Goal: Task Accomplishment & Management: Use online tool/utility

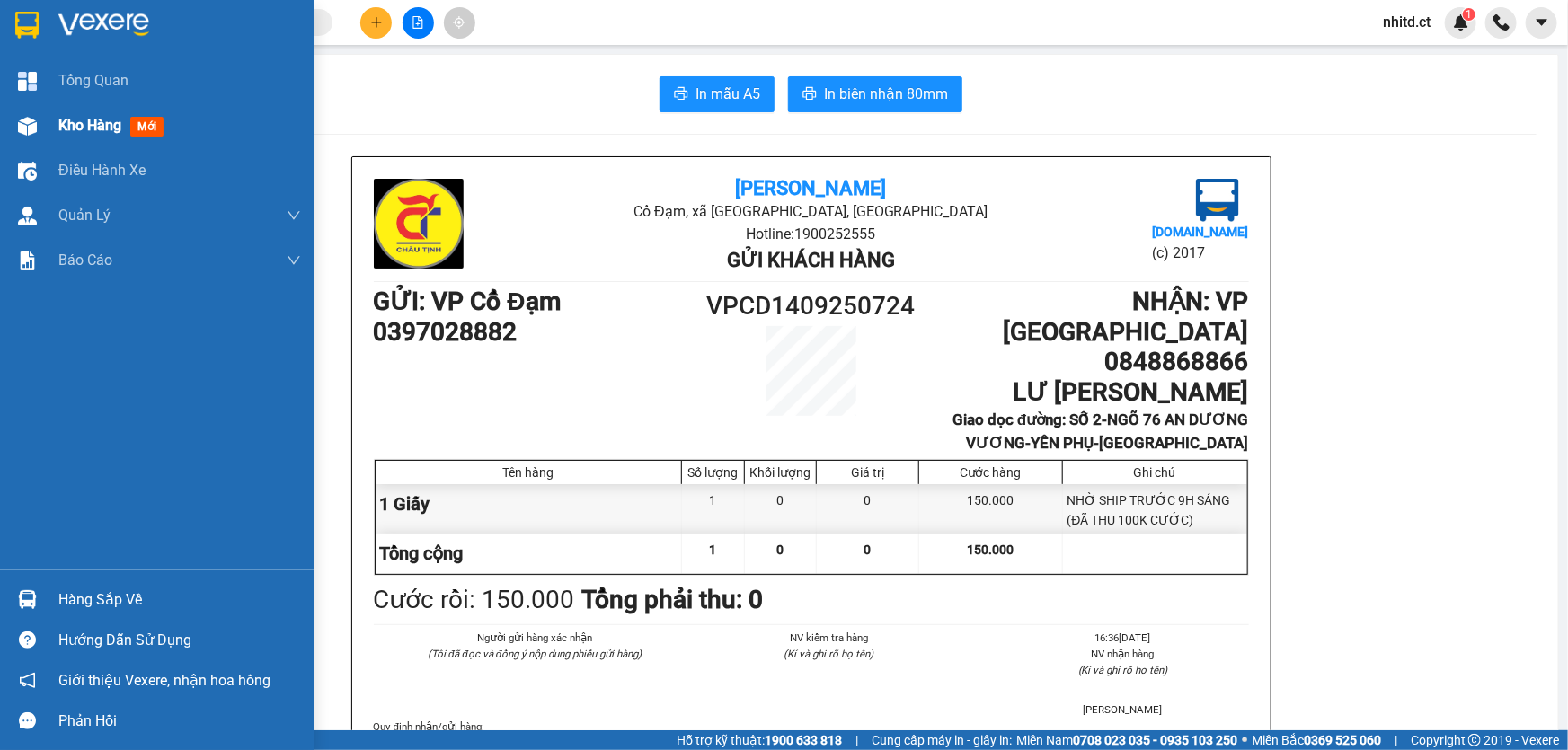
click at [74, 126] on span "Kho hàng" at bounding box center [89, 125] width 63 height 17
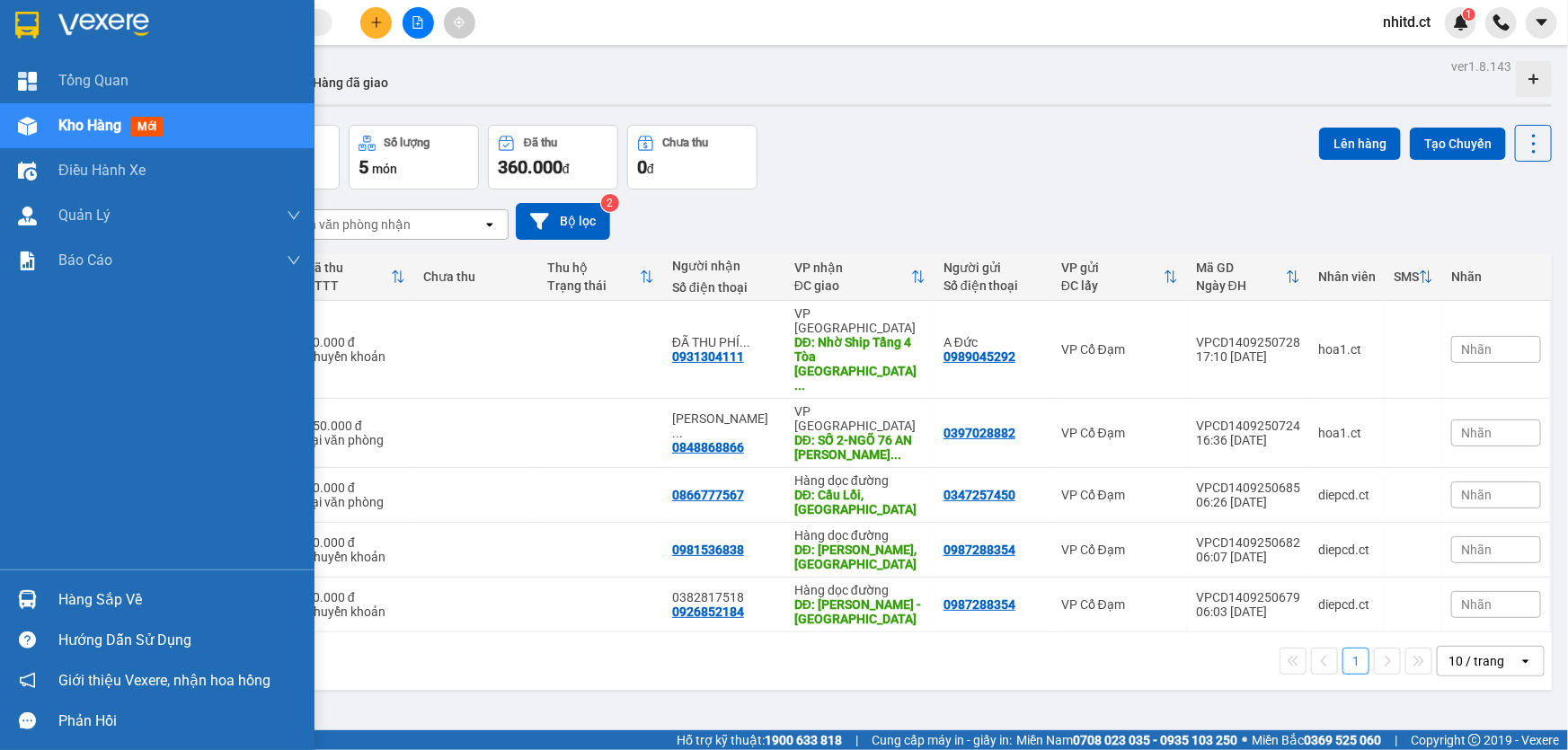
click at [18, 127] on img at bounding box center [28, 126] width 19 height 19
click at [80, 122] on span "Kho hàng" at bounding box center [89, 125] width 63 height 17
click at [86, 128] on span "Kho hàng" at bounding box center [89, 125] width 63 height 17
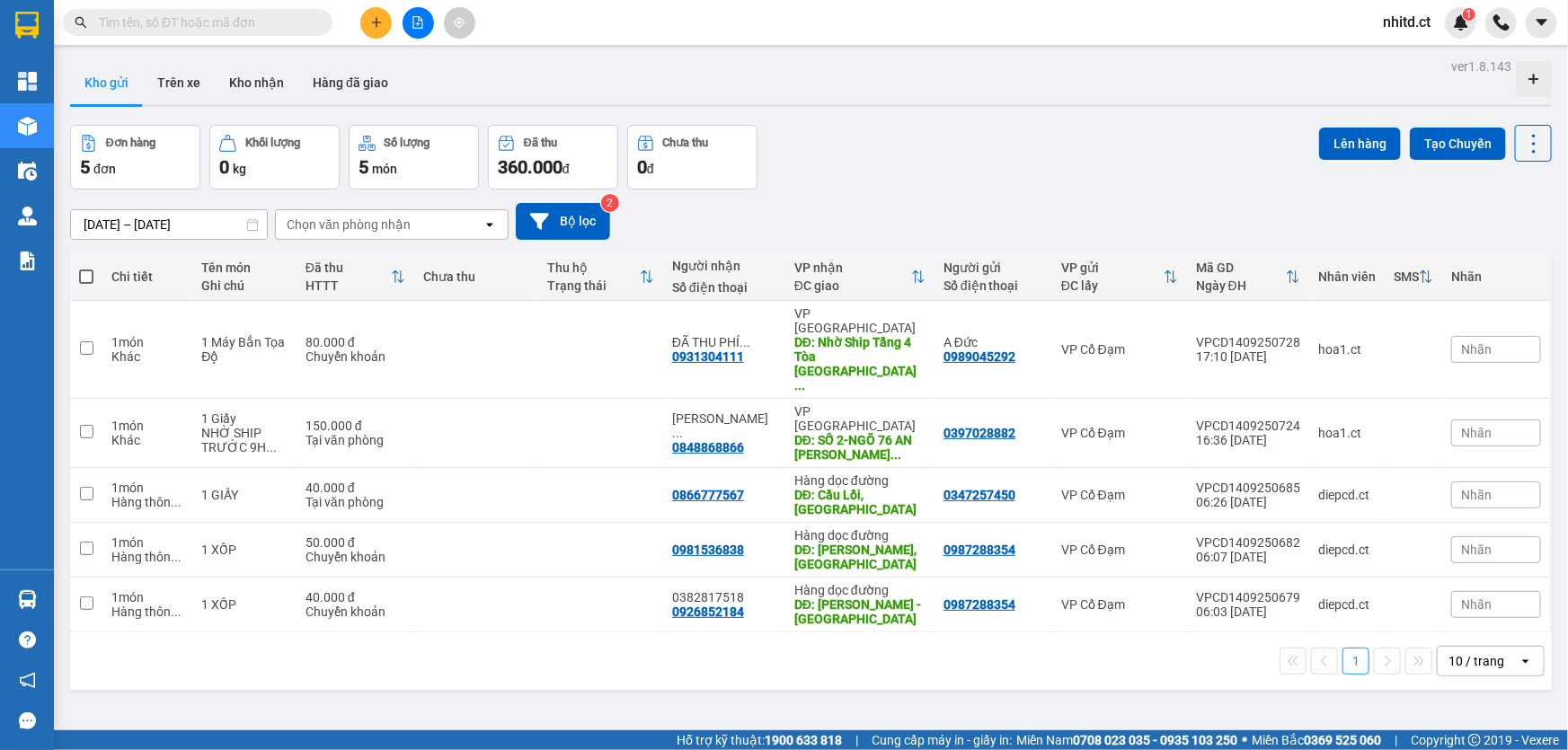
click at [86, 128] on button "Đơn hàng 5 đơn" at bounding box center [135, 157] width 130 height 64
click at [247, 82] on button "Kho nhận" at bounding box center [256, 83] width 84 height 43
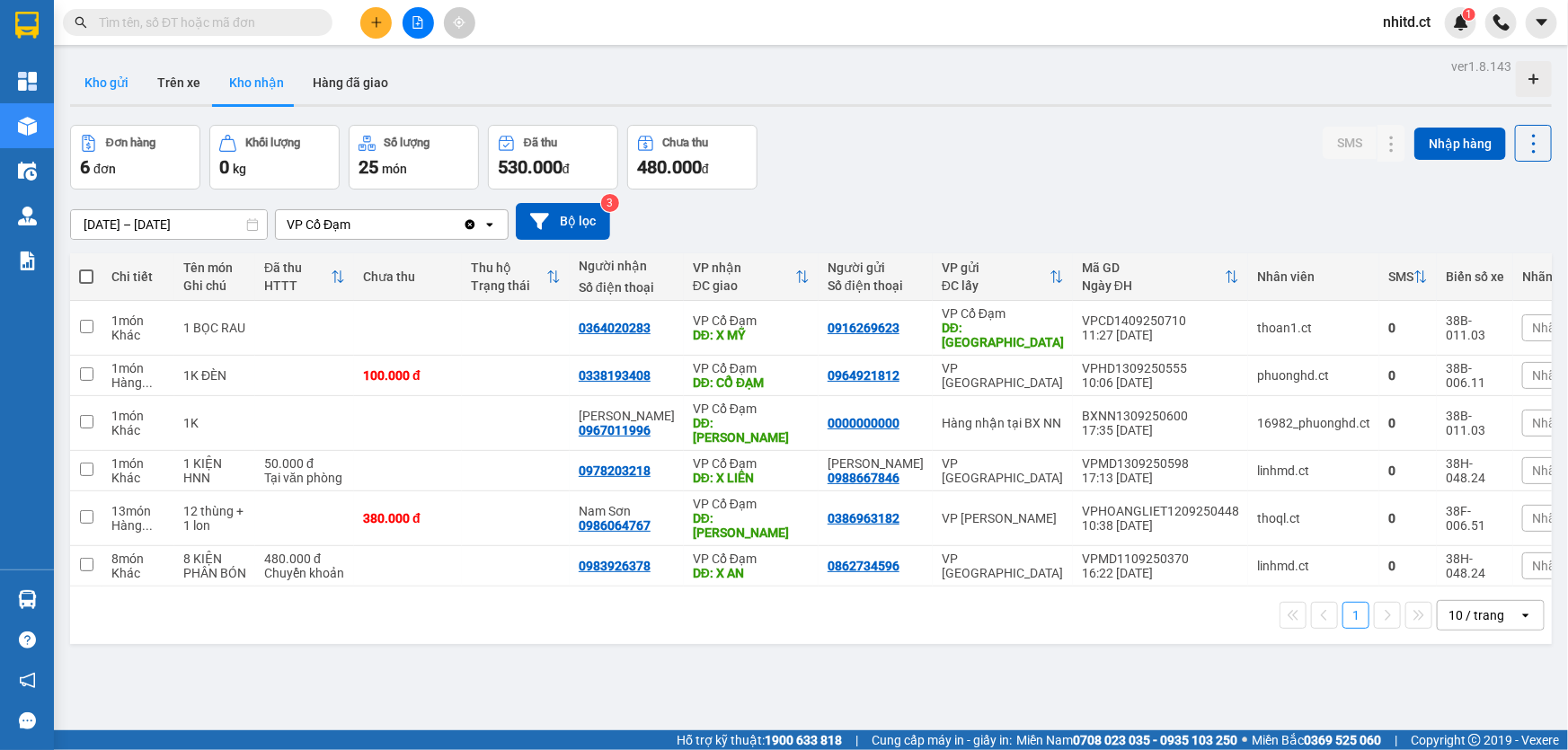
click at [108, 86] on button "Kho gửi" at bounding box center [107, 83] width 73 height 43
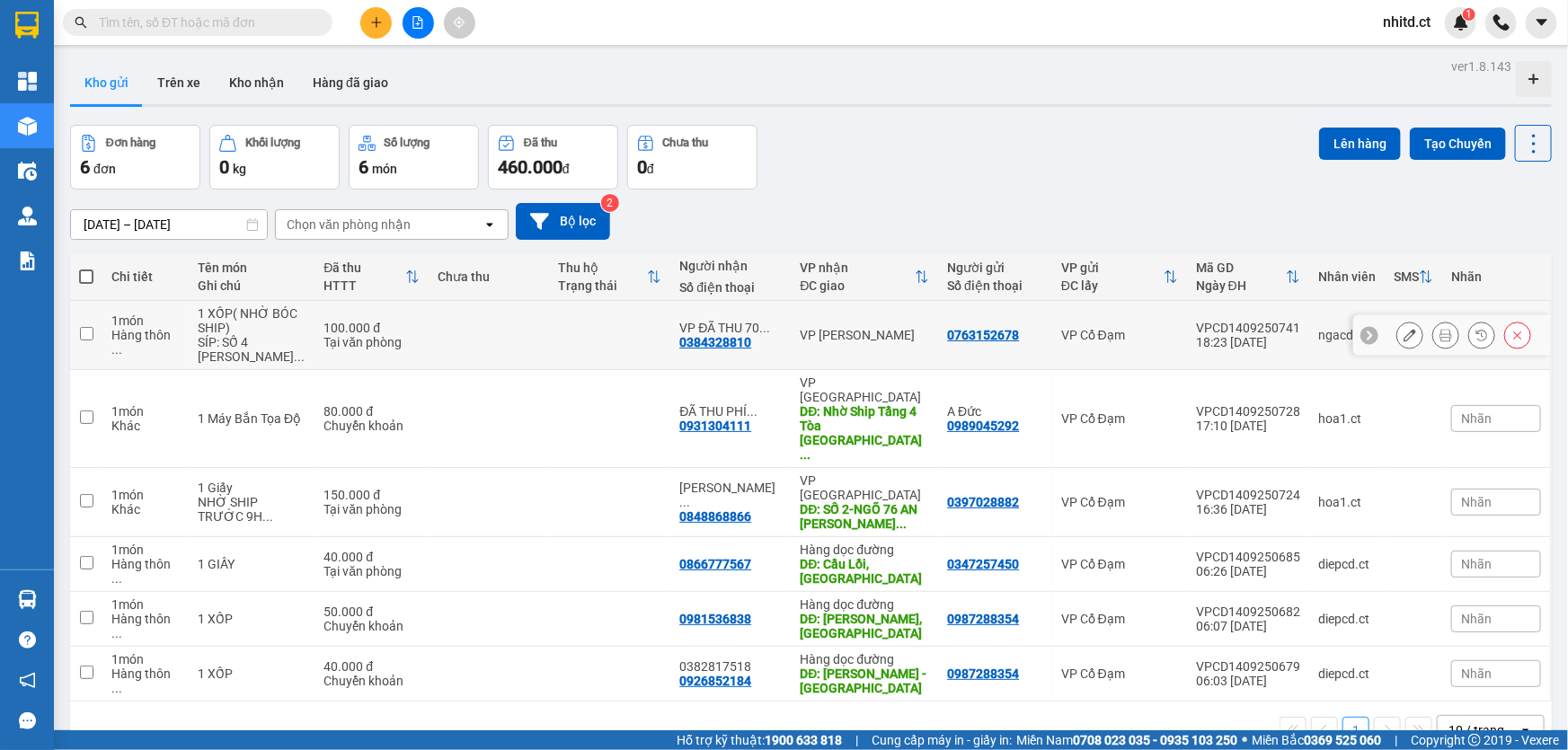
click at [85, 331] on input "checkbox" at bounding box center [87, 334] width 13 height 13
checkbox input "true"
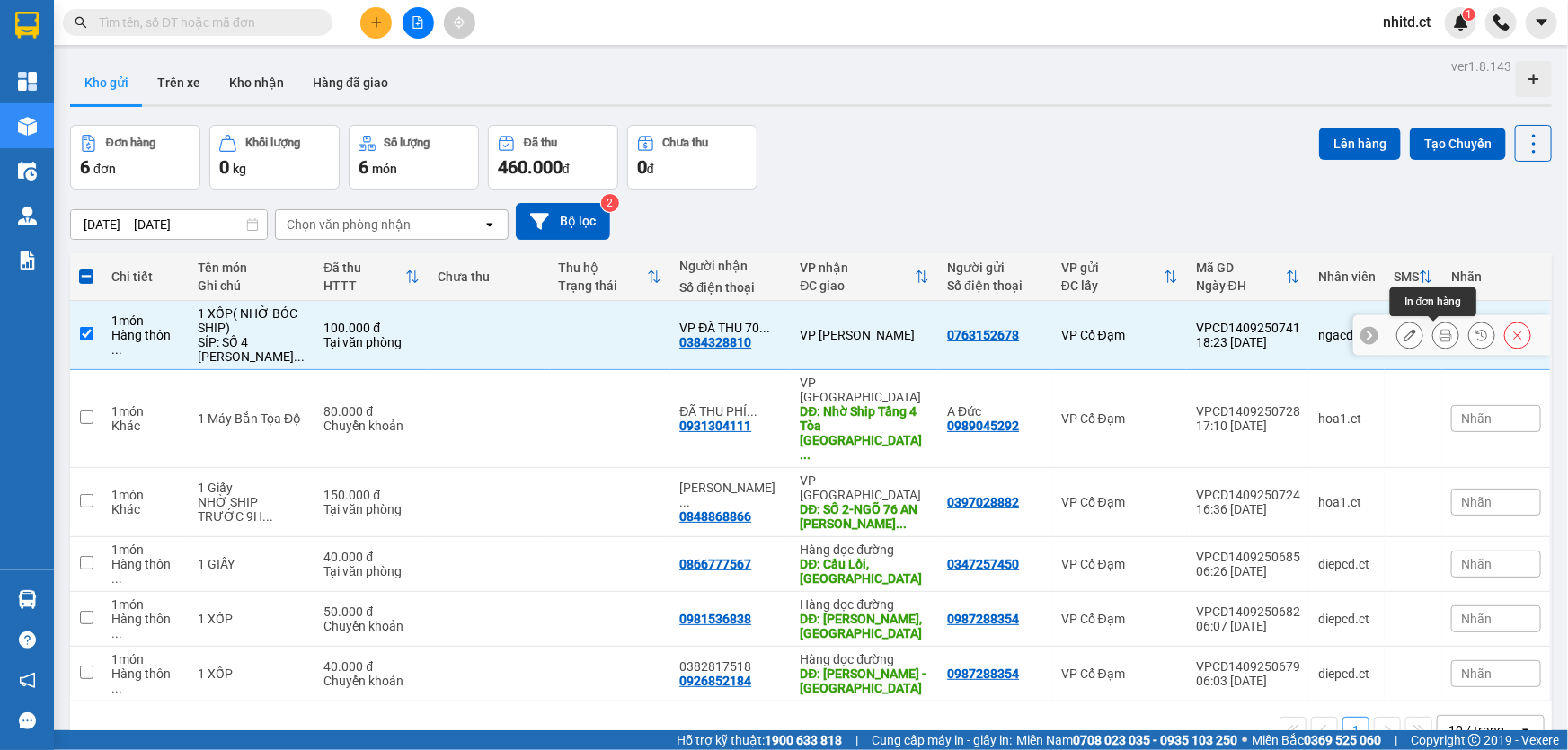
click at [1433, 341] on button at bounding box center [1446, 336] width 25 height 32
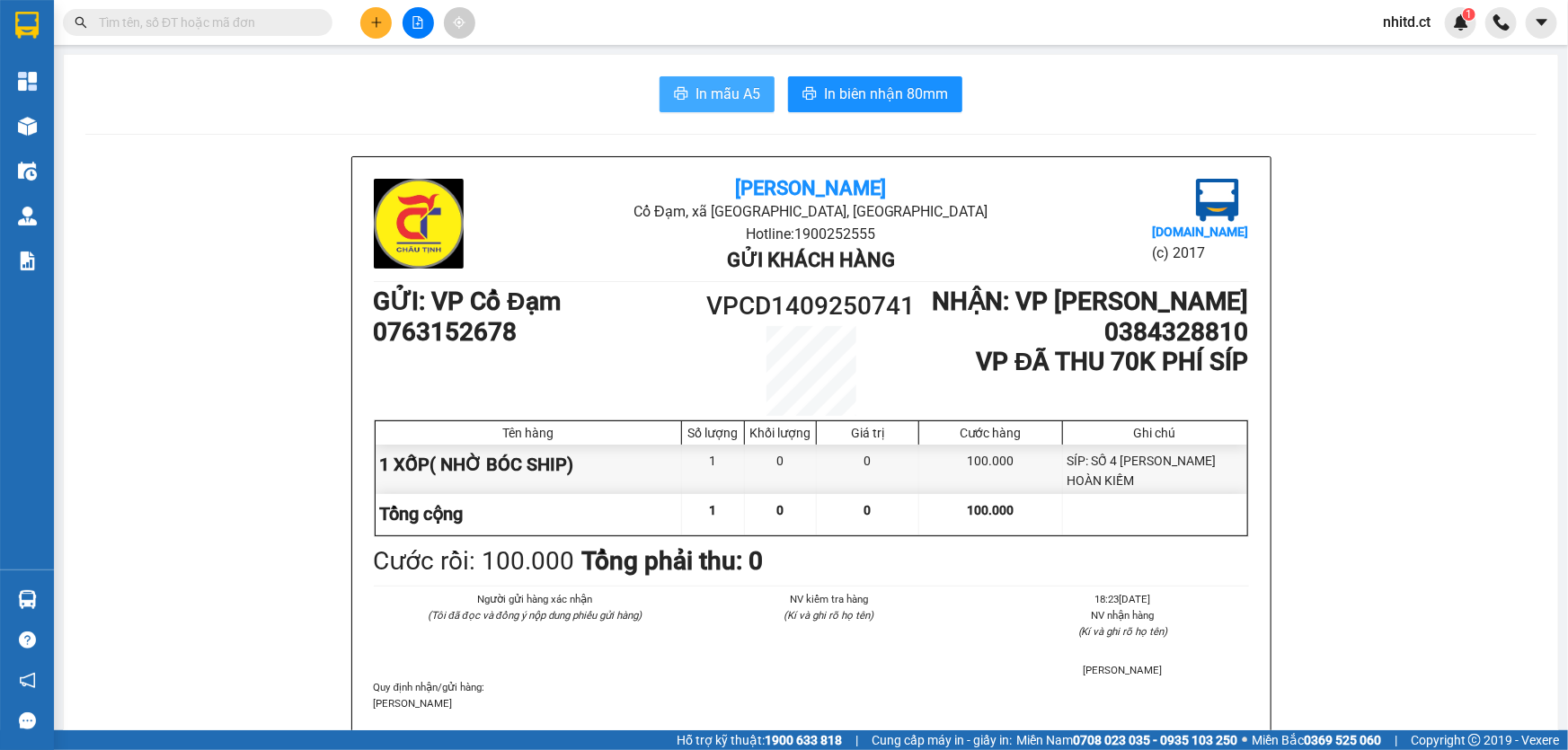
click at [744, 104] on span "In mẫu A5" at bounding box center [727, 93] width 64 height 22
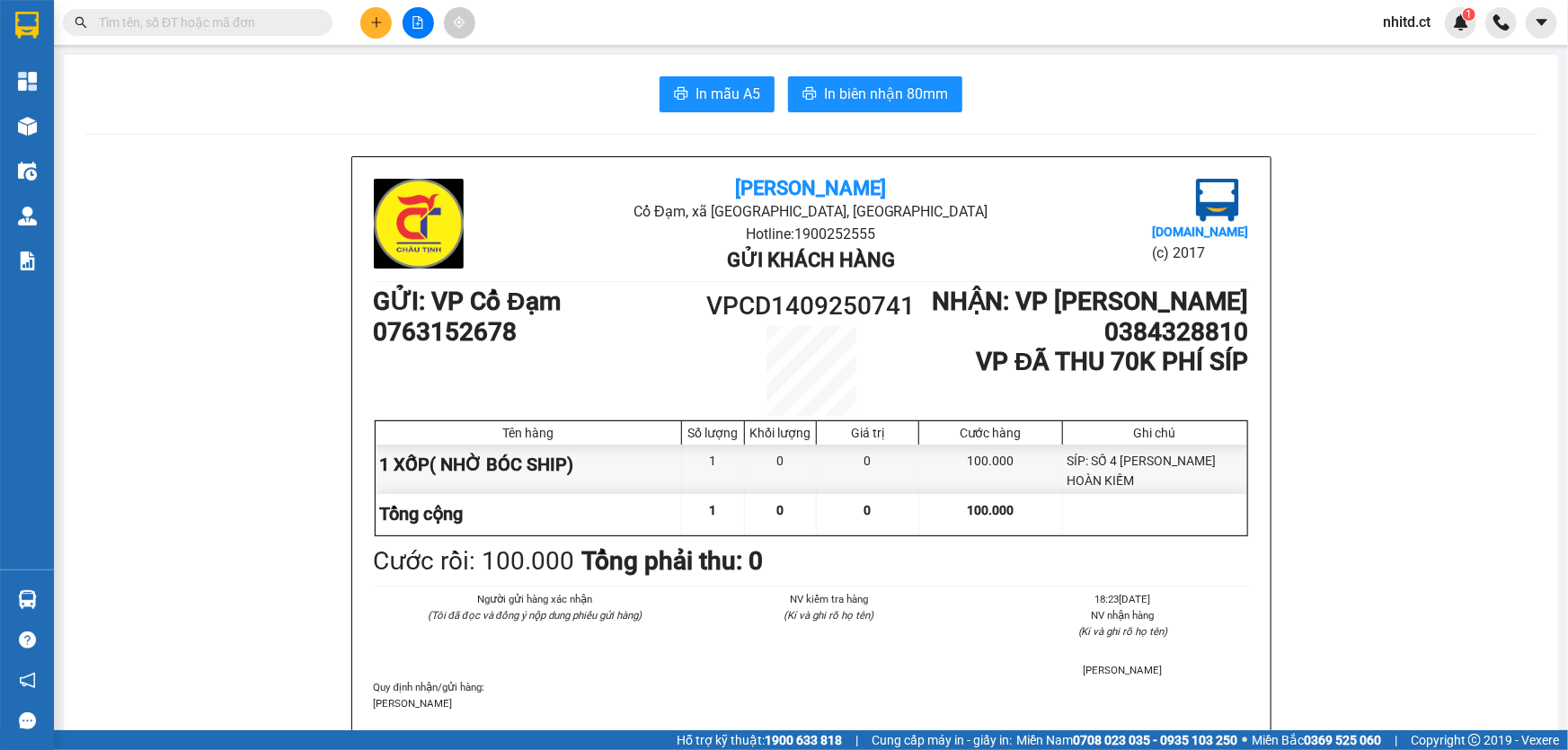
click at [708, 88] on span "In mẫu A5" at bounding box center [727, 93] width 64 height 22
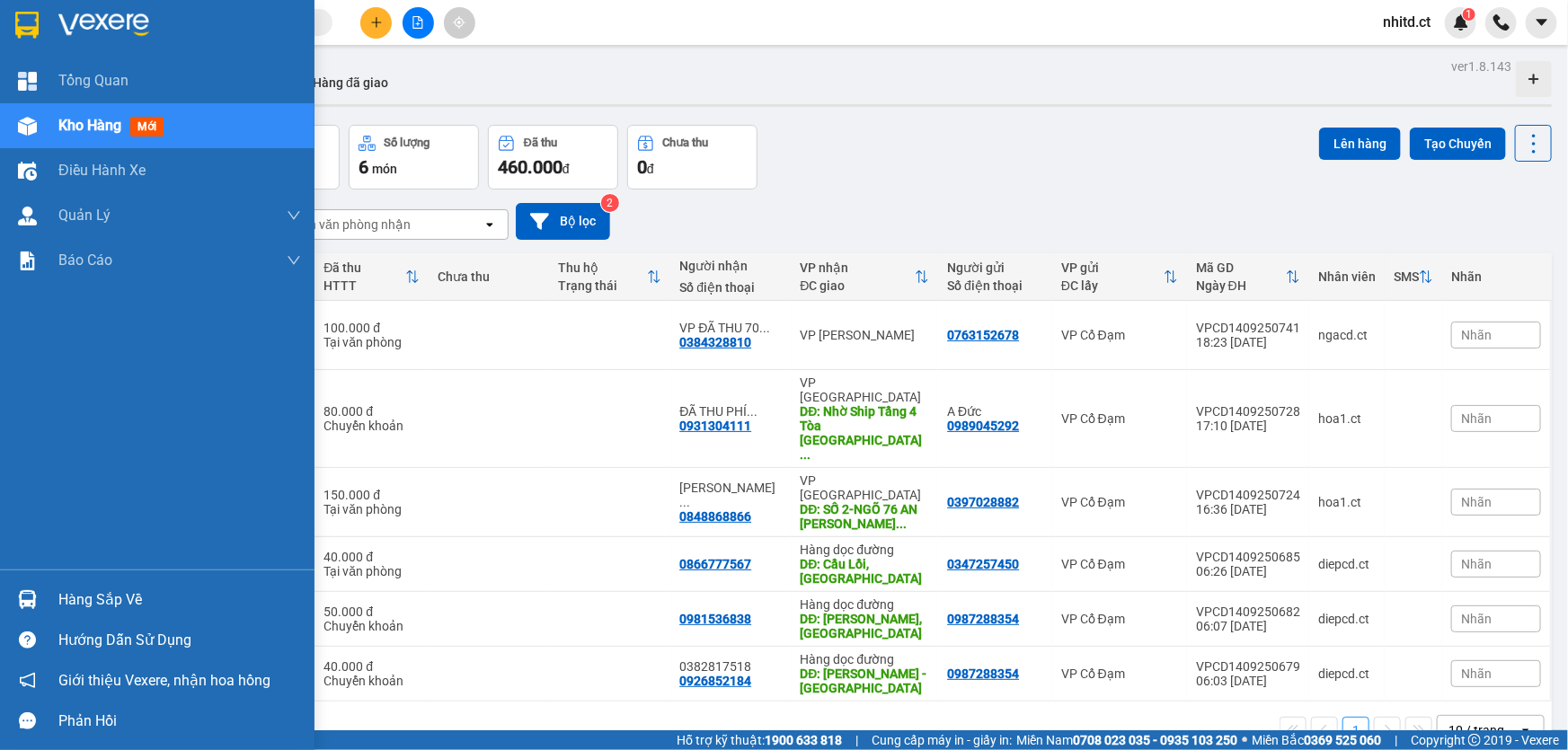
click at [162, 134] on span "mới" at bounding box center [146, 126] width 34 height 20
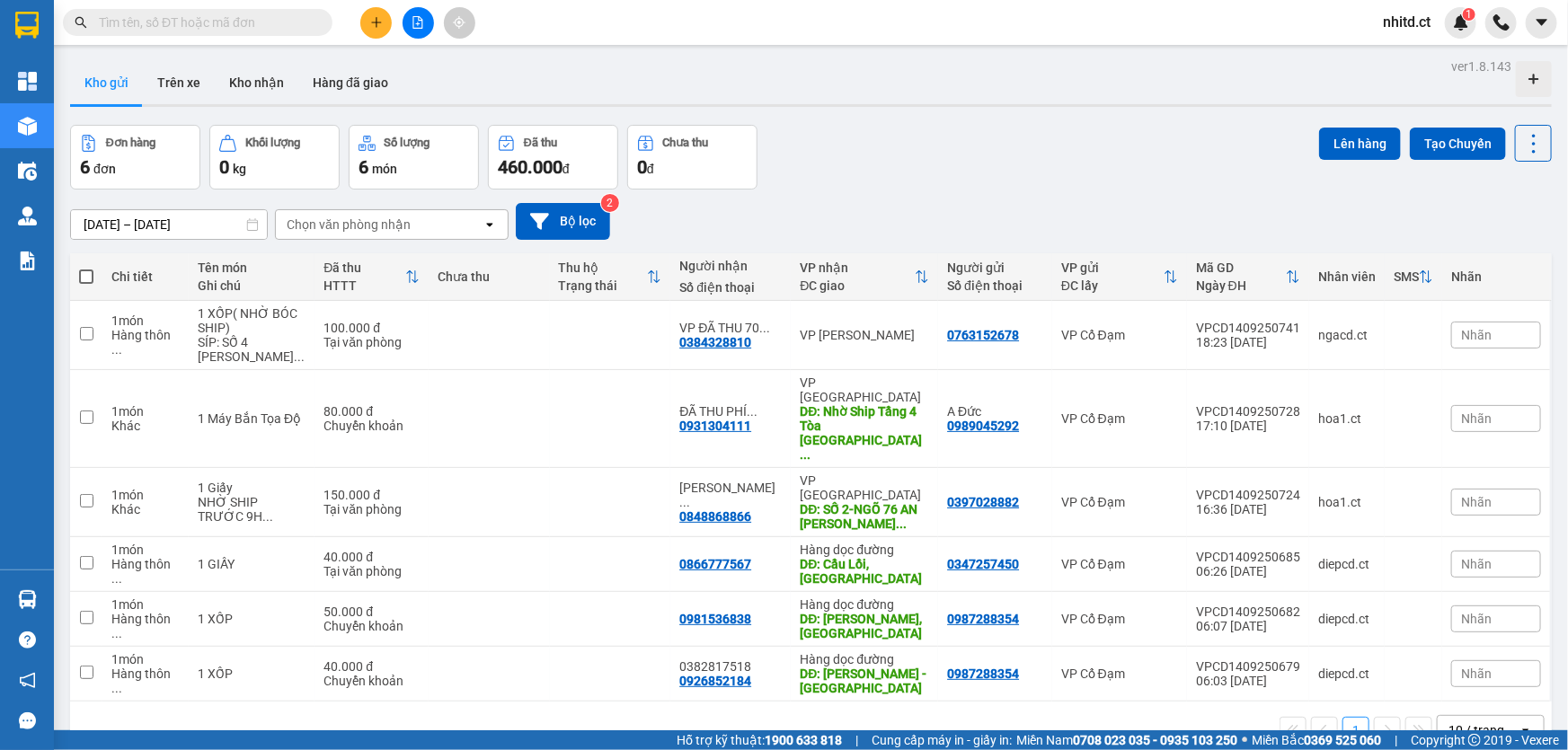
click at [1056, 104] on div at bounding box center [811, 105] width 1482 height 3
drag, startPoint x: 441, startPoint y: 216, endPoint x: 441, endPoint y: 233, distance: 17.0
click at [441, 222] on div "Chọn văn phòng nhận" at bounding box center [379, 225] width 207 height 29
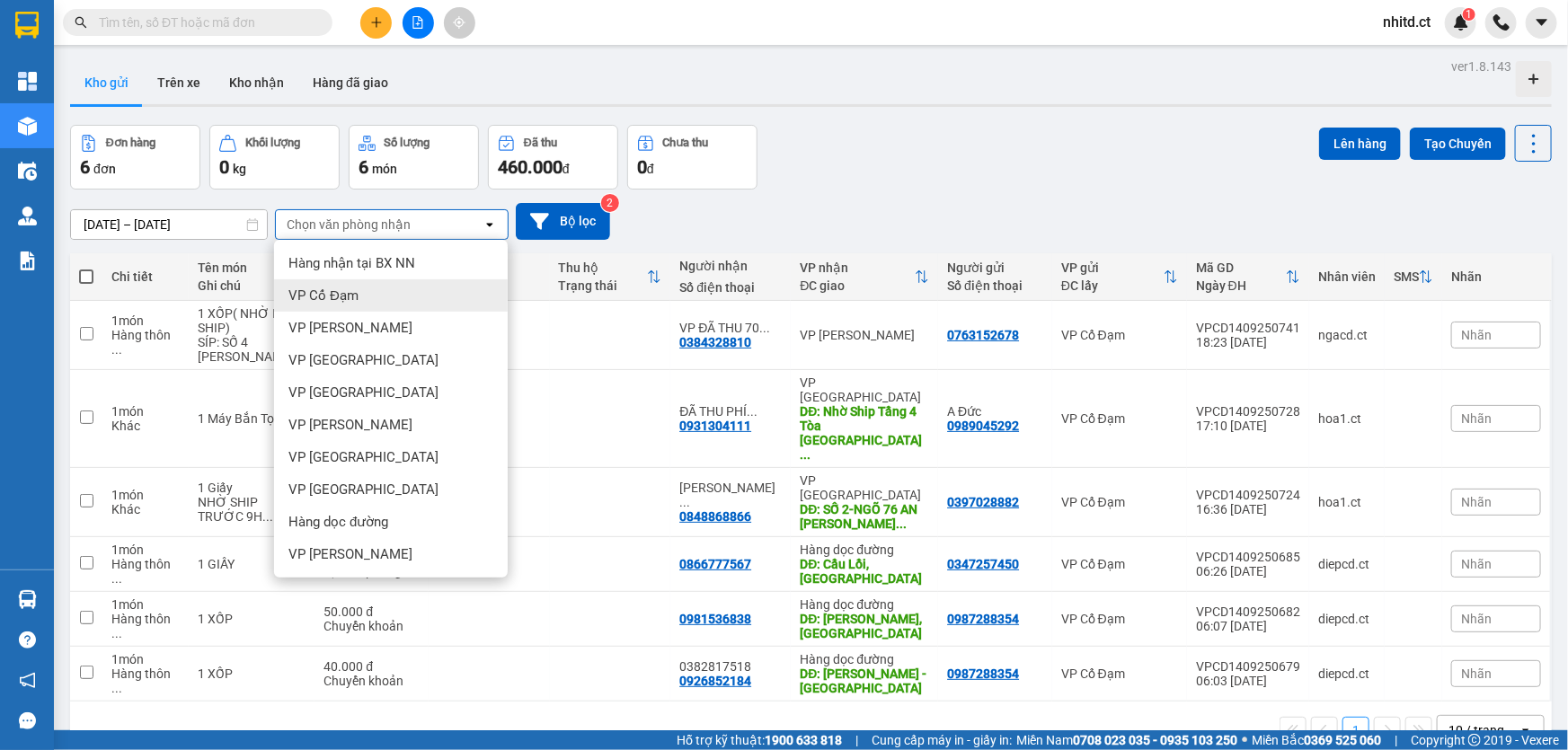
click at [379, 294] on div "VP Cổ Đạm" at bounding box center [391, 296] width 234 height 33
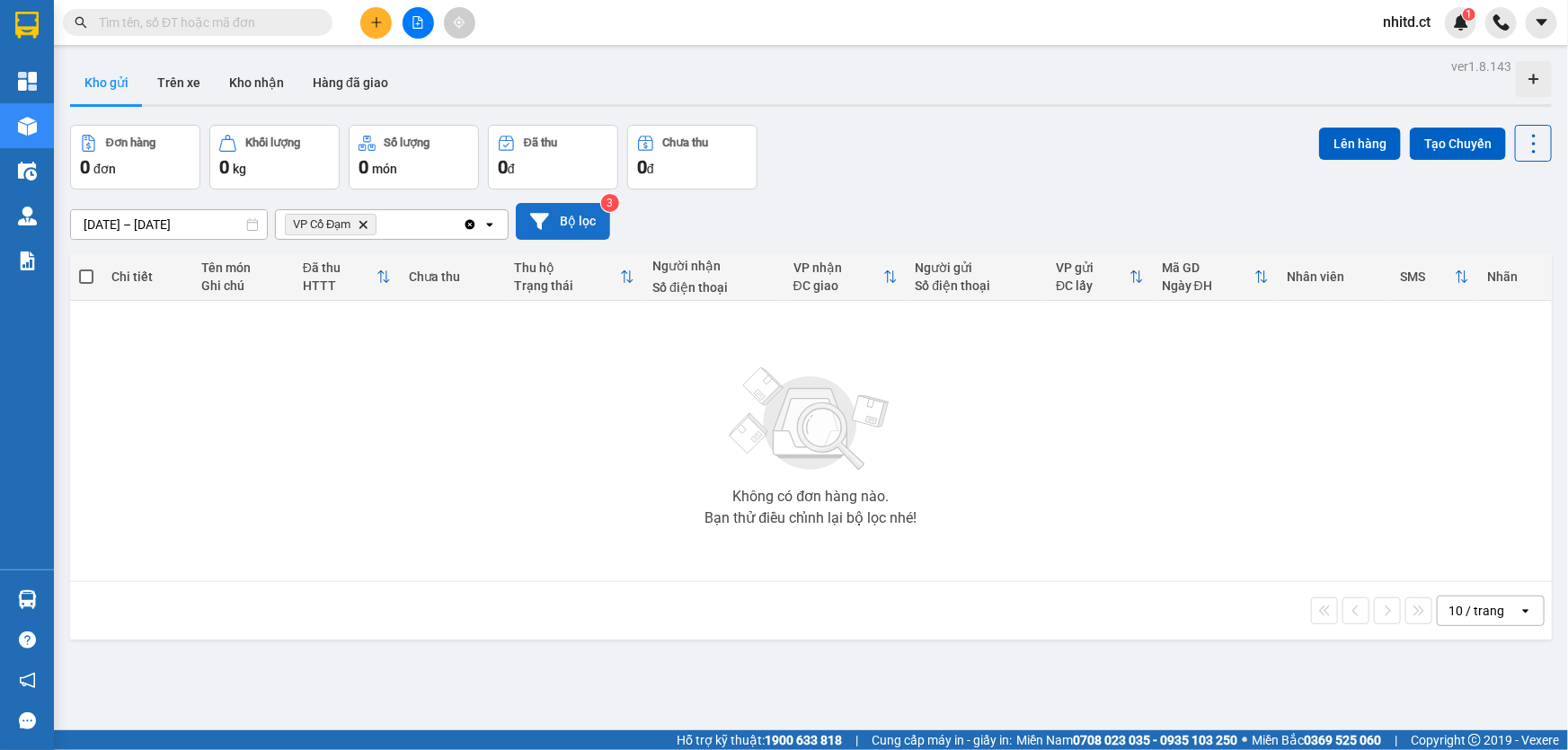
click at [559, 219] on button "Bộ lọc" at bounding box center [563, 221] width 94 height 37
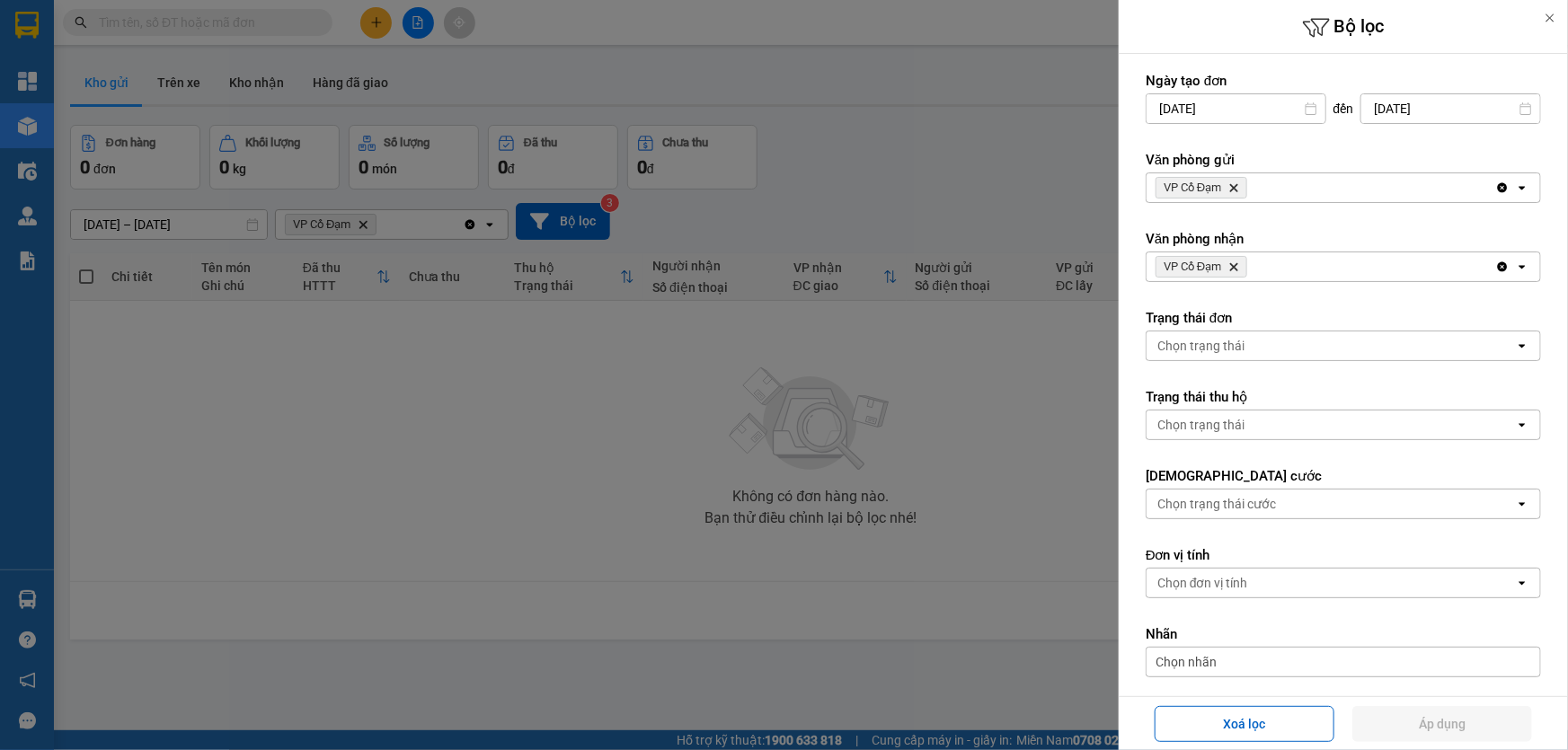
click at [1231, 190] on icon "Delete" at bounding box center [1233, 188] width 11 height 11
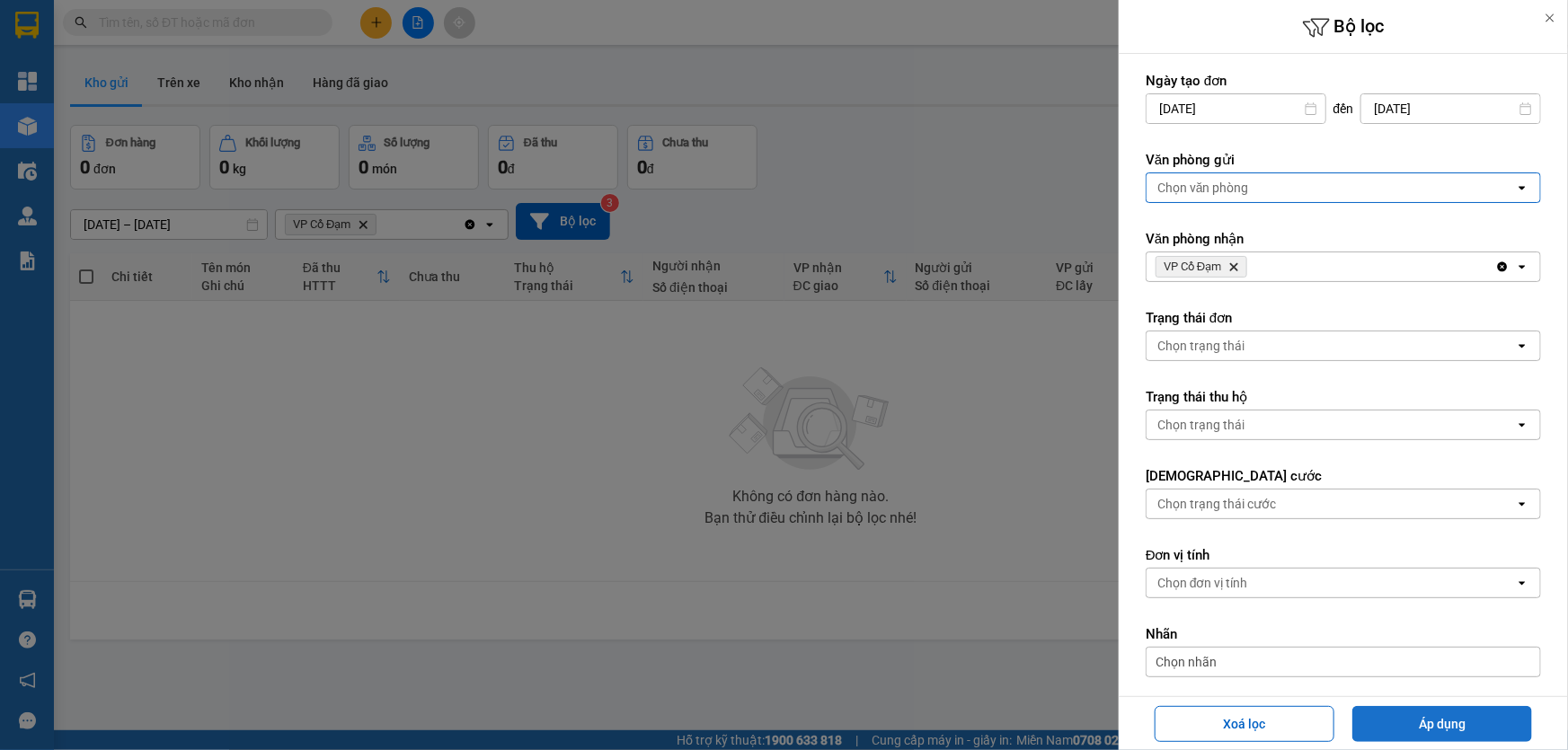
click at [1451, 713] on button "Áp dụng" at bounding box center [1442, 723] width 180 height 36
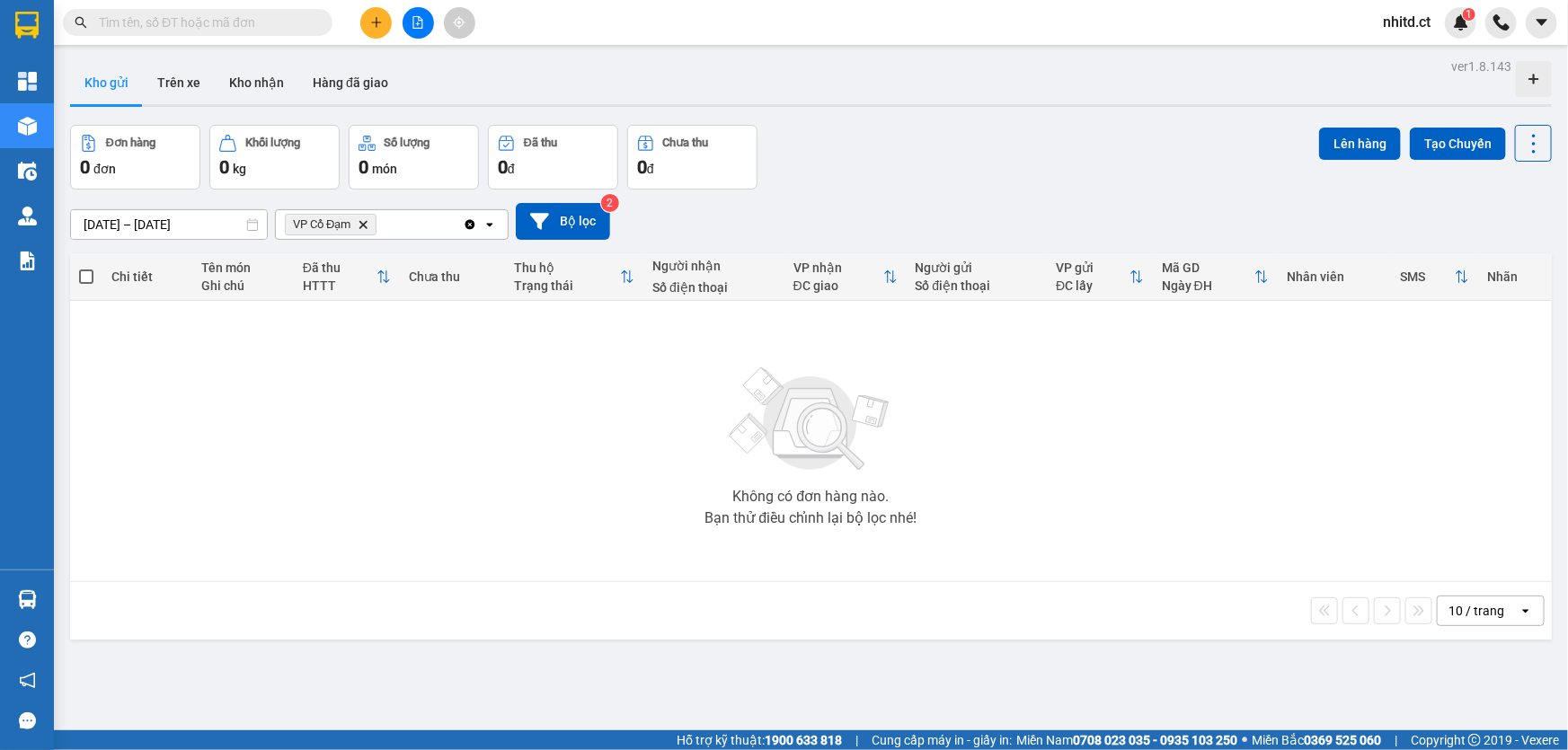
click at [367, 222] on icon "VP Cổ Đạm, close by backspace" at bounding box center [364, 224] width 8 height 8
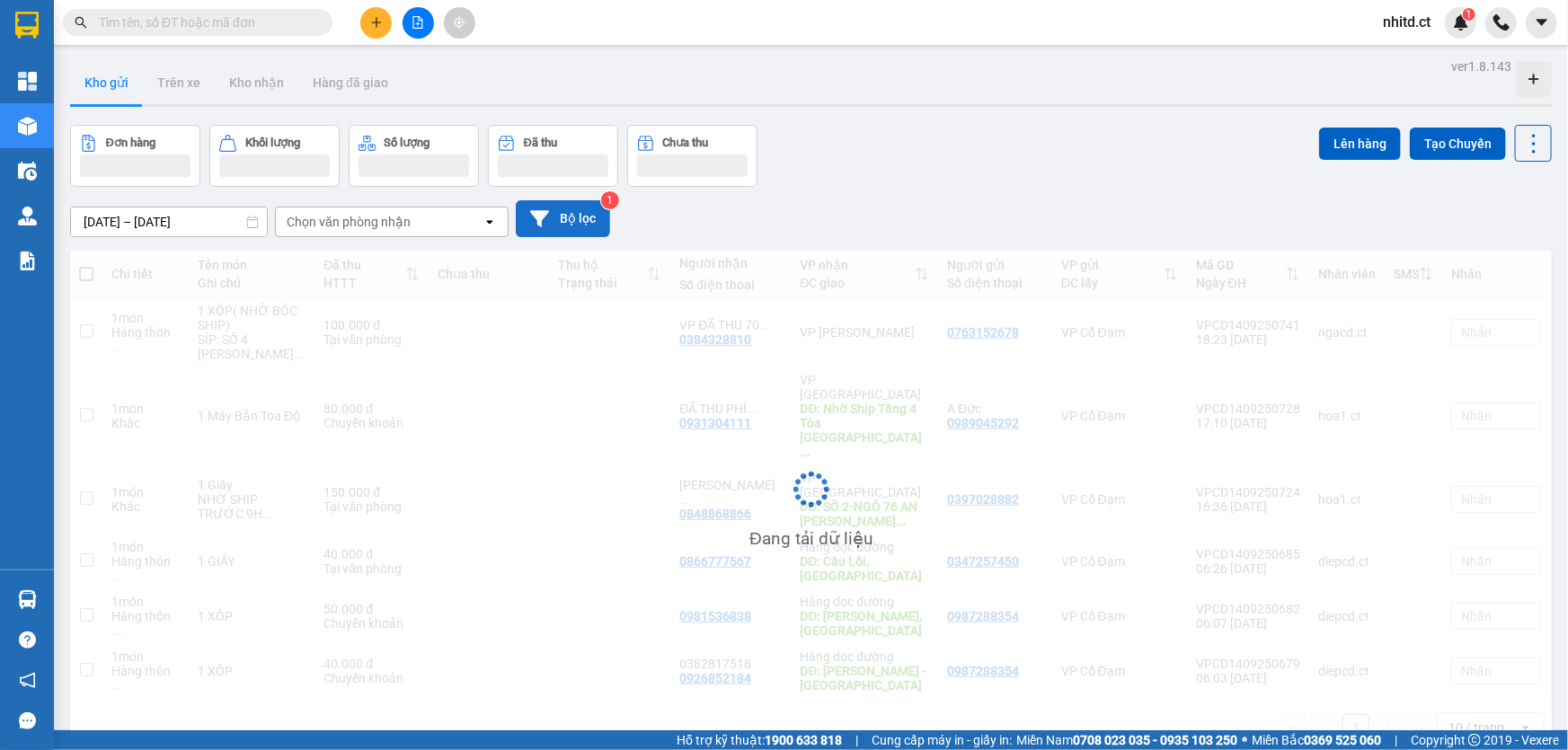
click at [550, 228] on button "Bộ lọc" at bounding box center [563, 218] width 94 height 37
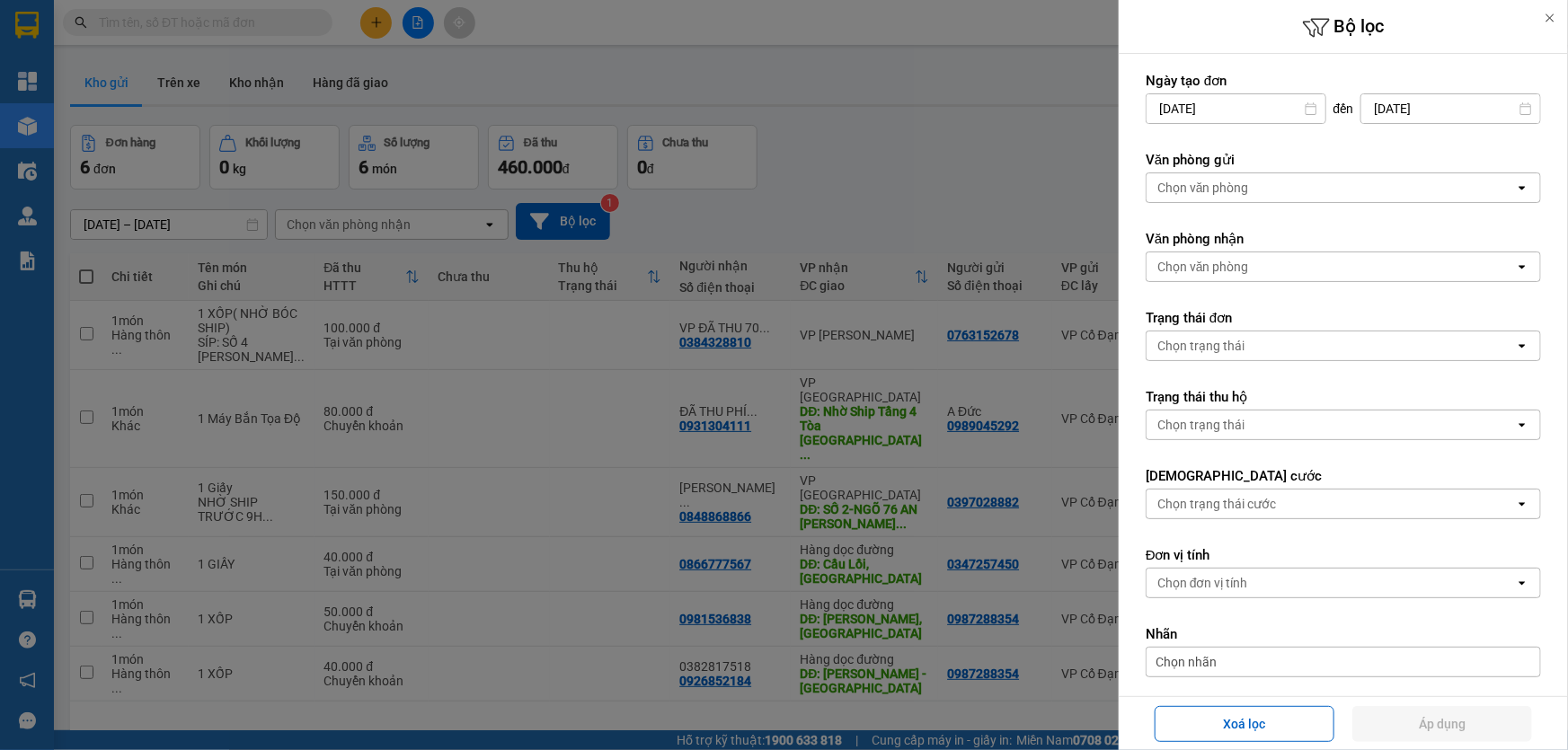
drag, startPoint x: 954, startPoint y: 136, endPoint x: 1029, endPoint y: 118, distance: 77.1
click at [955, 135] on div at bounding box center [784, 375] width 1568 height 750
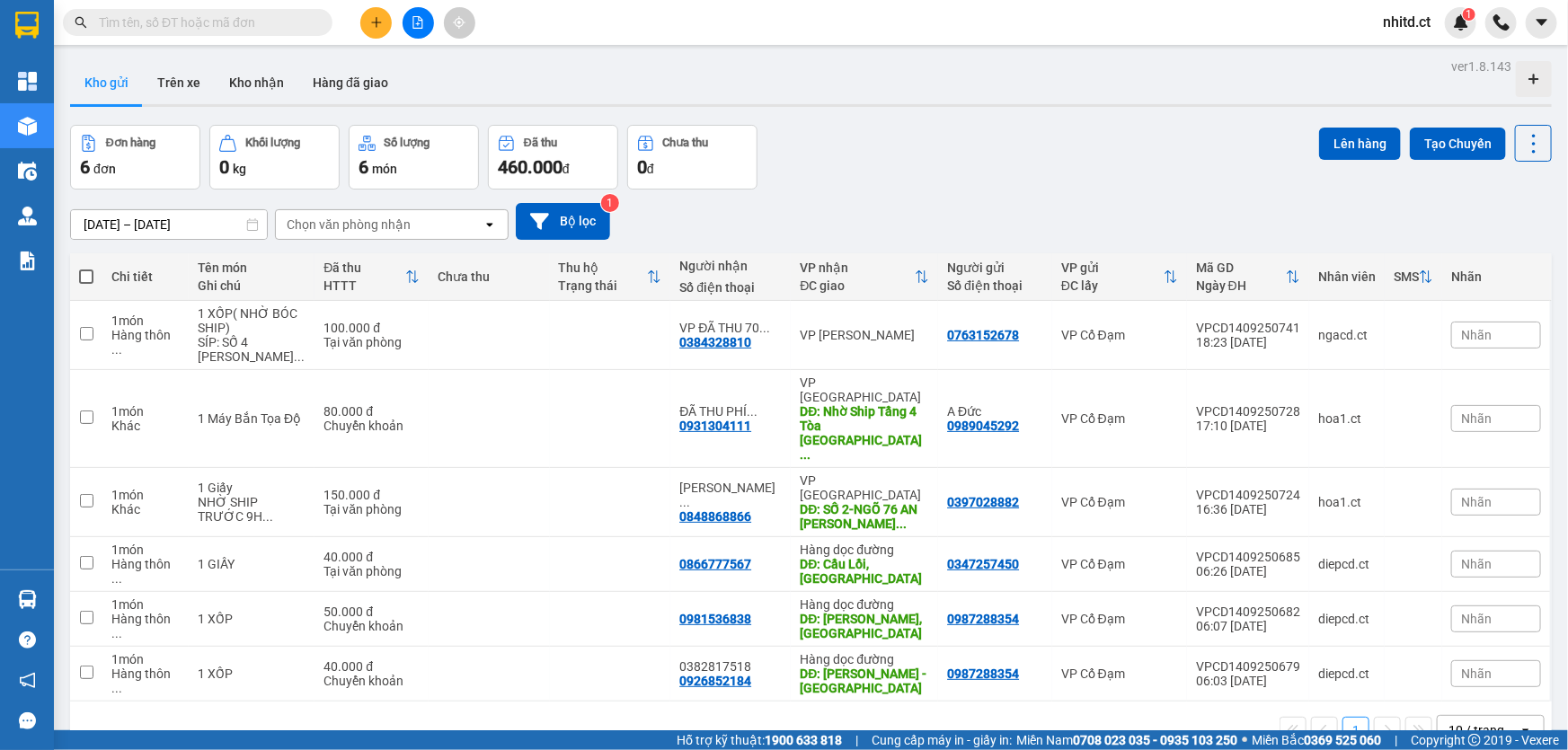
click at [223, 16] on input "text" at bounding box center [205, 22] width 212 height 20
click at [335, 213] on div "Chọn văn phòng nhận" at bounding box center [379, 225] width 207 height 29
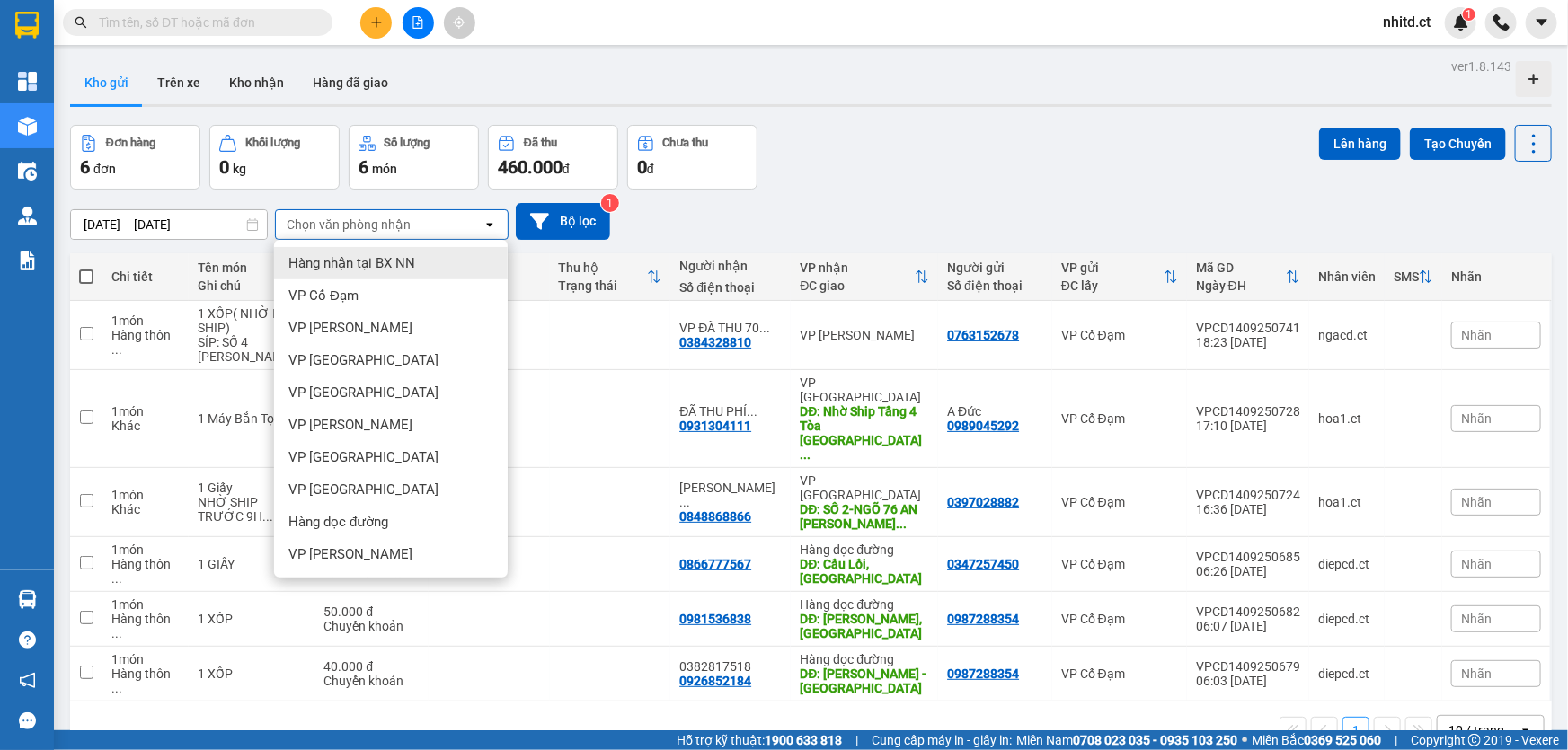
click at [97, 224] on input "[DATE] – [DATE]" at bounding box center [169, 225] width 196 height 29
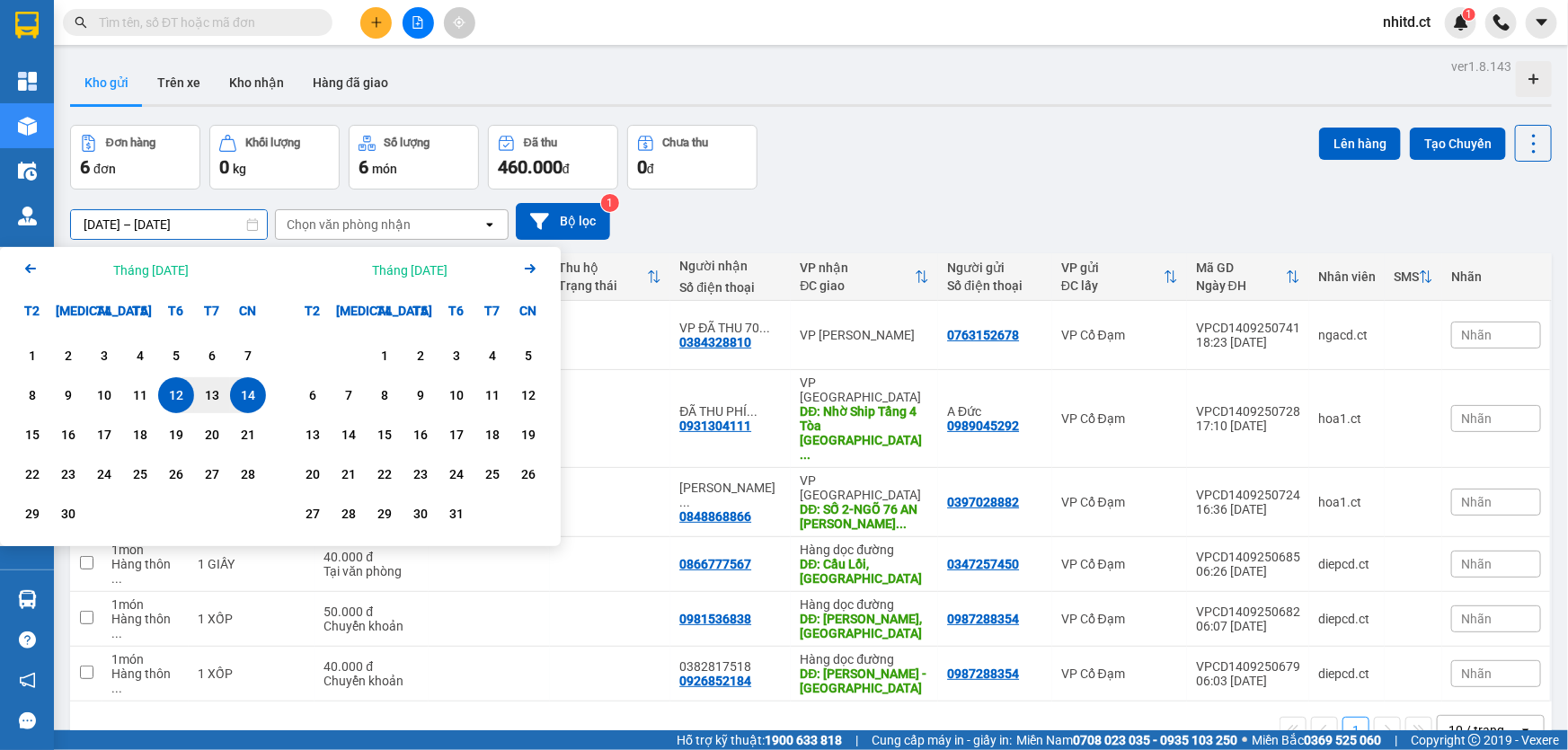
click at [244, 388] on div "14" at bounding box center [248, 395] width 25 height 21
type input "[DATE] – / /"
click at [571, 223] on button "Bộ lọc" at bounding box center [563, 221] width 94 height 37
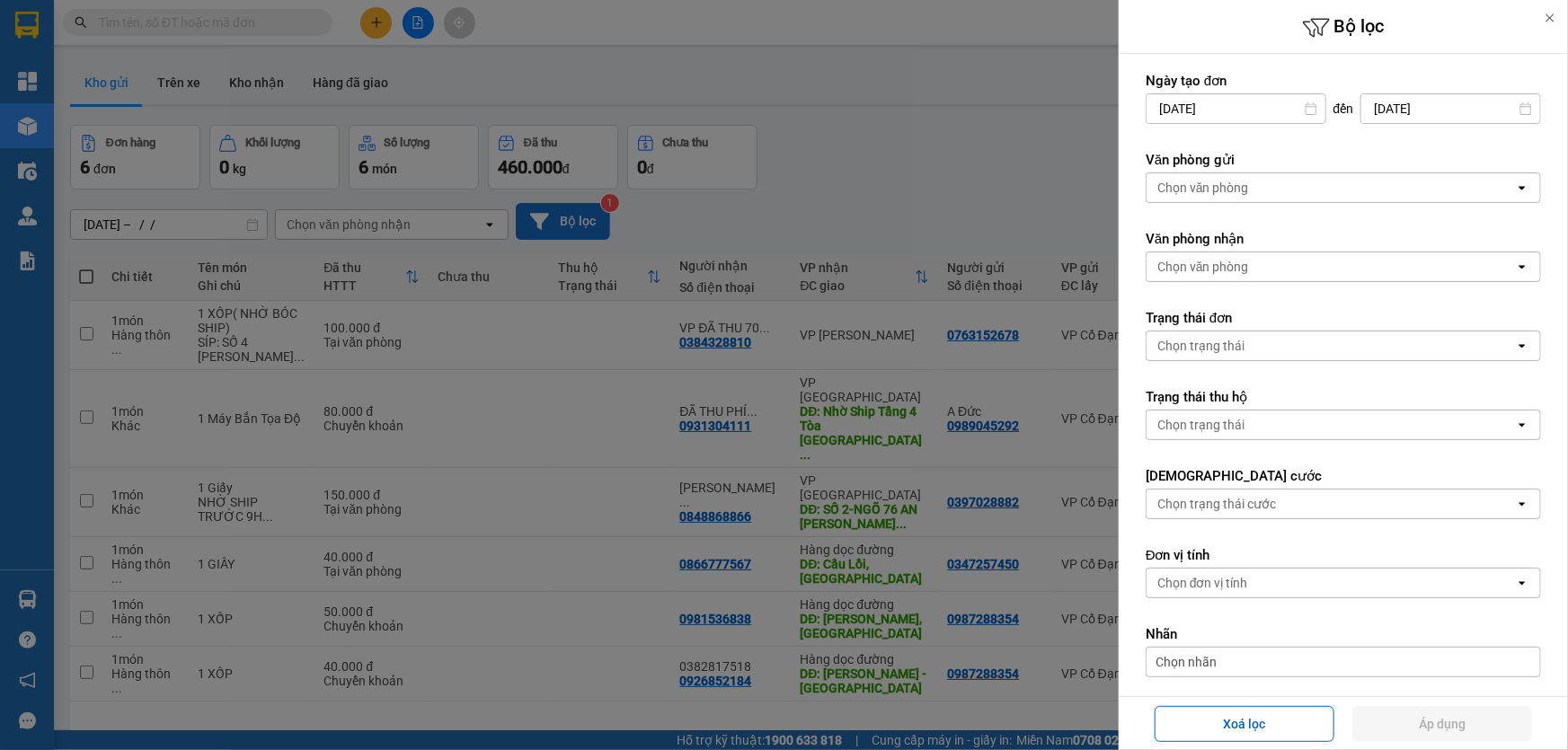
click at [571, 223] on div at bounding box center [784, 375] width 1568 height 750
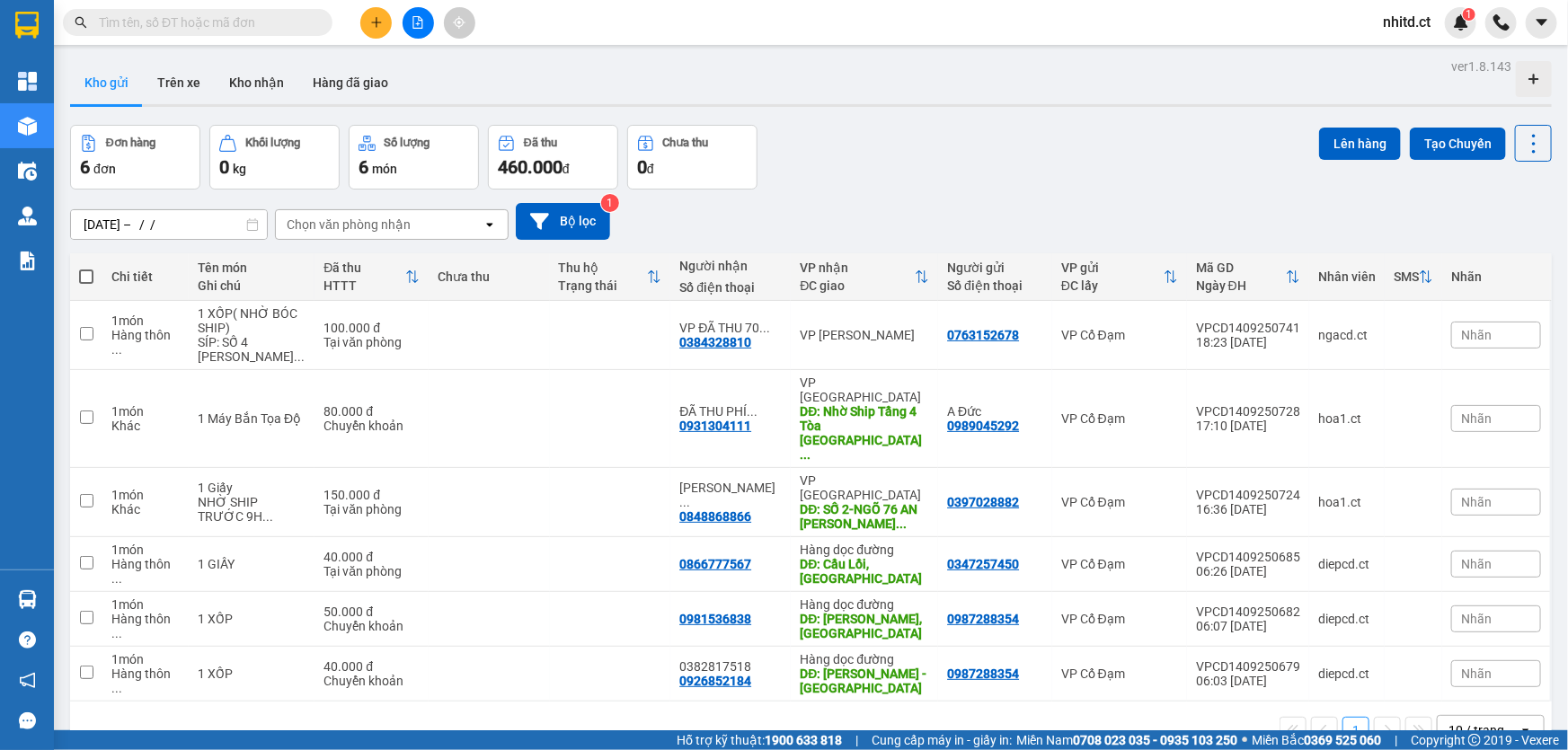
click at [927, 198] on div "[DATE] – / / Press the down arrow key to interact with the calendar and select …" at bounding box center [811, 221] width 1482 height 63
click at [552, 212] on button "Bộ lọc" at bounding box center [563, 221] width 94 height 37
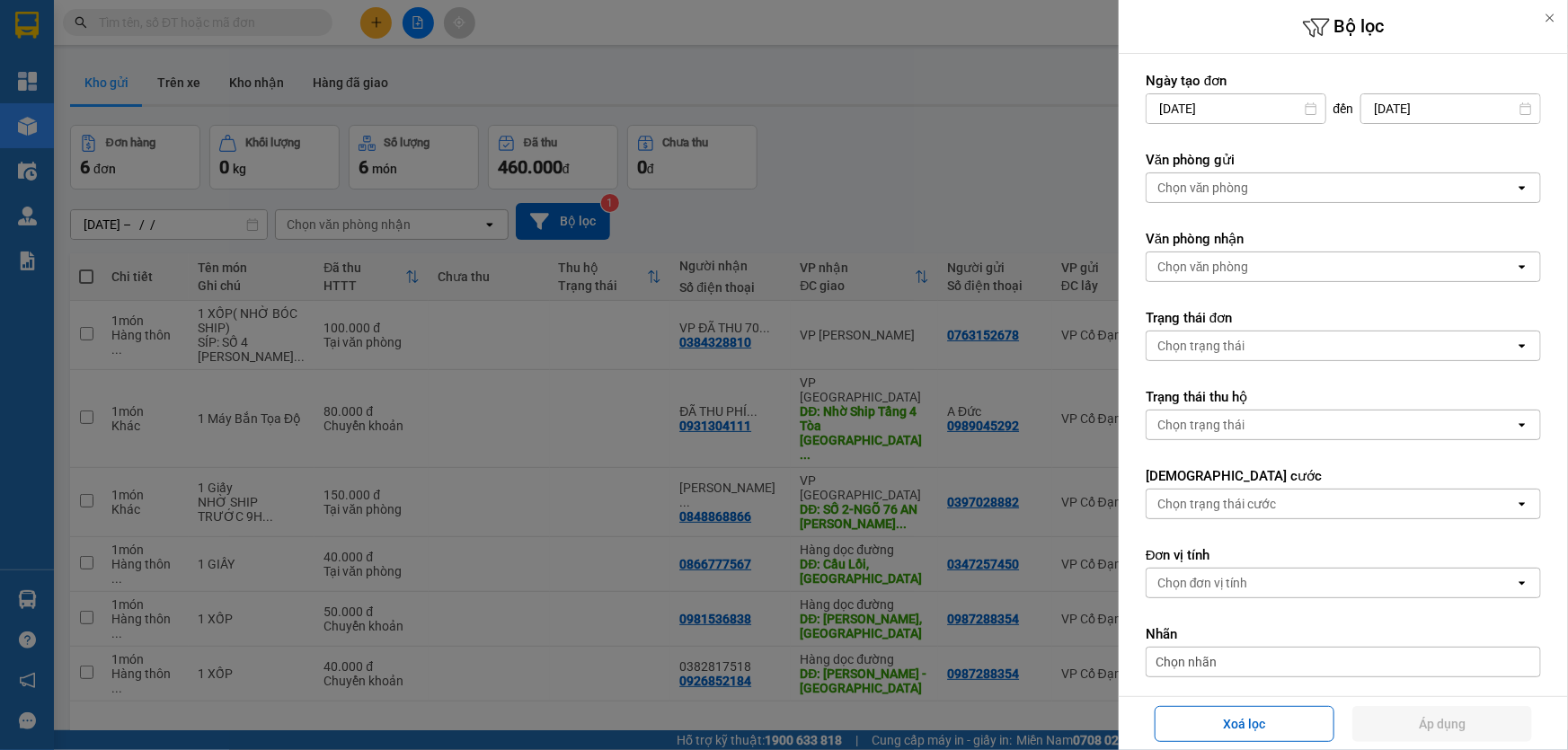
click at [1295, 189] on div "Chọn văn phòng" at bounding box center [1330, 188] width 368 height 29
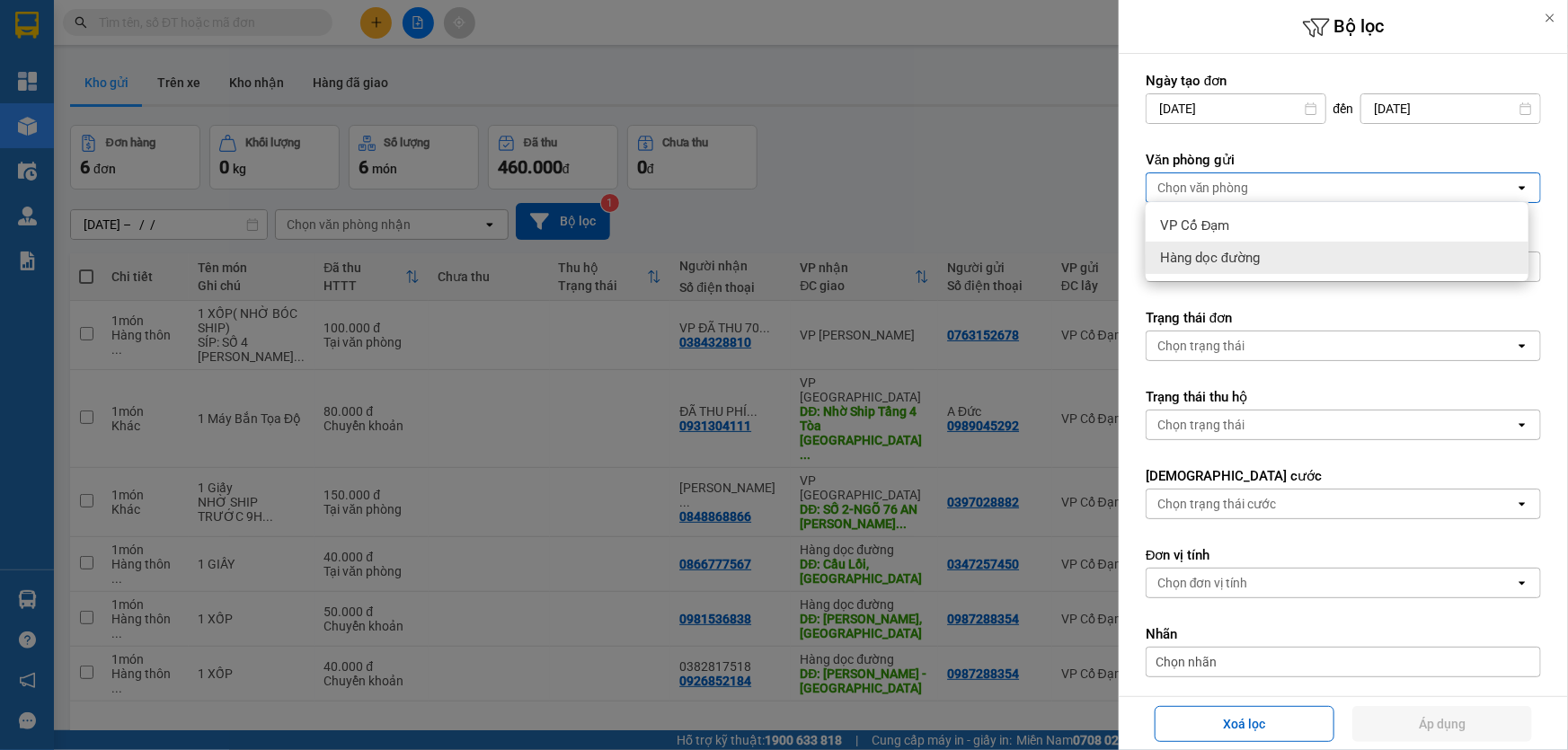
click at [391, 203] on div at bounding box center [784, 375] width 1568 height 750
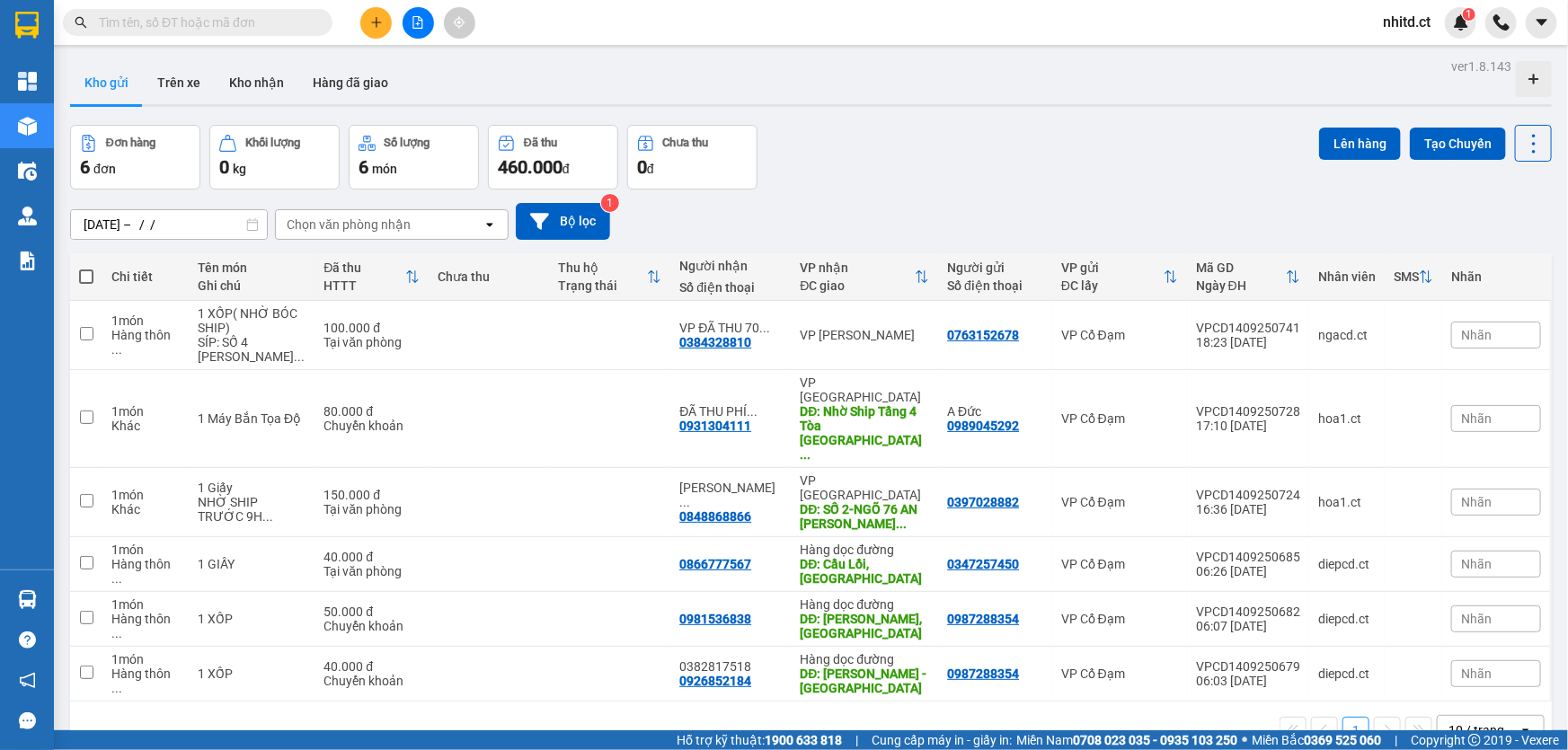
click at [408, 218] on div at bounding box center [784, 375] width 1568 height 750
click at [413, 220] on div at bounding box center [784, 375] width 1568 height 750
click at [415, 222] on div "Chọn văn phòng nhận" at bounding box center [379, 225] width 207 height 29
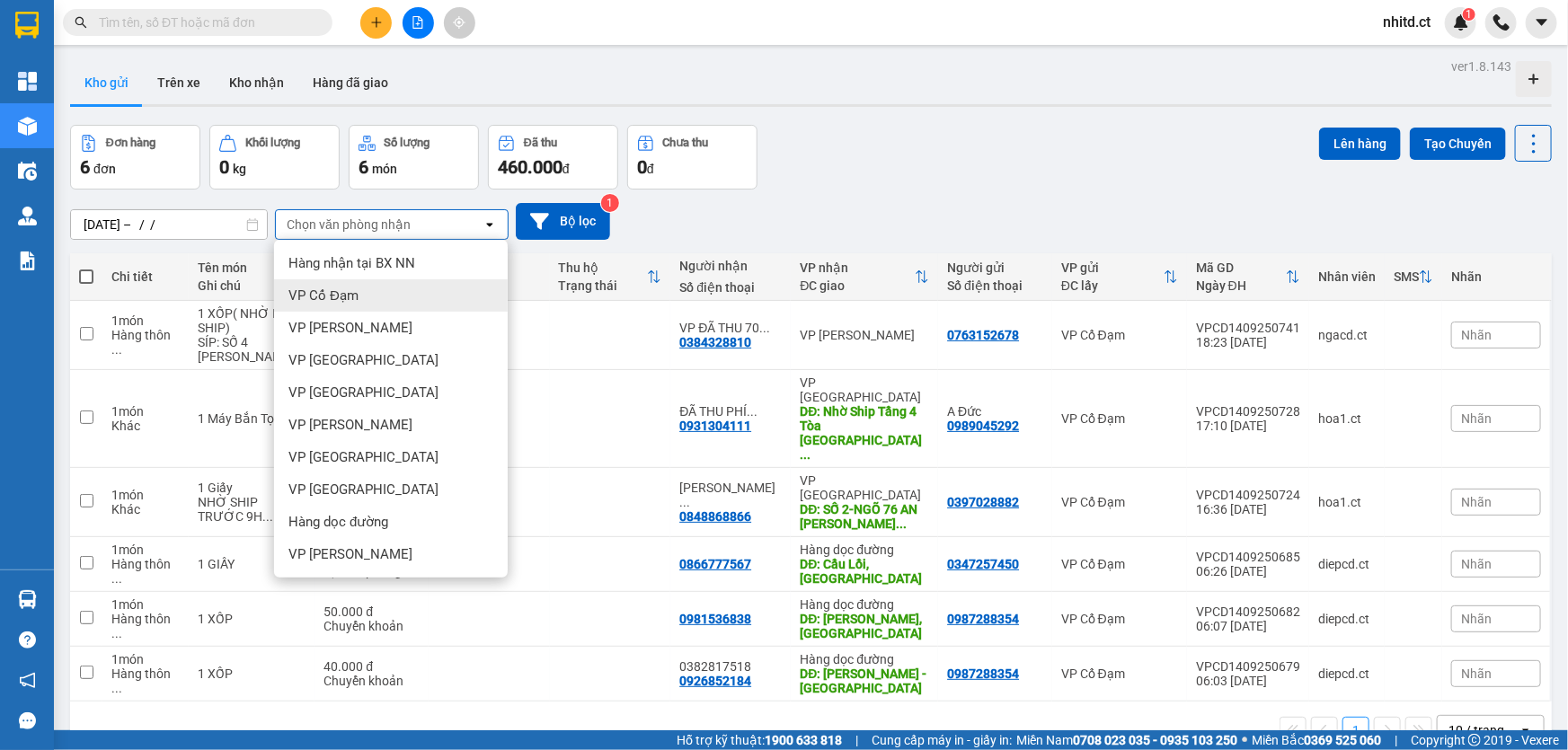
drag, startPoint x: 360, startPoint y: 296, endPoint x: 660, endPoint y: 212, distance: 311.5
click at [361, 296] on div "VP Cổ Đạm" at bounding box center [391, 296] width 234 height 33
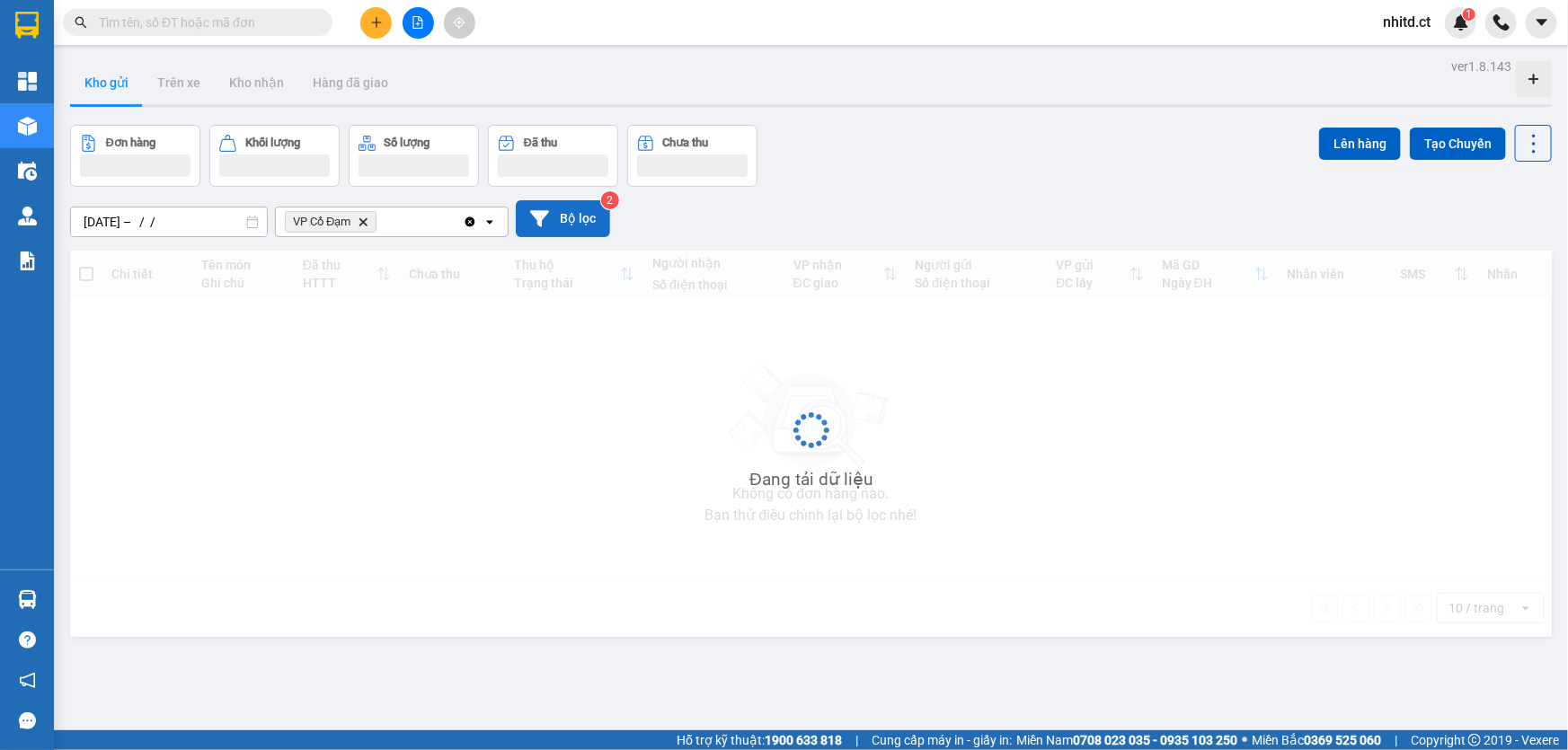
click at [566, 206] on button "Bộ lọc" at bounding box center [563, 218] width 94 height 37
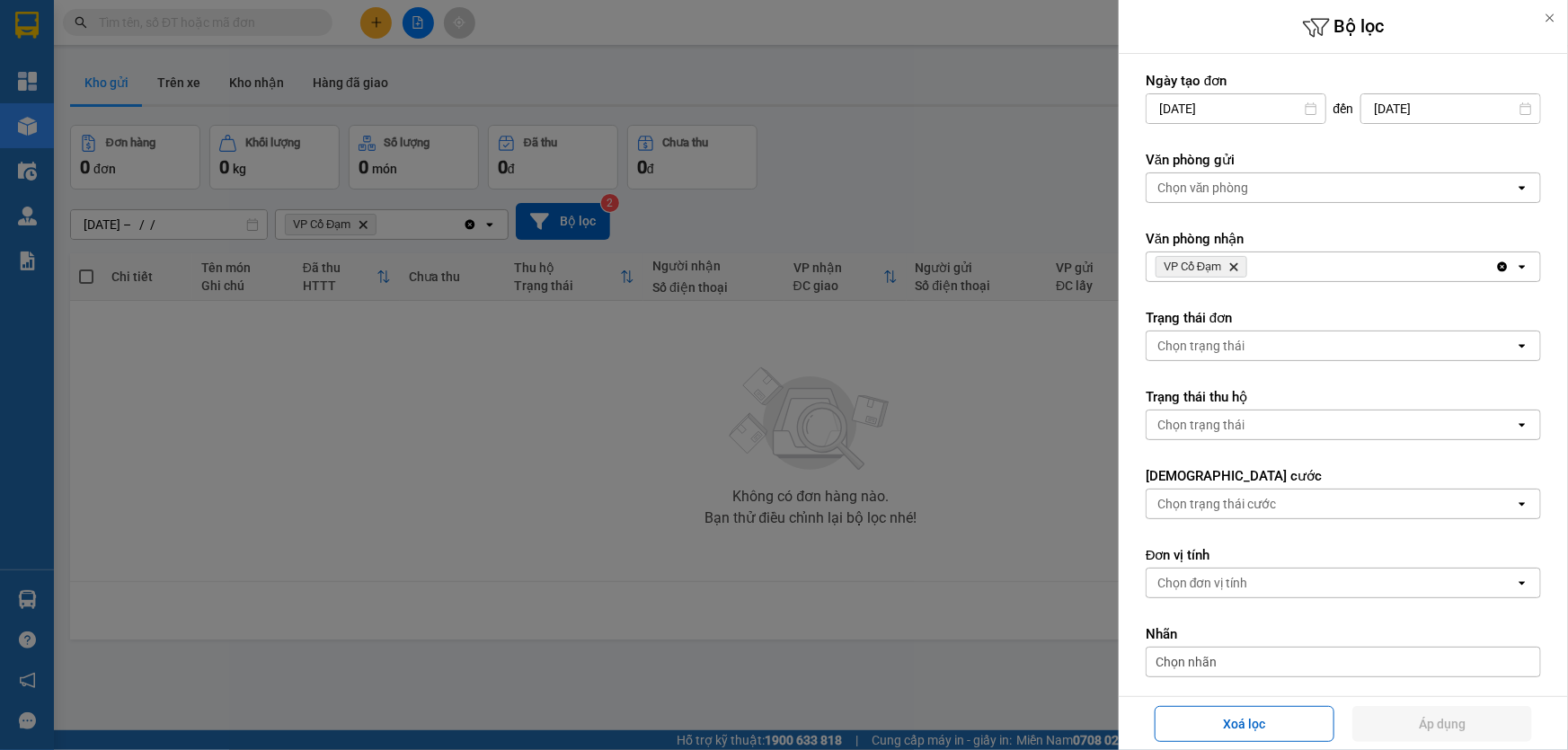
click at [1231, 182] on div "Chọn văn phòng" at bounding box center [1202, 188] width 91 height 18
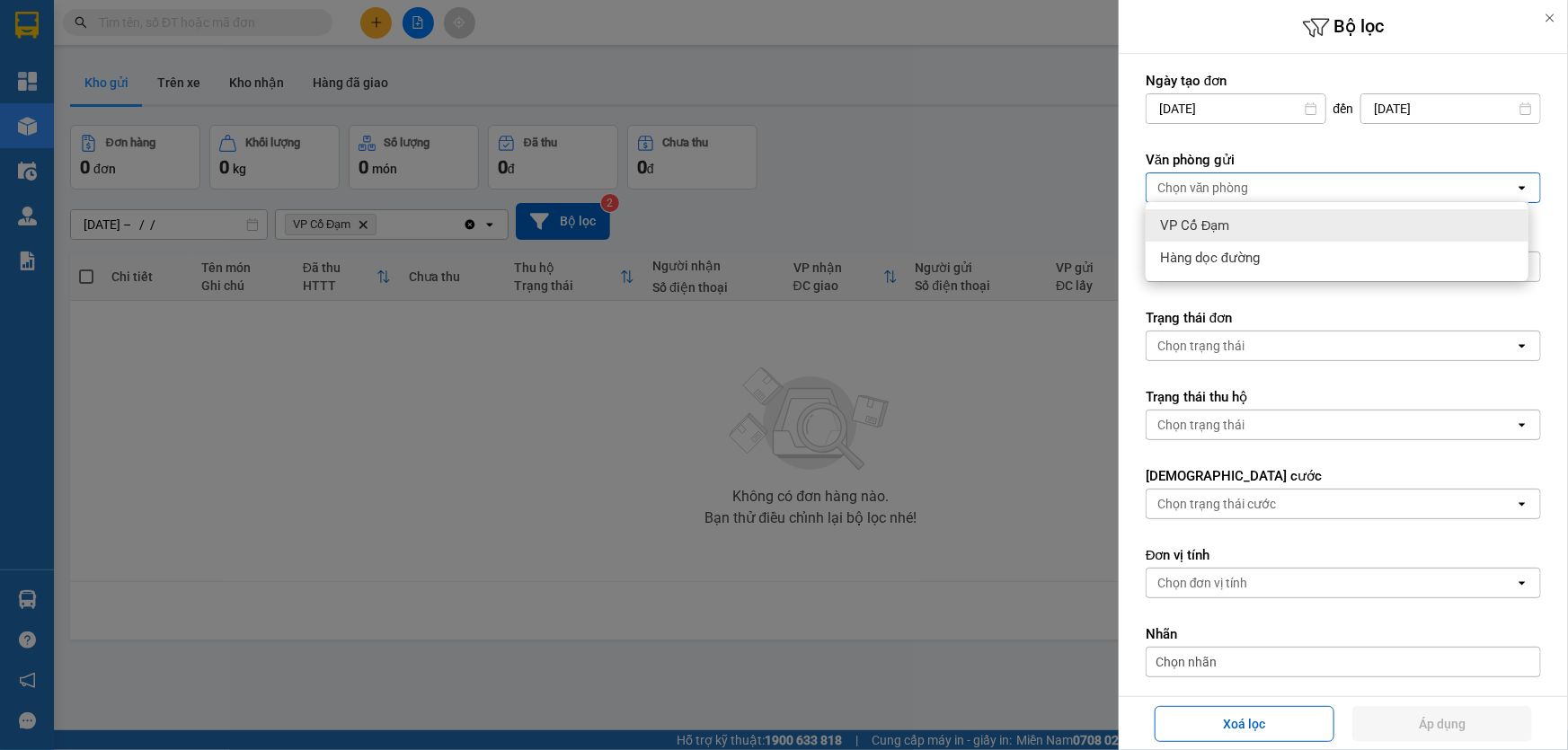
click at [1242, 223] on div "VP Cổ Đạm" at bounding box center [1337, 226] width 383 height 33
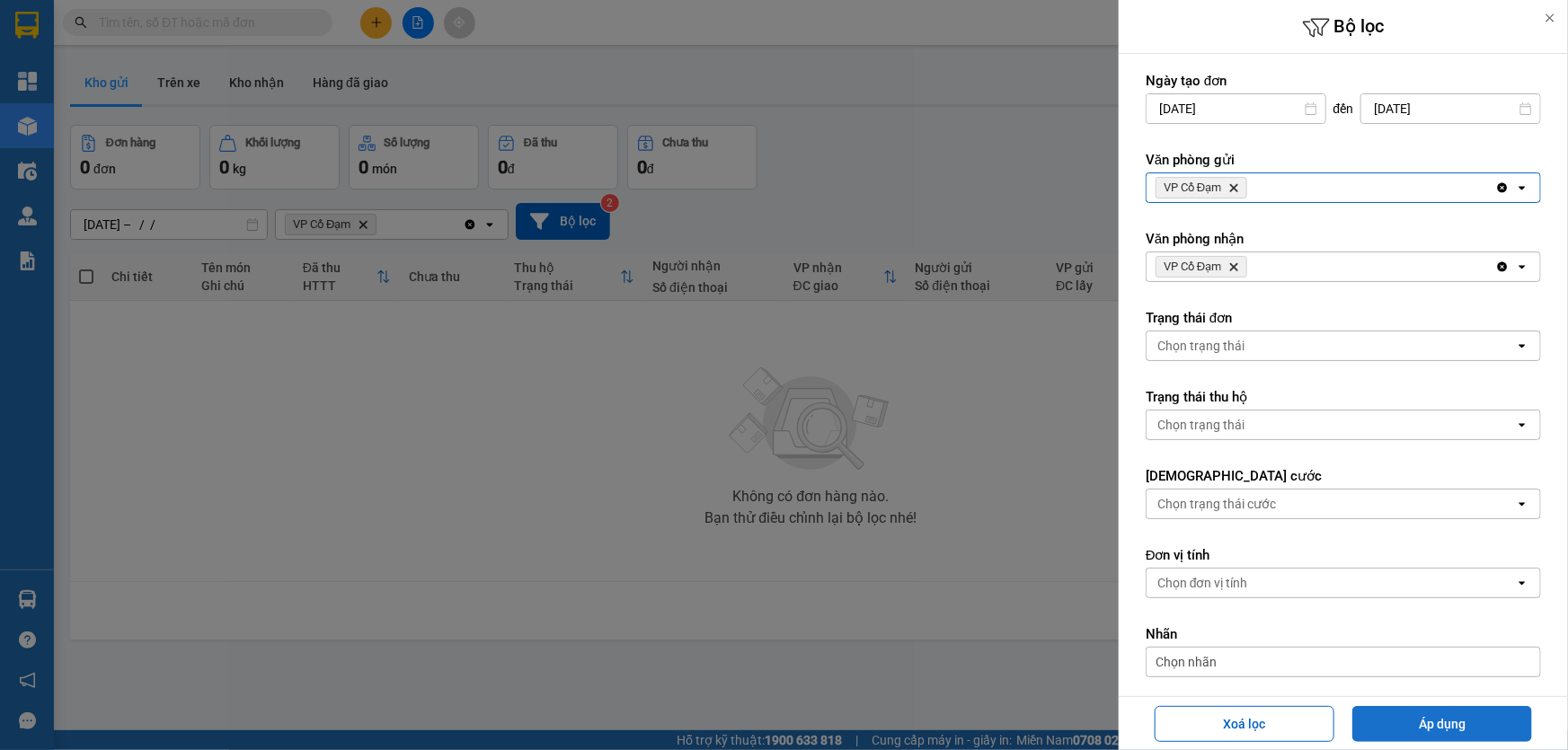
click at [1441, 721] on button "Áp dụng" at bounding box center [1442, 723] width 180 height 36
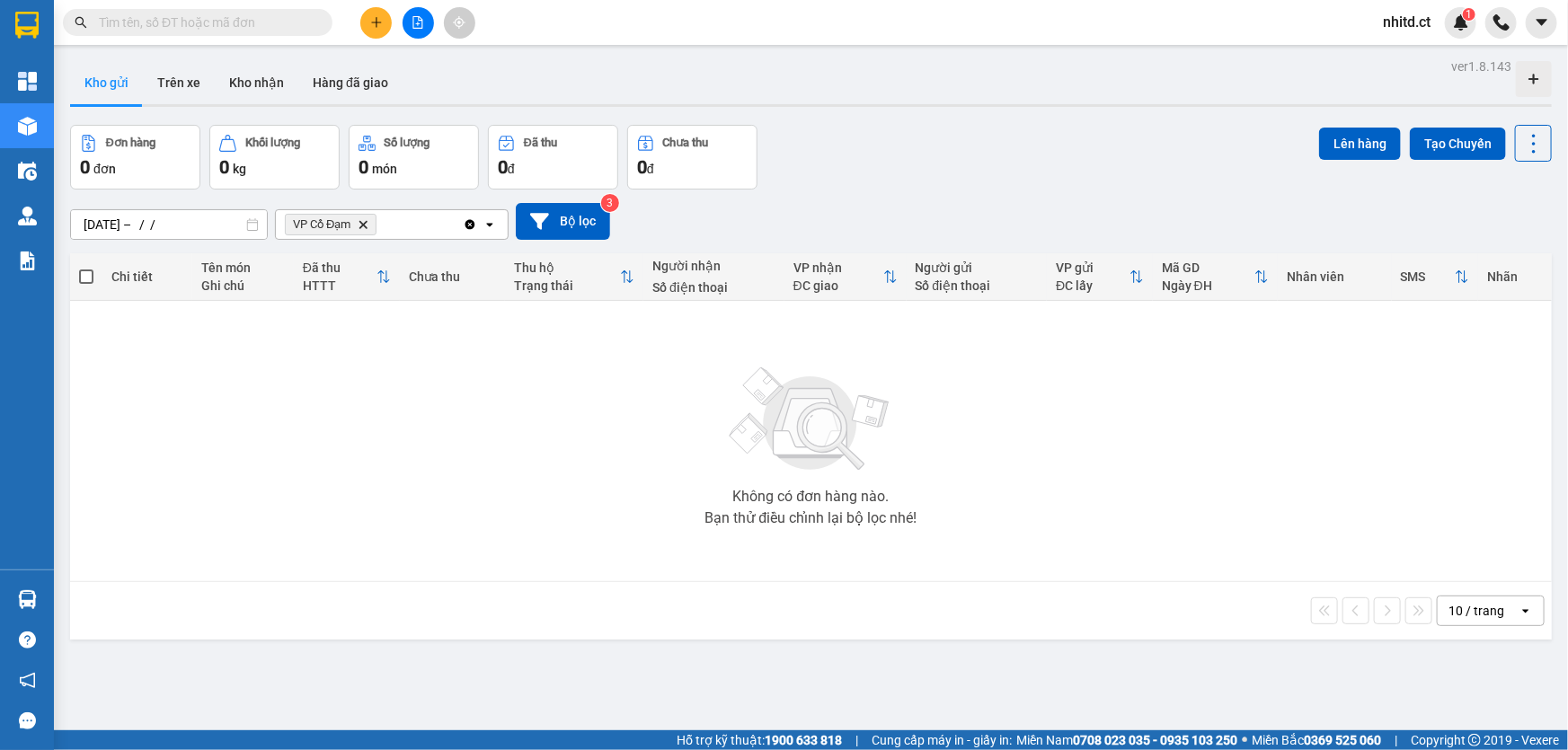
click at [368, 230] on span "VP Cổ Đạm Delete" at bounding box center [330, 224] width 91 height 21
click at [362, 223] on icon "VP Cổ Đạm, close by backspace" at bounding box center [364, 224] width 8 height 8
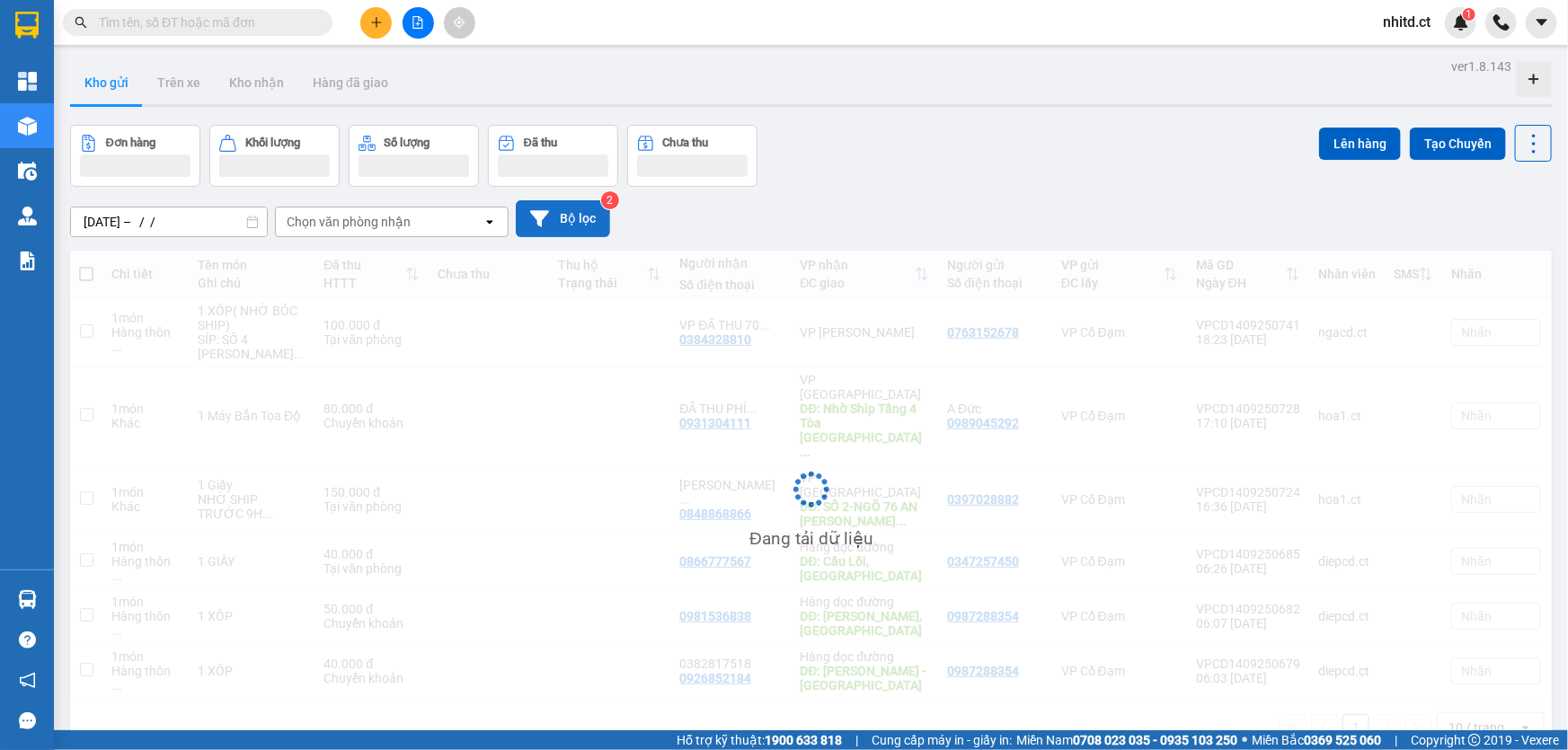
click at [575, 211] on button "Bộ lọc" at bounding box center [563, 218] width 94 height 37
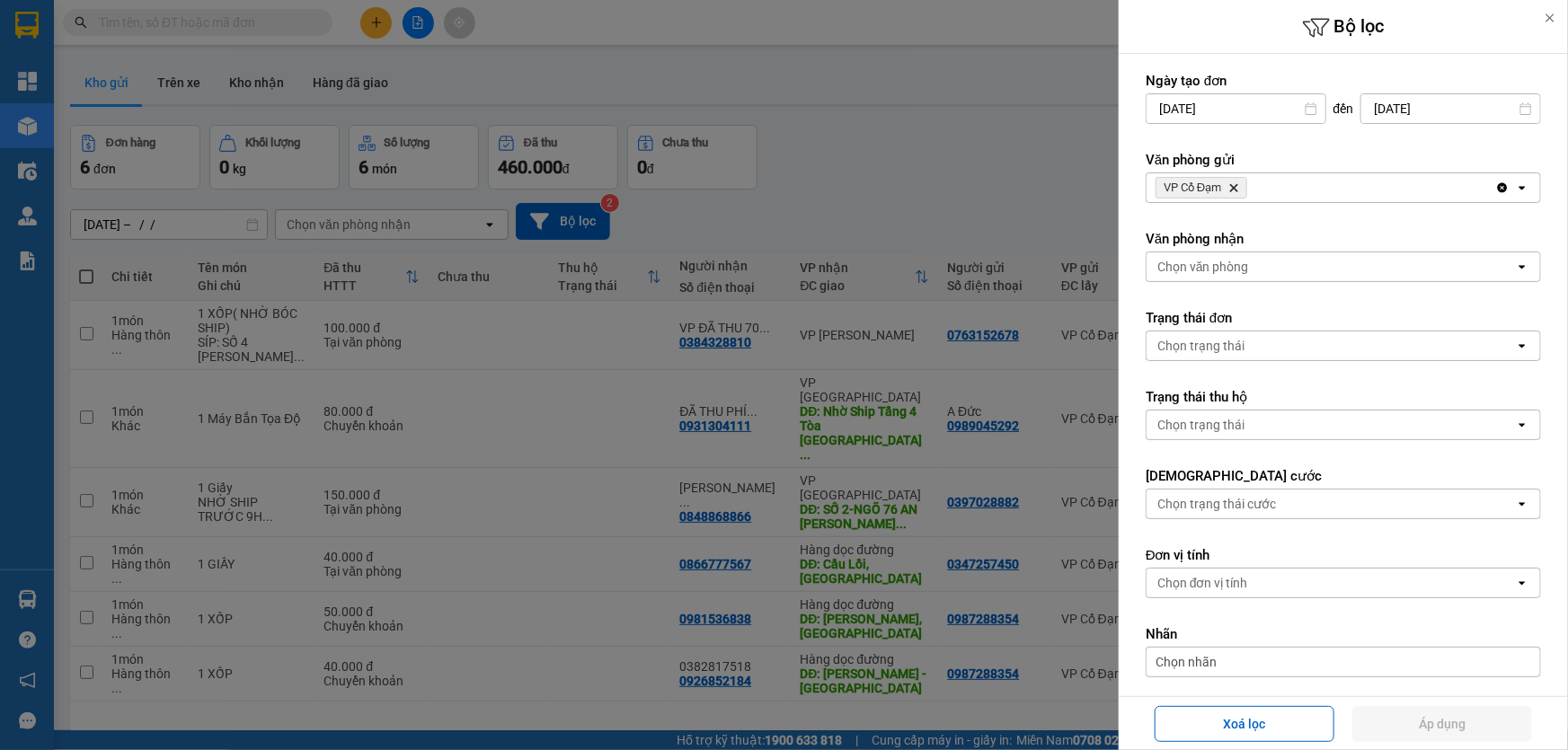
click at [910, 136] on div at bounding box center [784, 375] width 1568 height 750
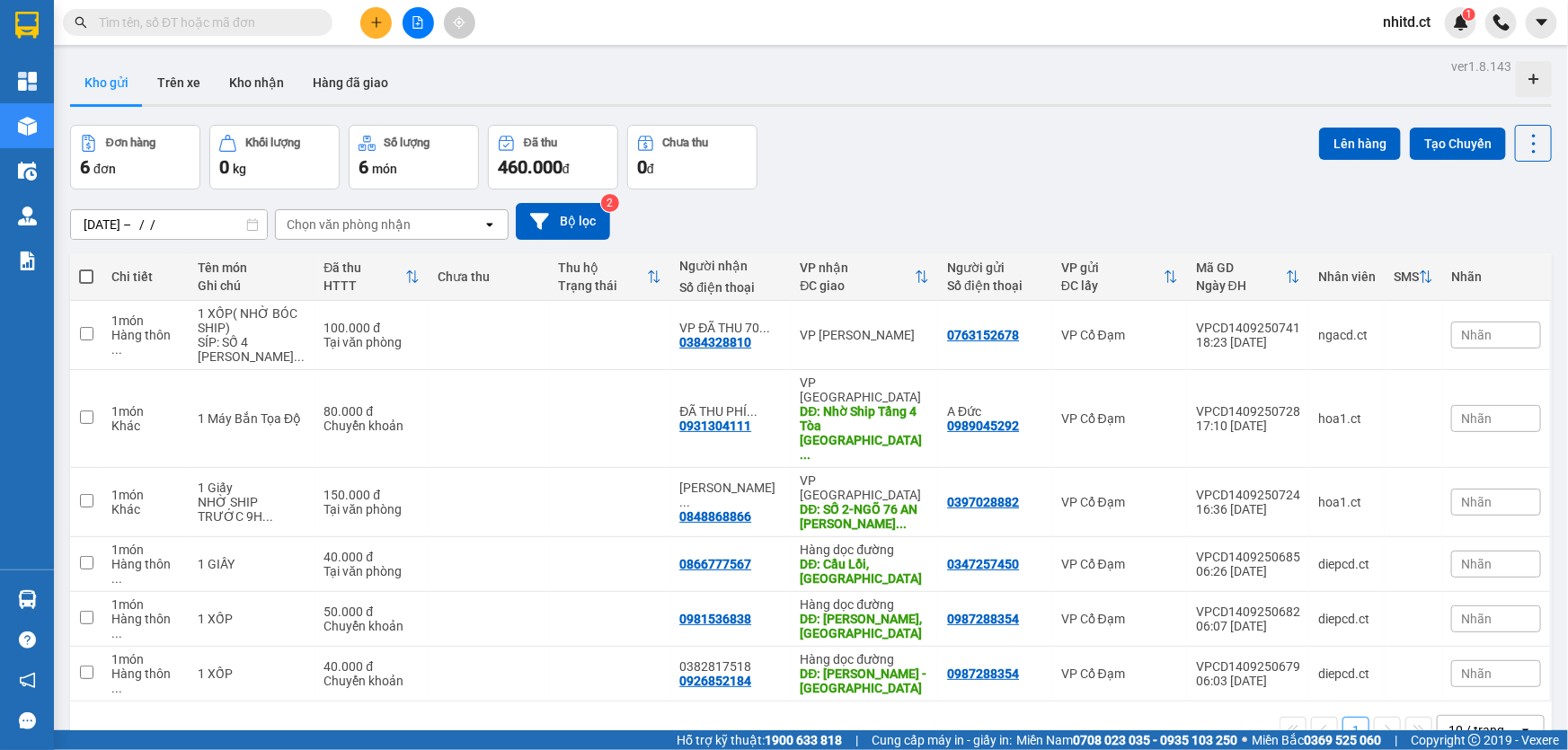
click at [238, 18] on input "text" at bounding box center [205, 22] width 212 height 20
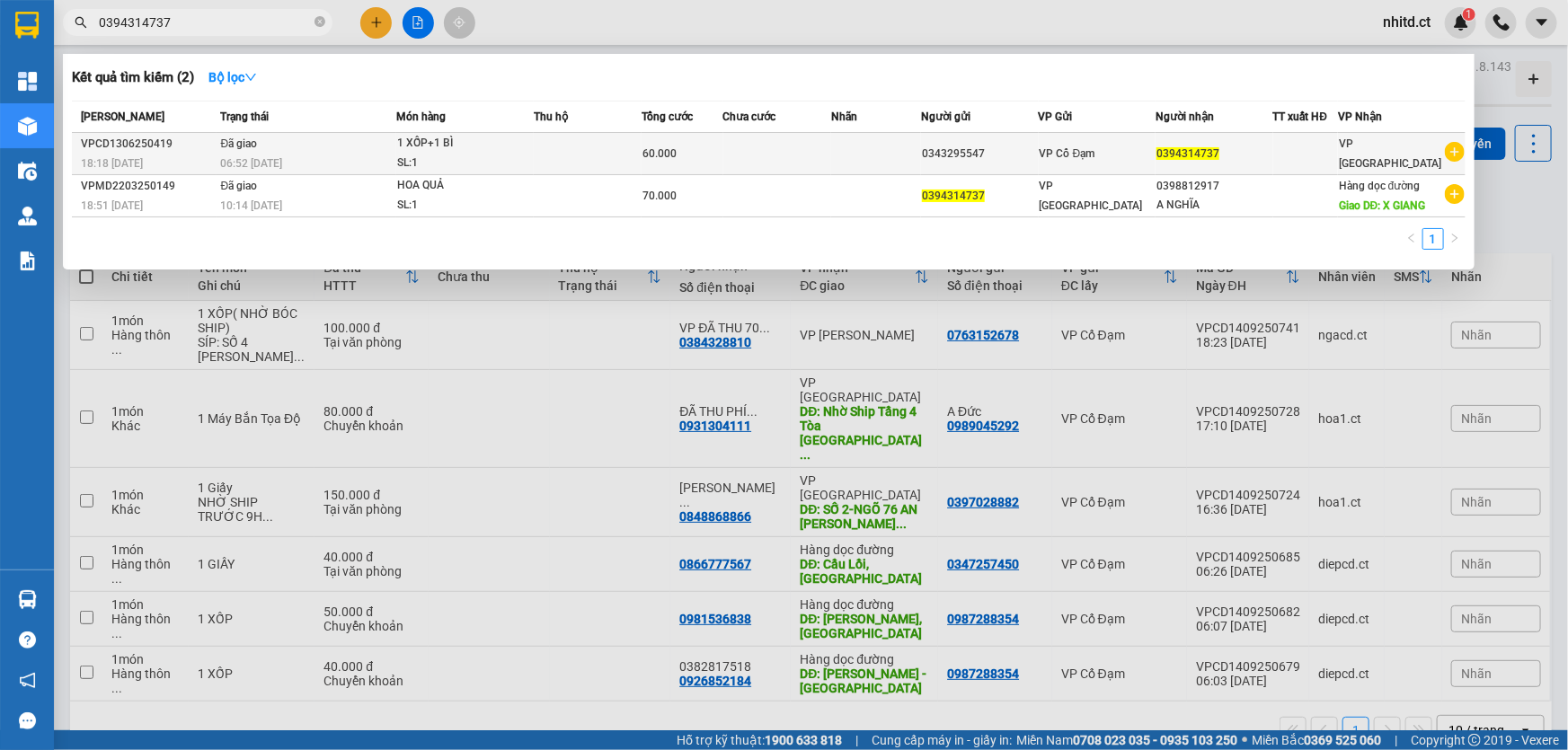
type input "0394314737"
click at [642, 153] on td at bounding box center [588, 154] width 108 height 42
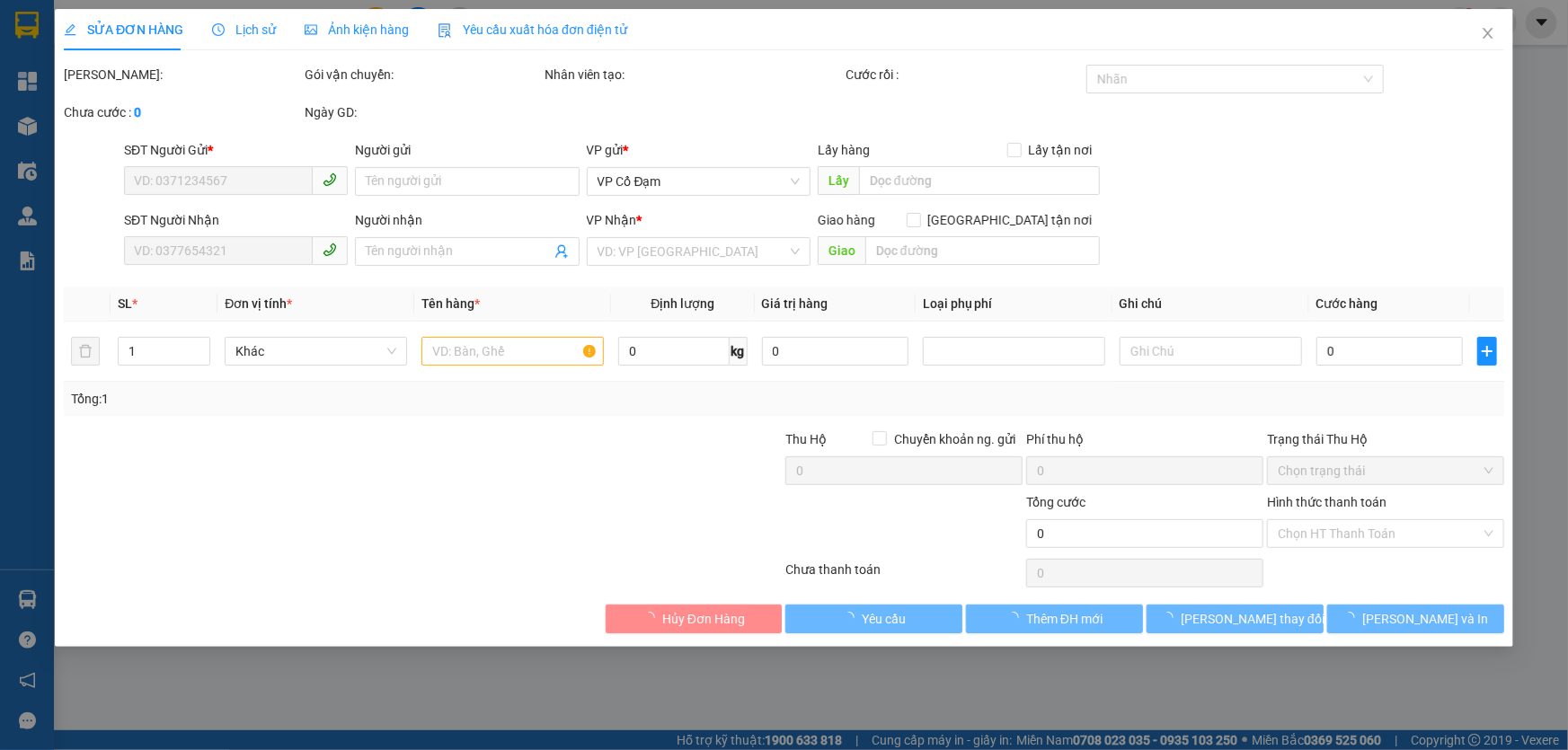
type input "0343295547"
type input "0394314737"
type input "60.000"
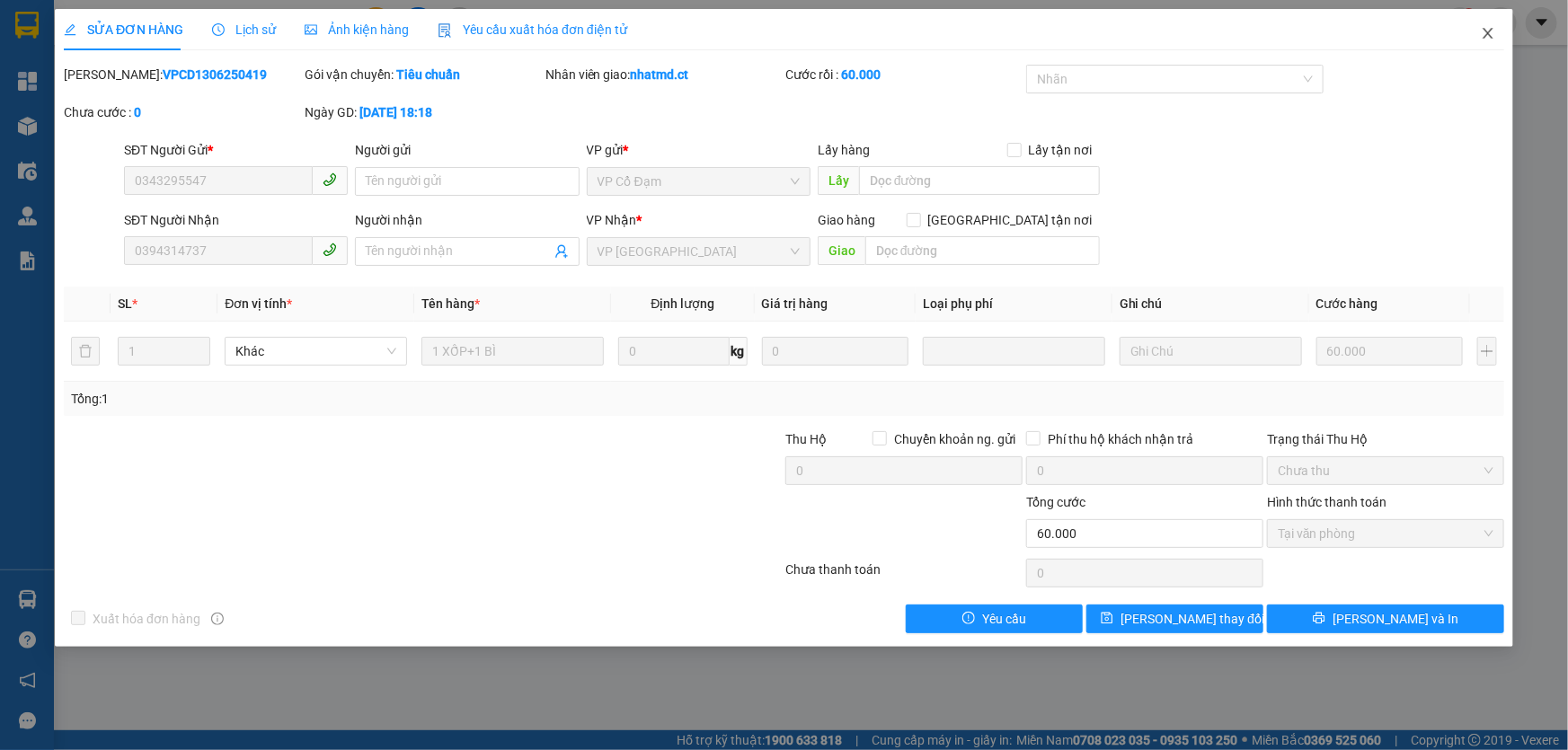
click at [1483, 38] on icon "close" at bounding box center [1488, 33] width 14 height 14
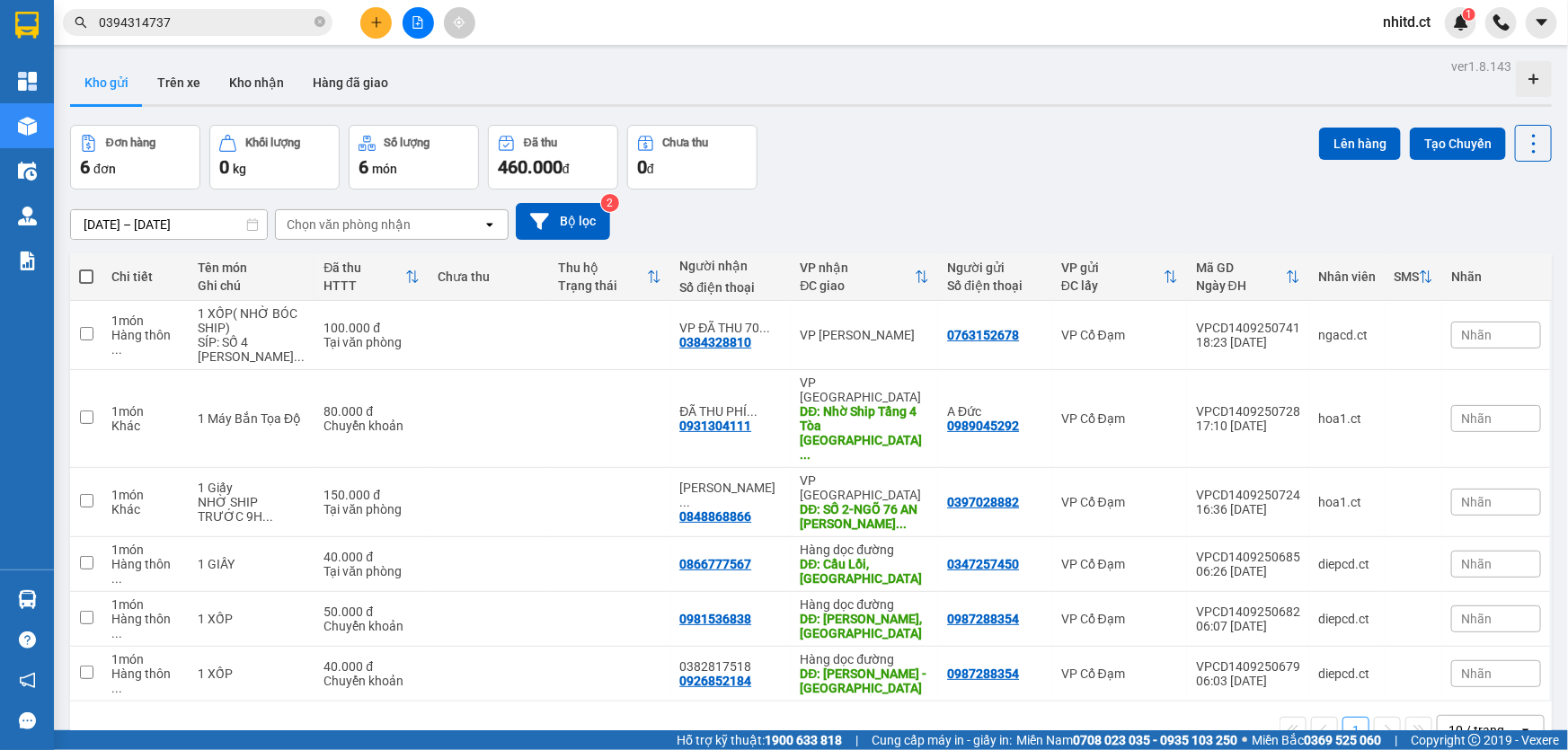
click at [252, 19] on input "0394314737" at bounding box center [205, 22] width 212 height 20
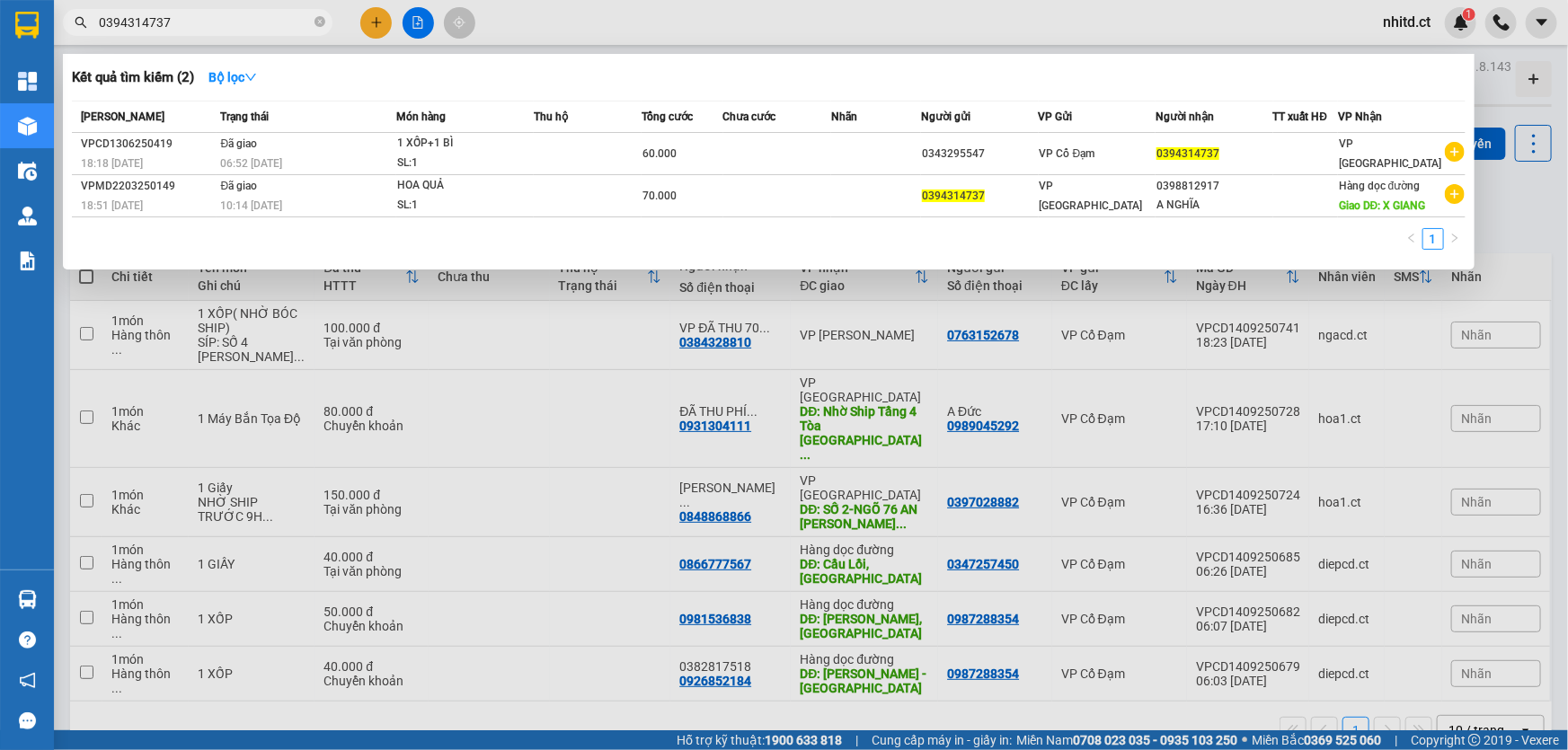
click at [335, 120] on div "Trạng thái" at bounding box center [309, 116] width 175 height 20
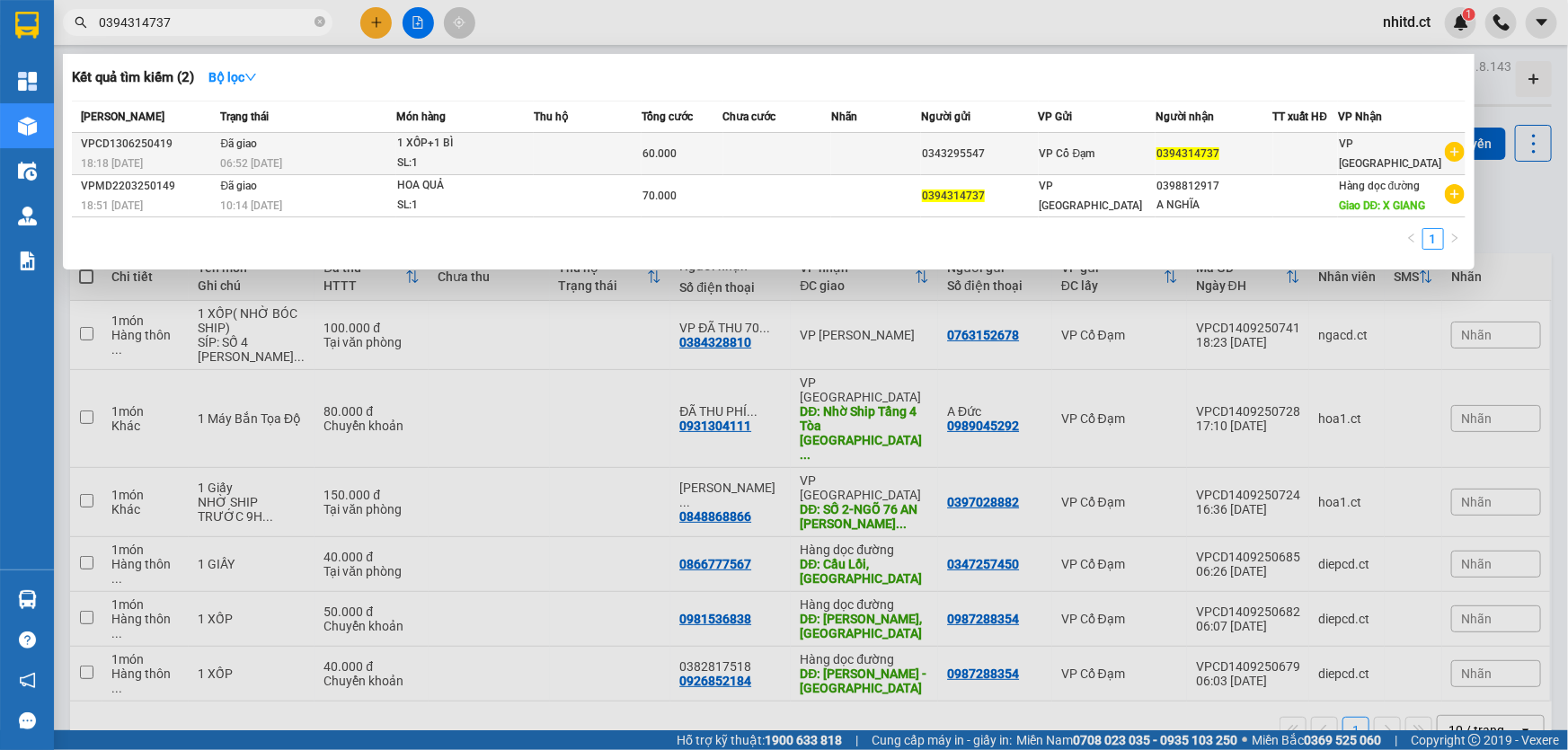
click at [272, 144] on td "Đã giao 06:52 [DATE]" at bounding box center [307, 154] width 181 height 42
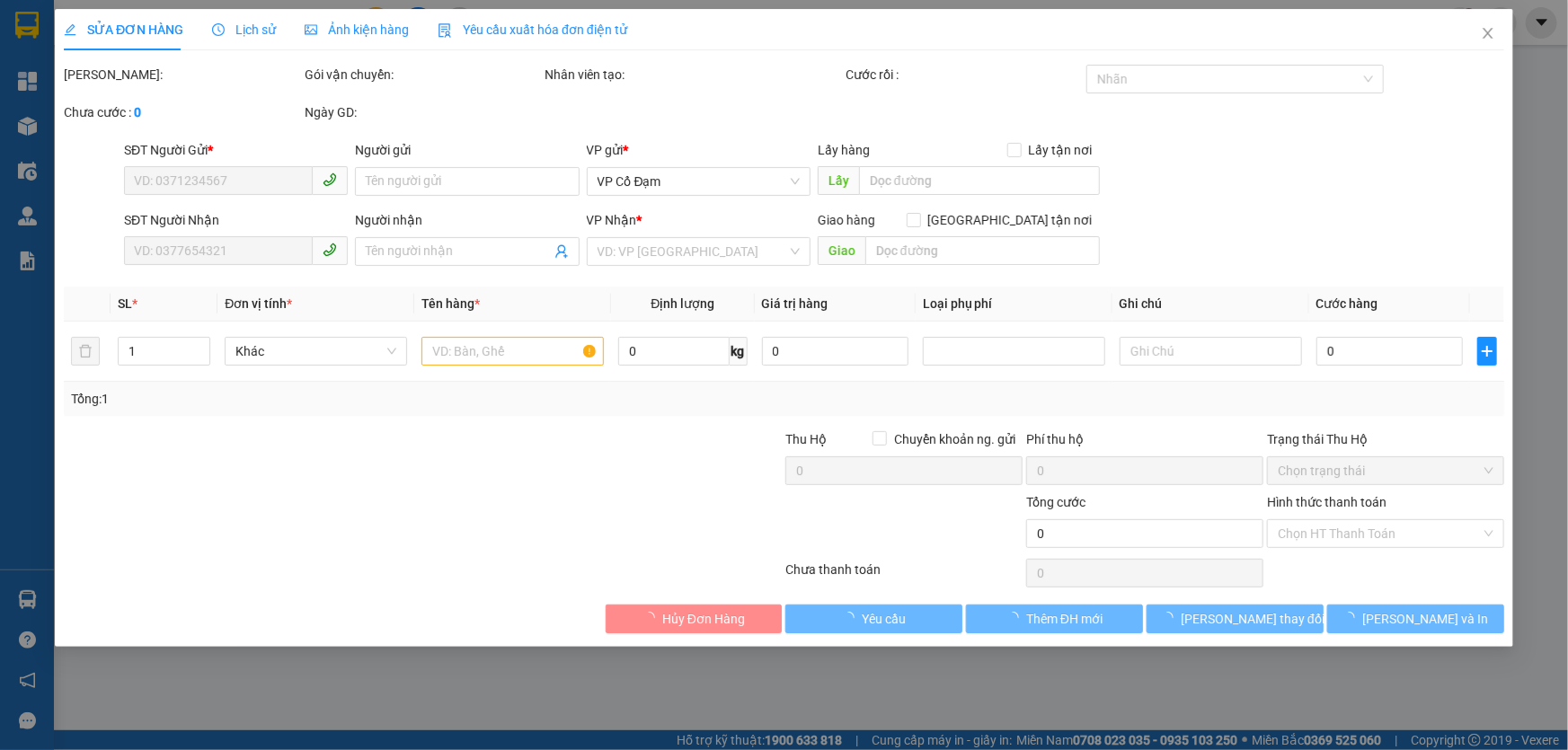
type input "0343295547"
type input "0394314737"
type input "60.000"
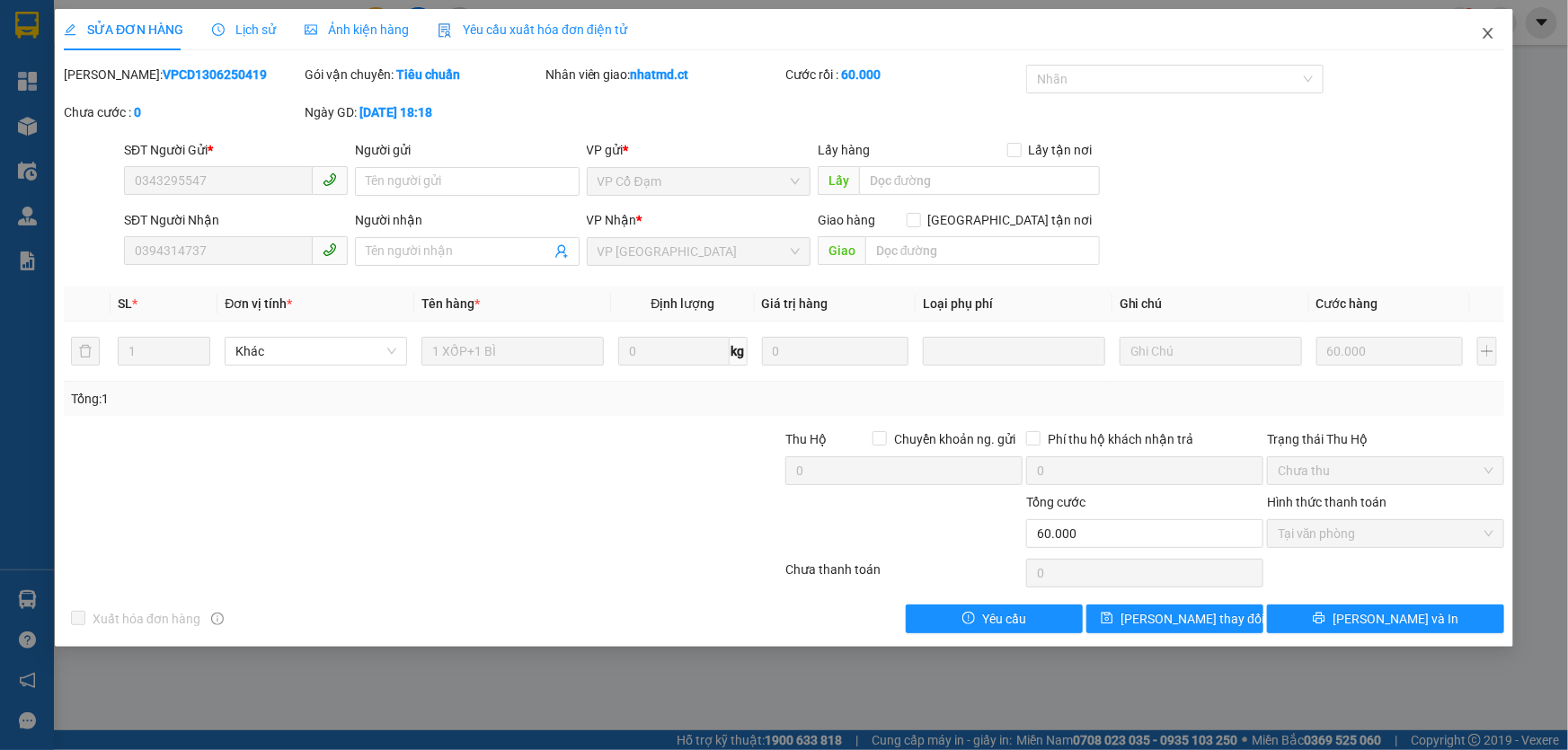
click at [1487, 35] on icon "close" at bounding box center [1488, 33] width 10 height 11
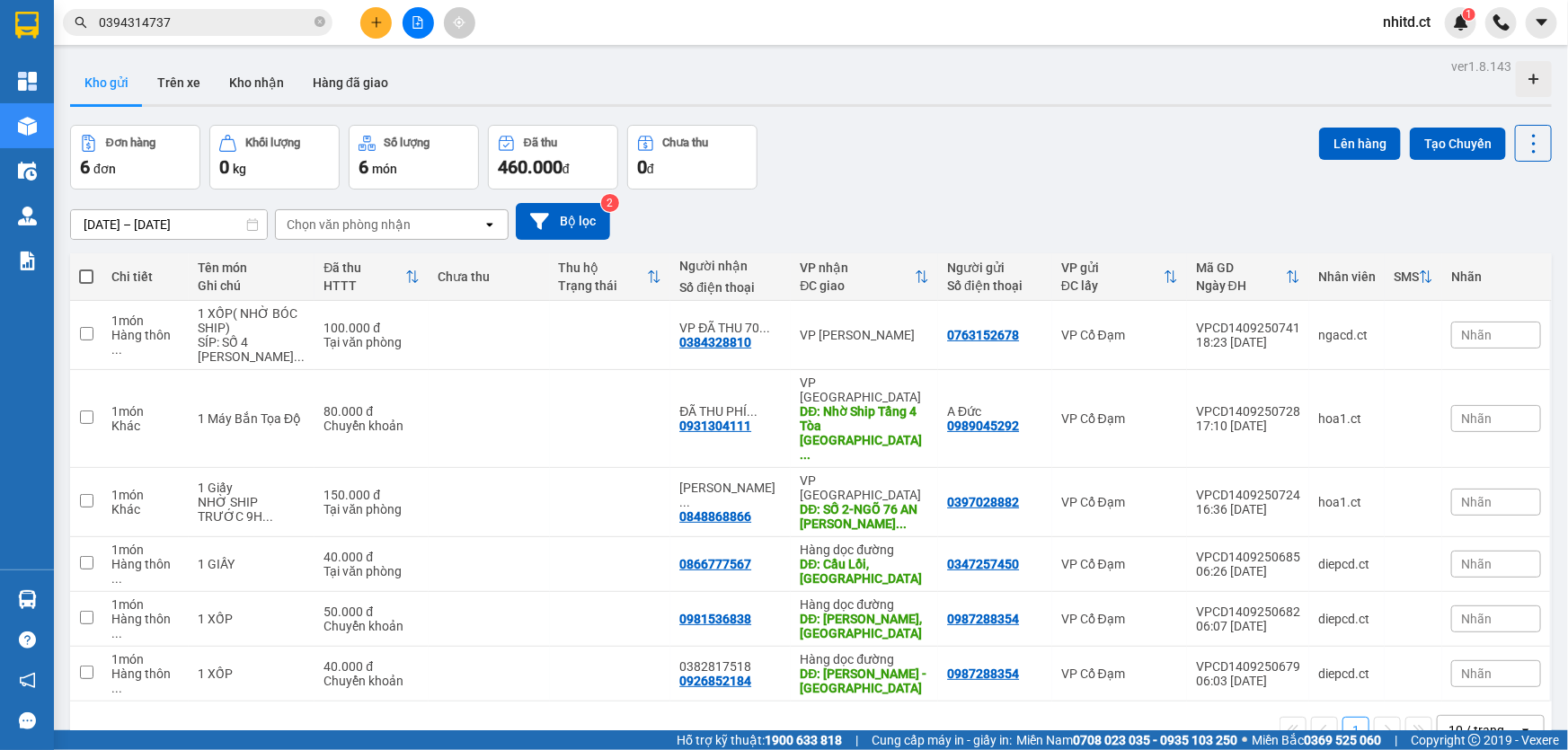
click at [381, 18] on icon "plus" at bounding box center [376, 22] width 13 height 12
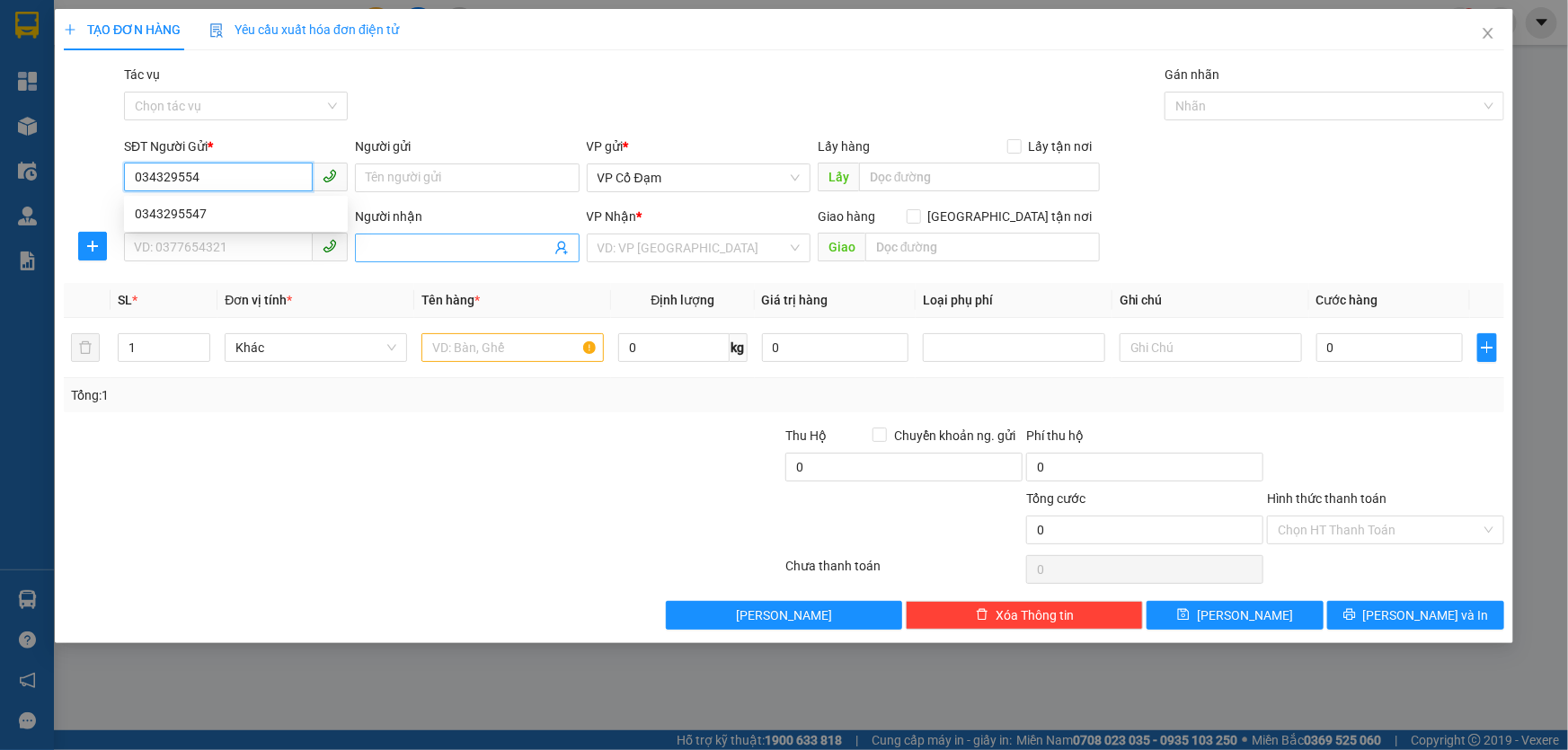
type input "0343295547"
click at [215, 214] on div "0343295547" at bounding box center [236, 213] width 202 height 20
type input "0394314737"
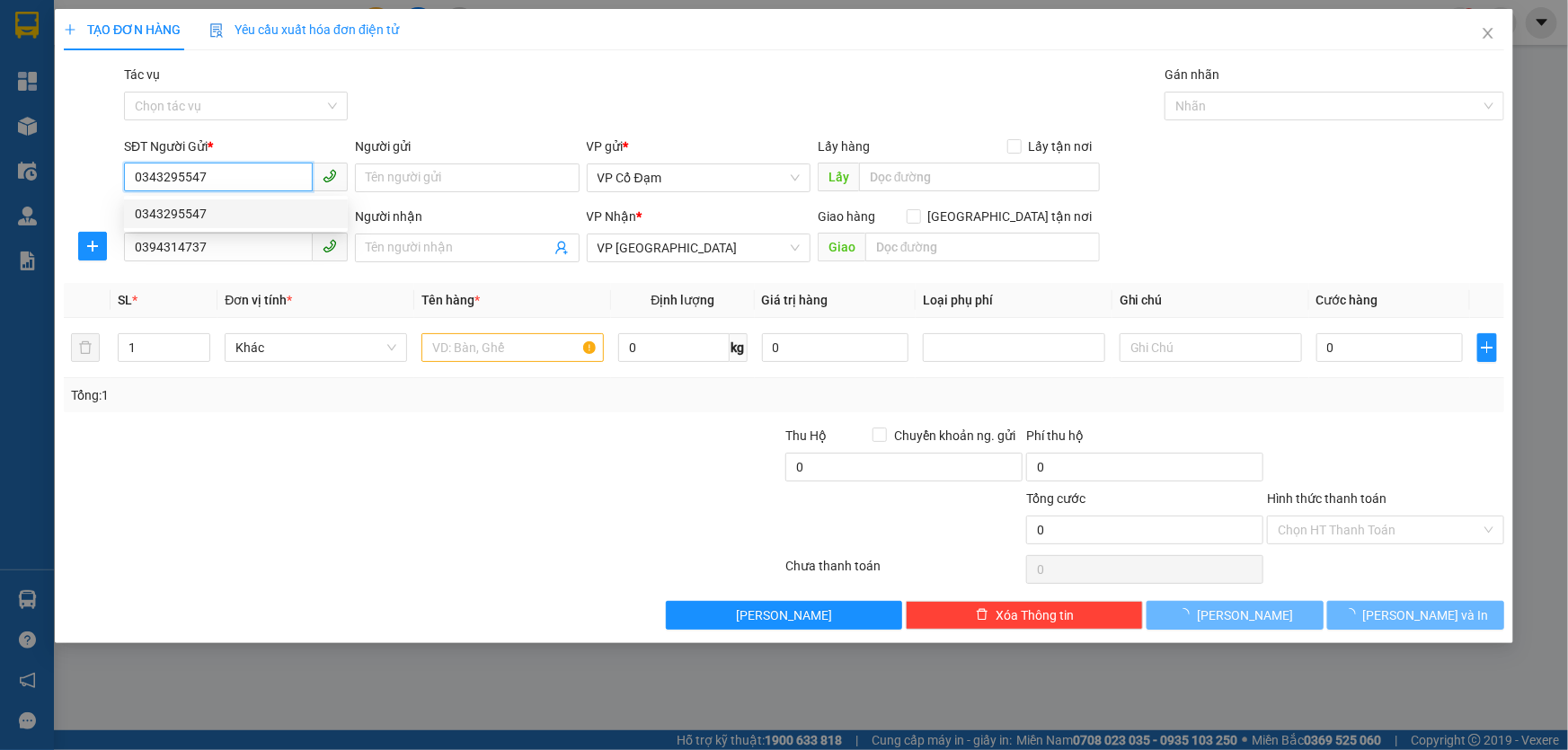
type input "60.000"
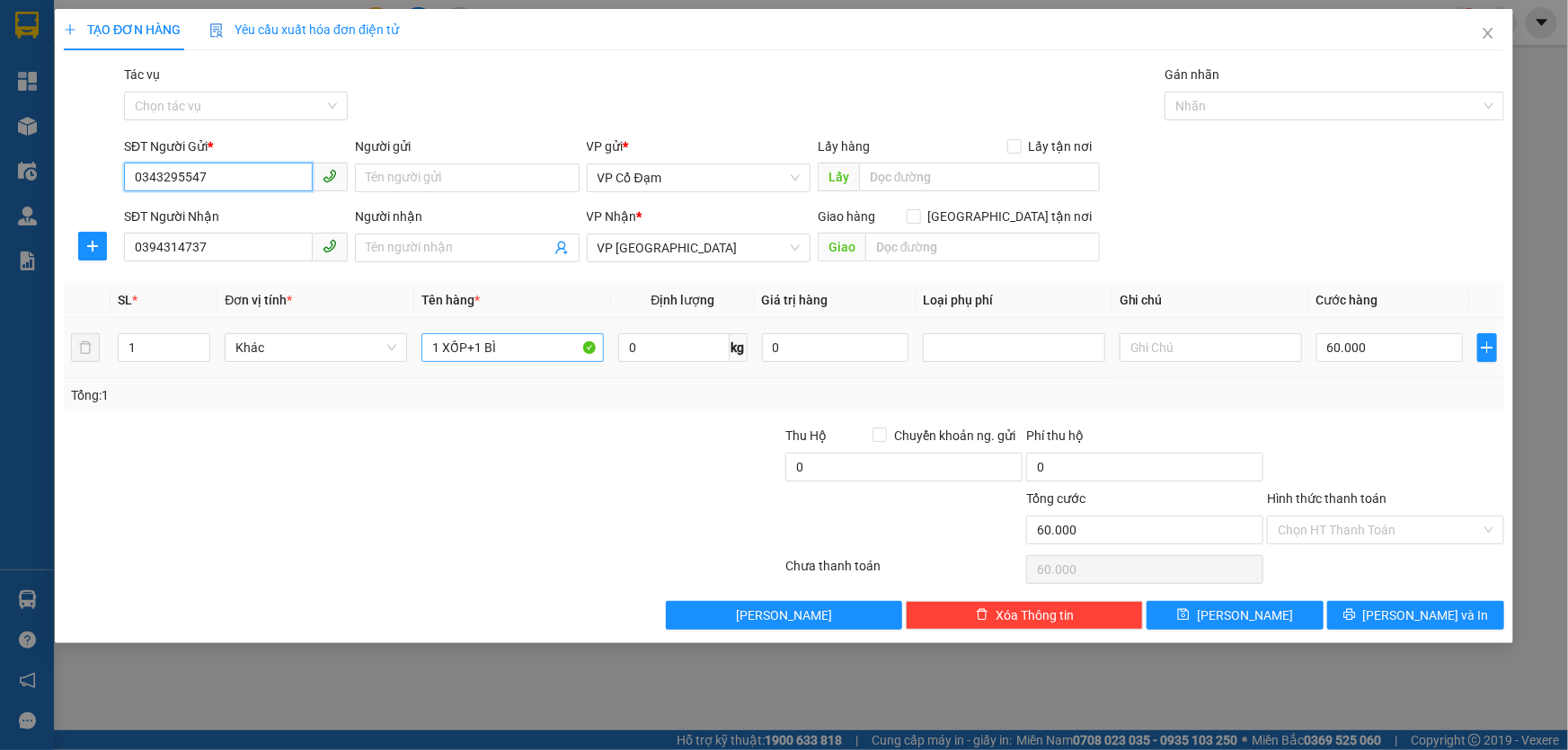
type input "0343295547"
click at [532, 345] on input "1 XỐP+1 BÌ" at bounding box center [513, 348] width 183 height 29
type input "1 XỐP+1 xe máy"
click at [163, 350] on input "1" at bounding box center [164, 348] width 90 height 27
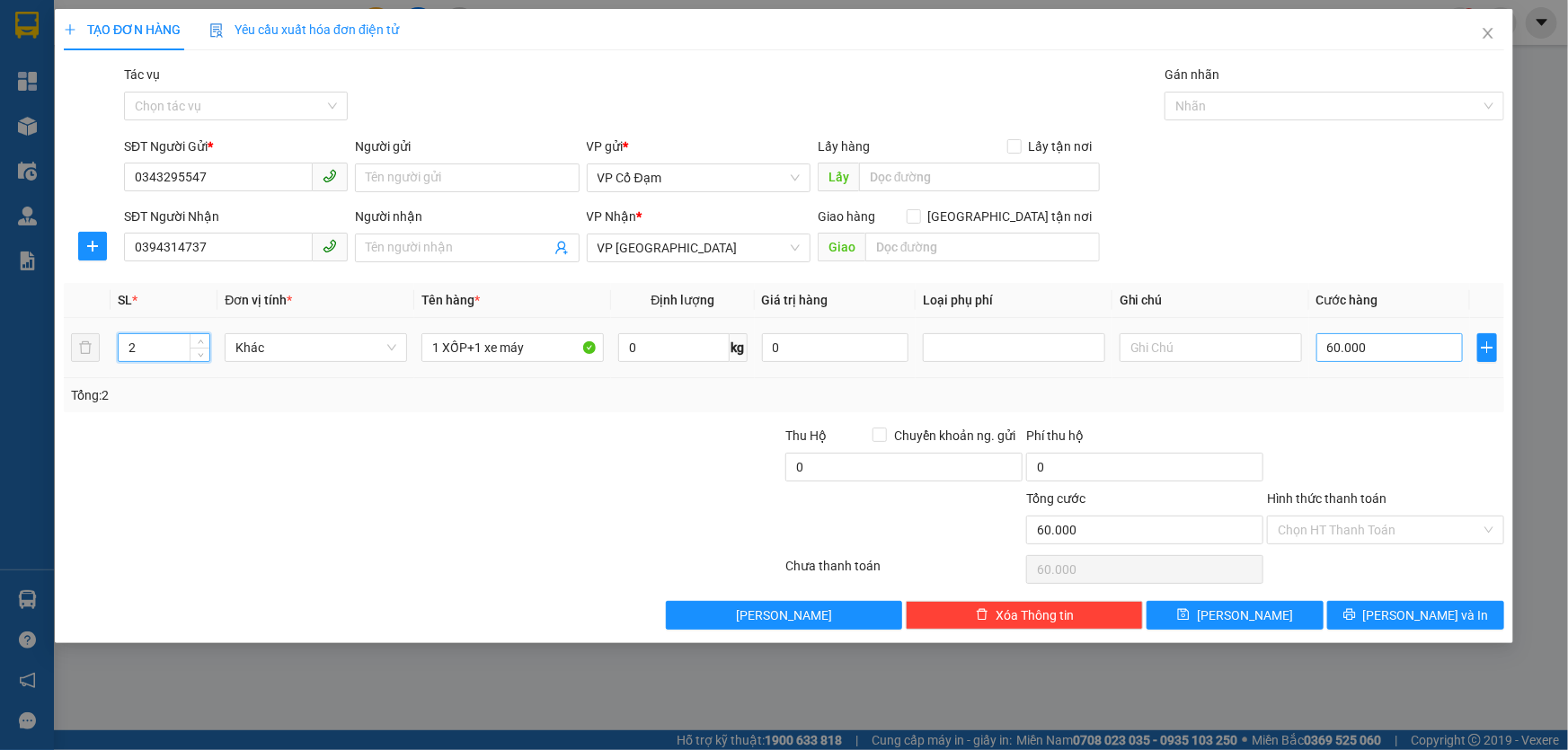
type input "2"
click at [1375, 354] on input "60.000" at bounding box center [1390, 348] width 146 height 29
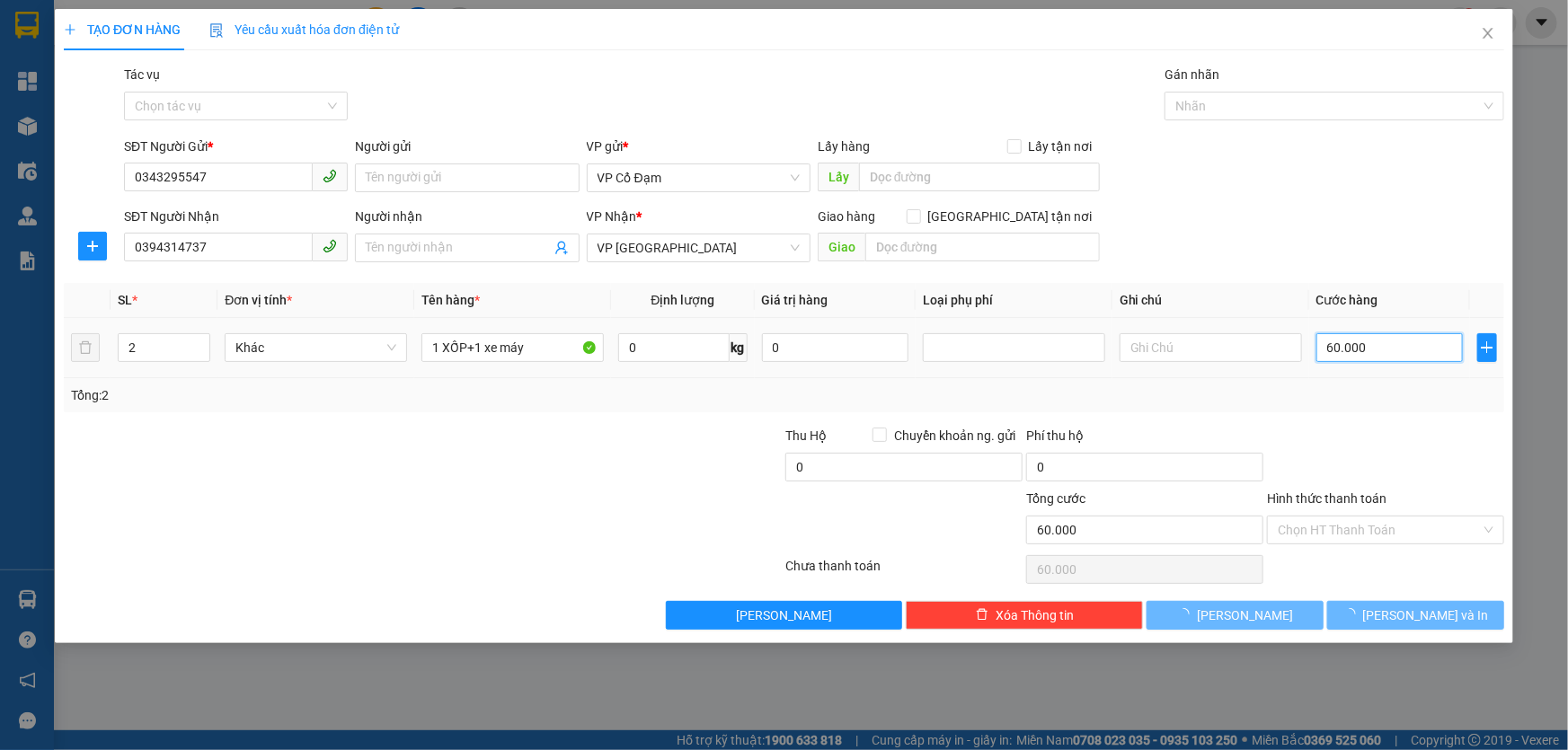
type input "0"
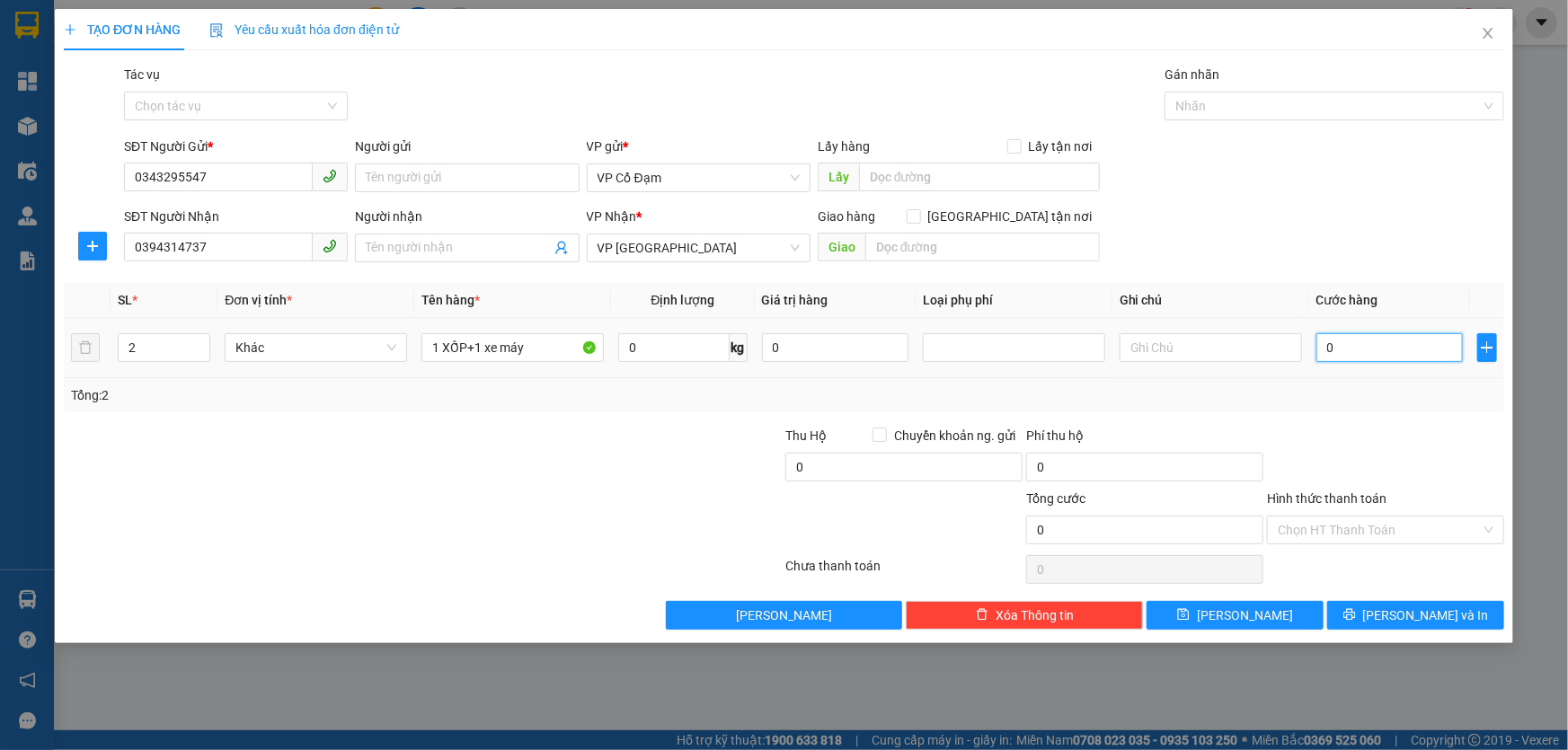
type input "2"
type input "028"
type input "28"
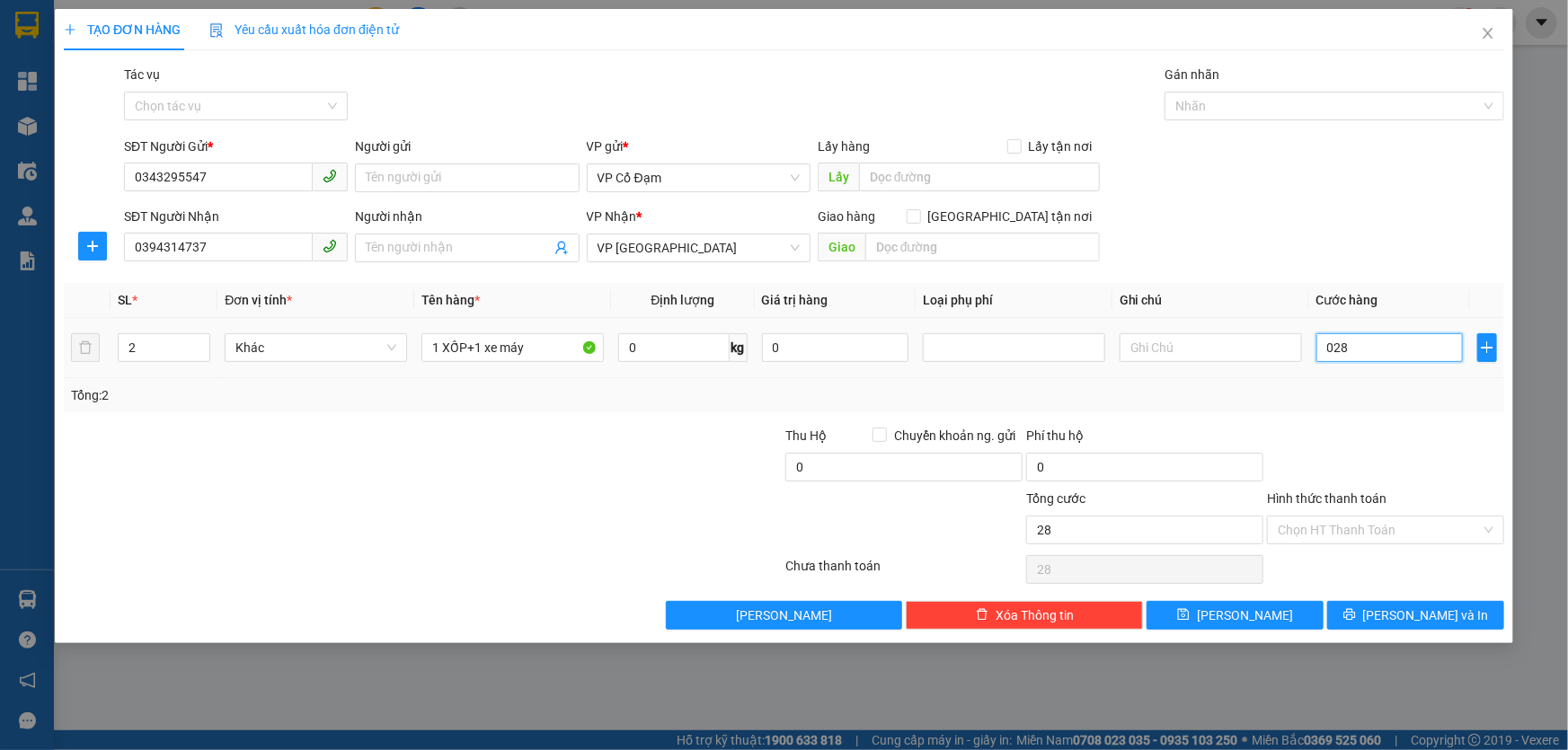
type input "280"
type input "0.280"
type input "280.000"
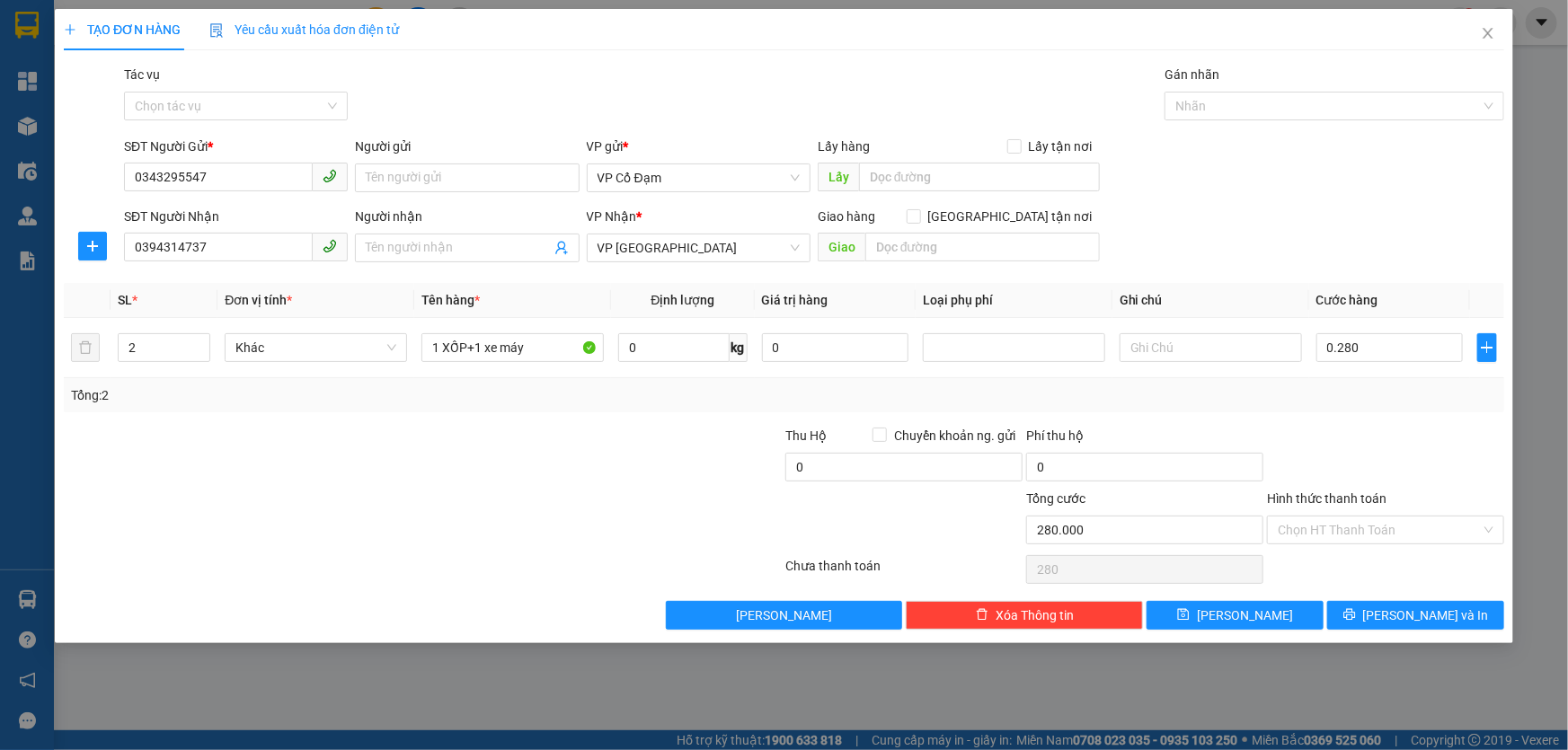
type input "280.000"
click at [1389, 404] on div "Tổng: 2" at bounding box center [784, 395] width 1441 height 35
click at [1383, 512] on div "Hình thức thanh toán" at bounding box center [1385, 502] width 238 height 27
click at [1374, 532] on input "Hình thức thanh toán" at bounding box center [1379, 530] width 203 height 27
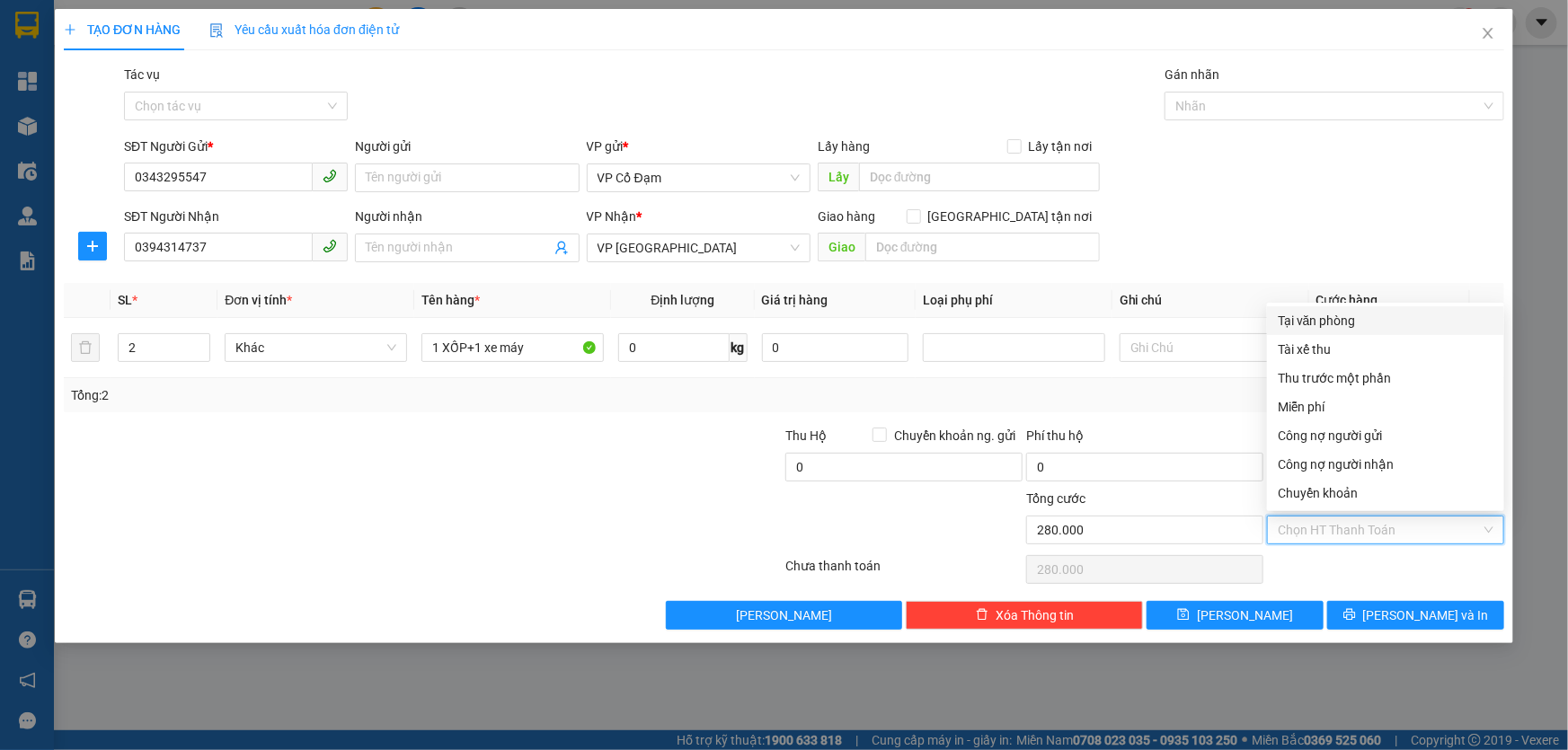
click at [1330, 320] on div "Tại văn phòng" at bounding box center [1386, 320] width 215 height 20
type input "0"
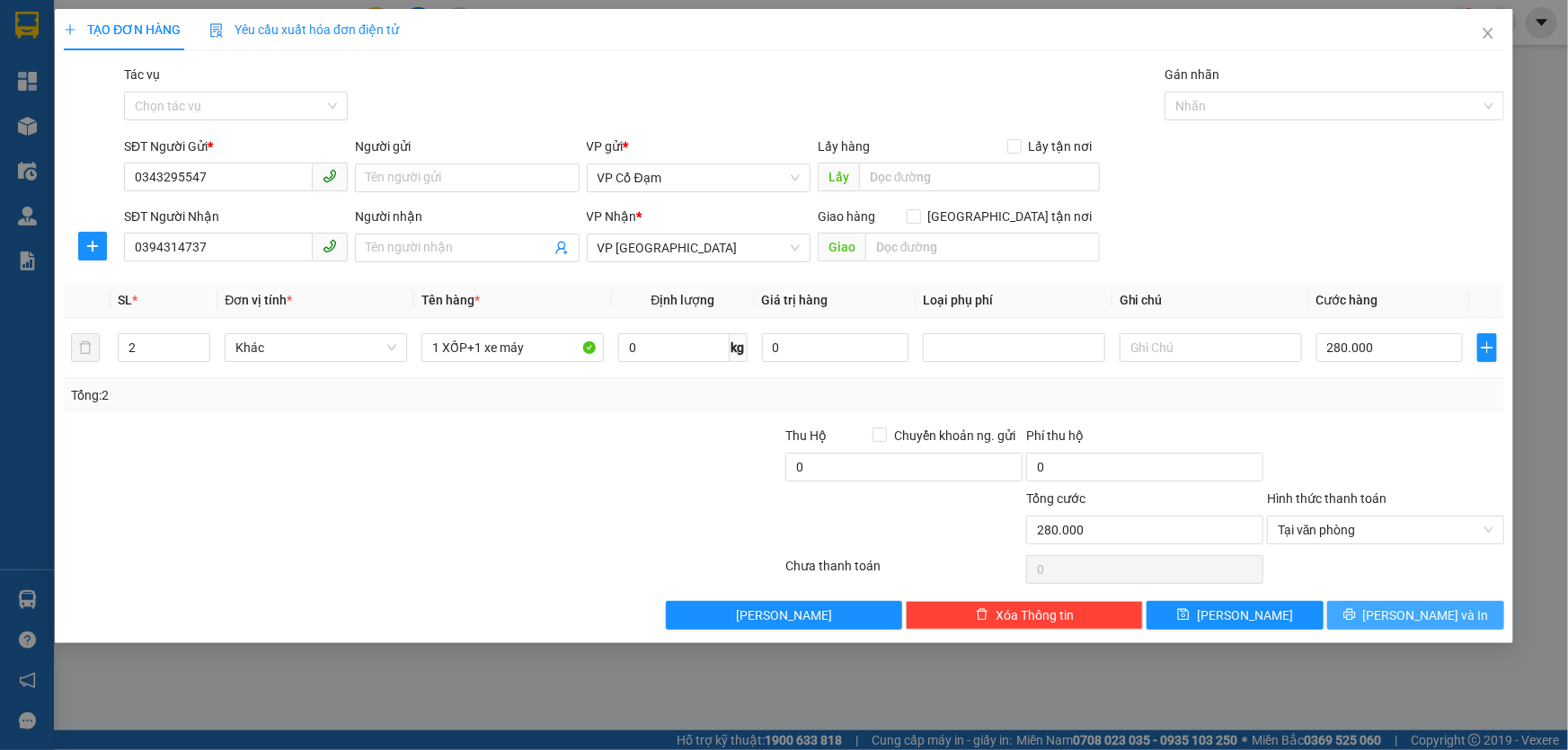
click at [1357, 613] on button "[PERSON_NAME] và In" at bounding box center [1416, 615] width 177 height 29
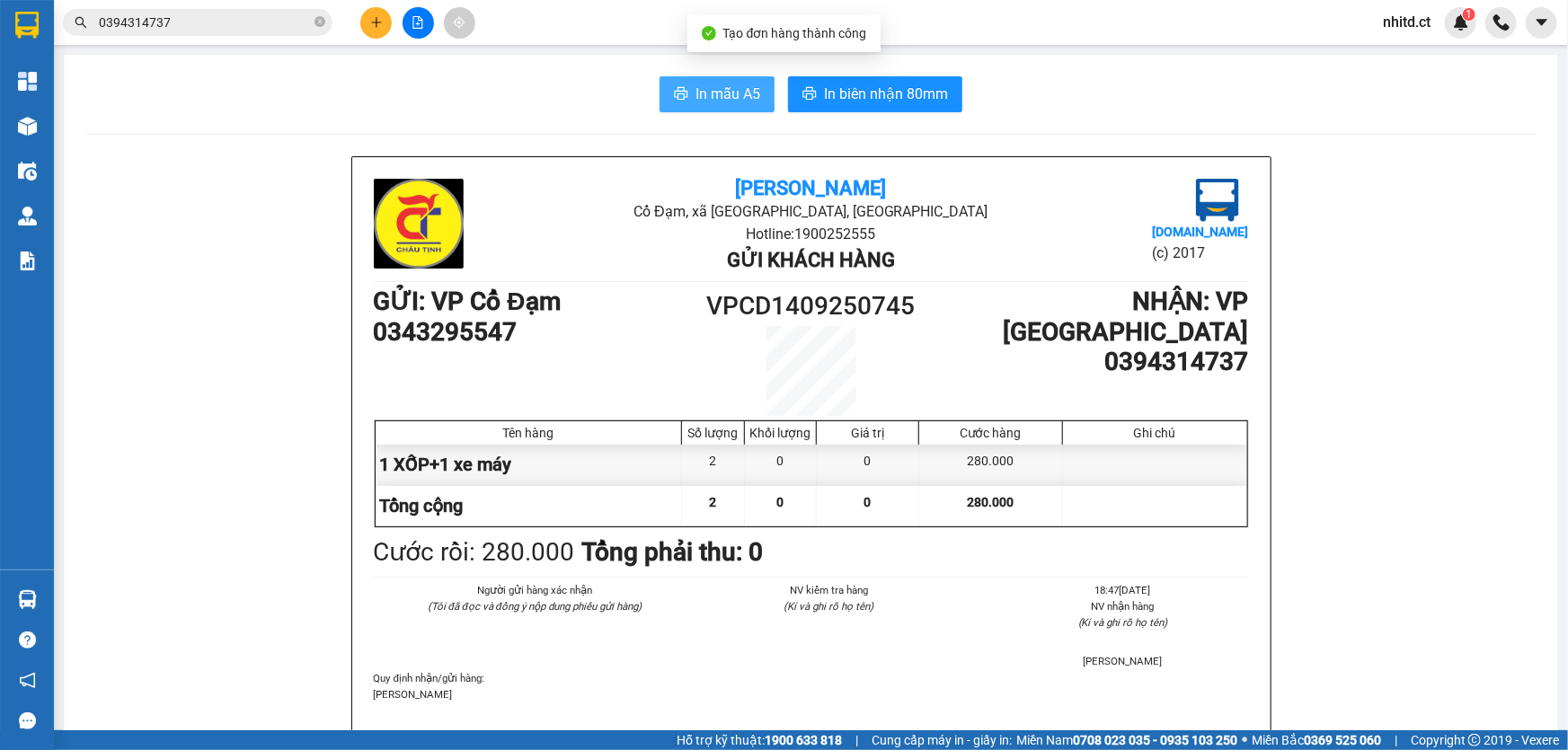
click at [707, 99] on span "In mẫu A5" at bounding box center [727, 93] width 64 height 22
click at [710, 89] on span "In mẫu A5" at bounding box center [727, 93] width 64 height 22
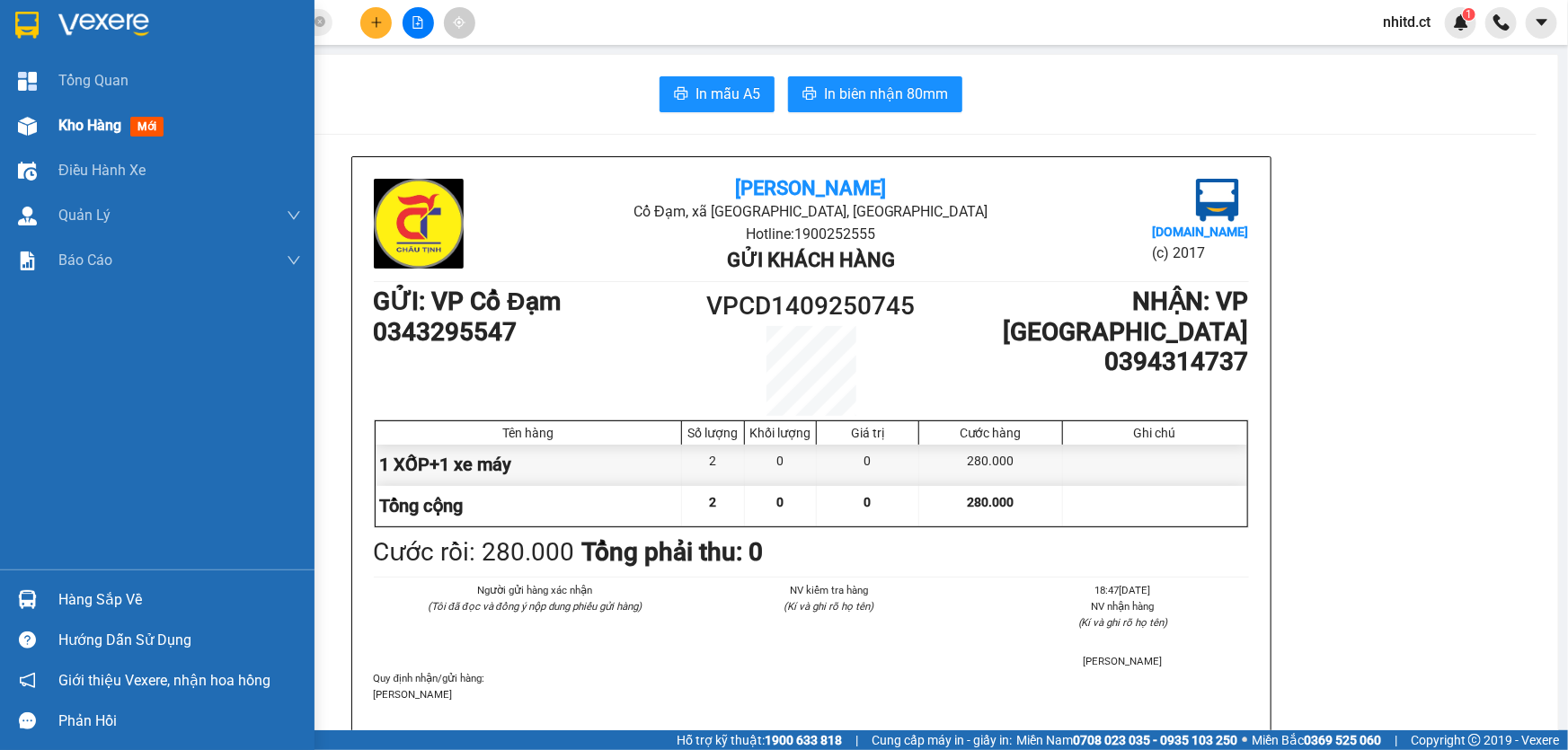
click at [141, 125] on span "mới" at bounding box center [146, 126] width 34 height 20
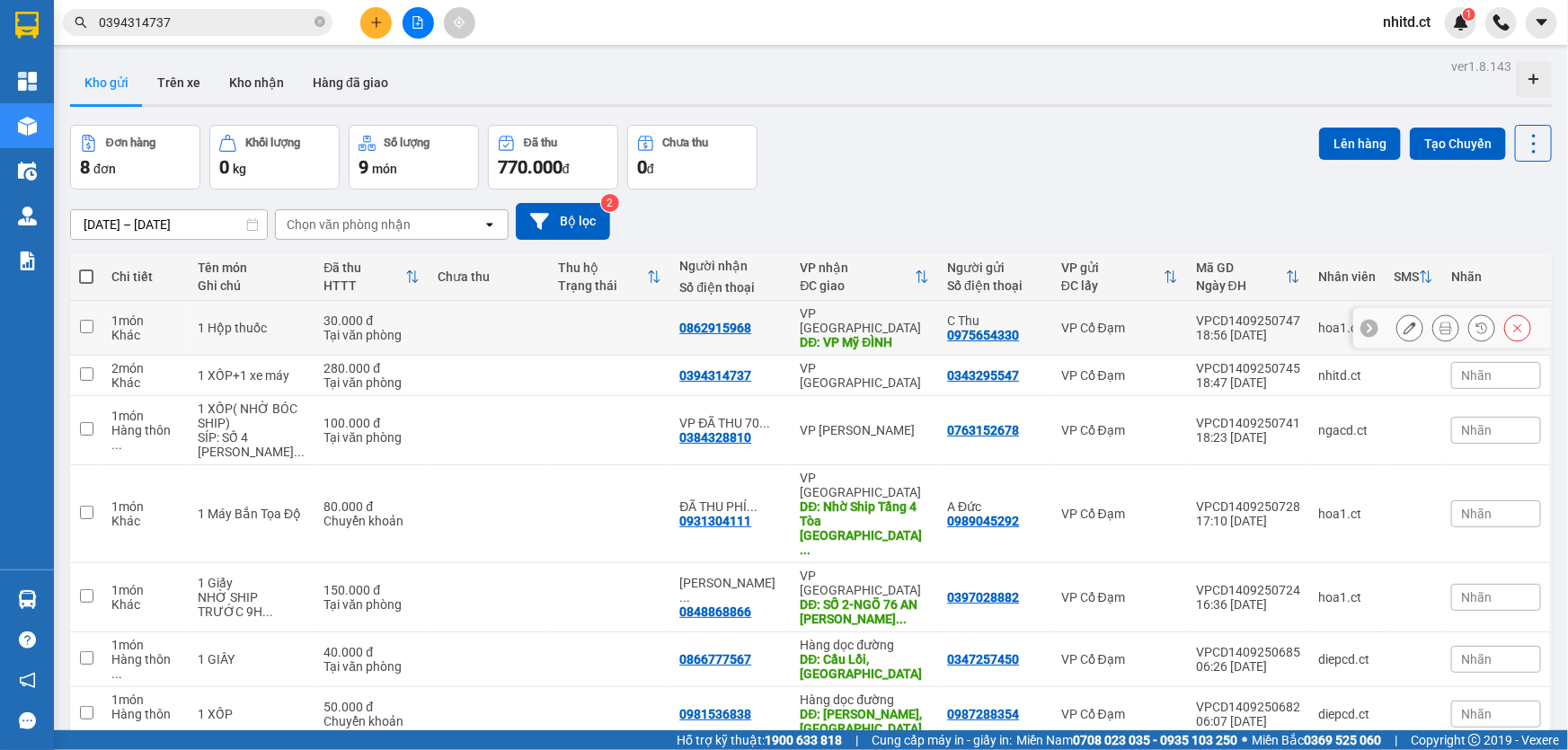
click at [91, 323] on input "checkbox" at bounding box center [87, 327] width 13 height 13
checkbox input "true"
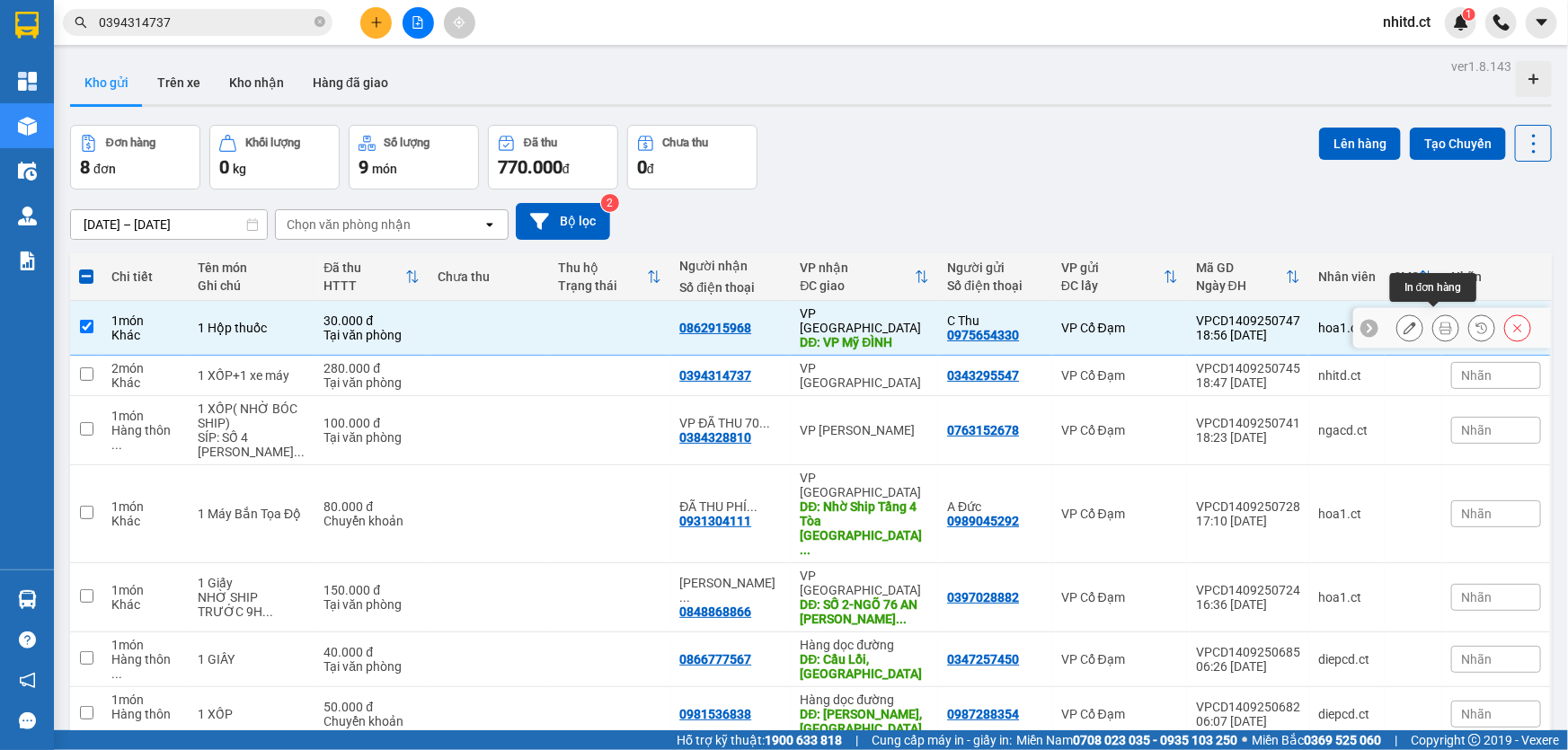
click at [1440, 321] on icon at bounding box center [1446, 327] width 13 height 12
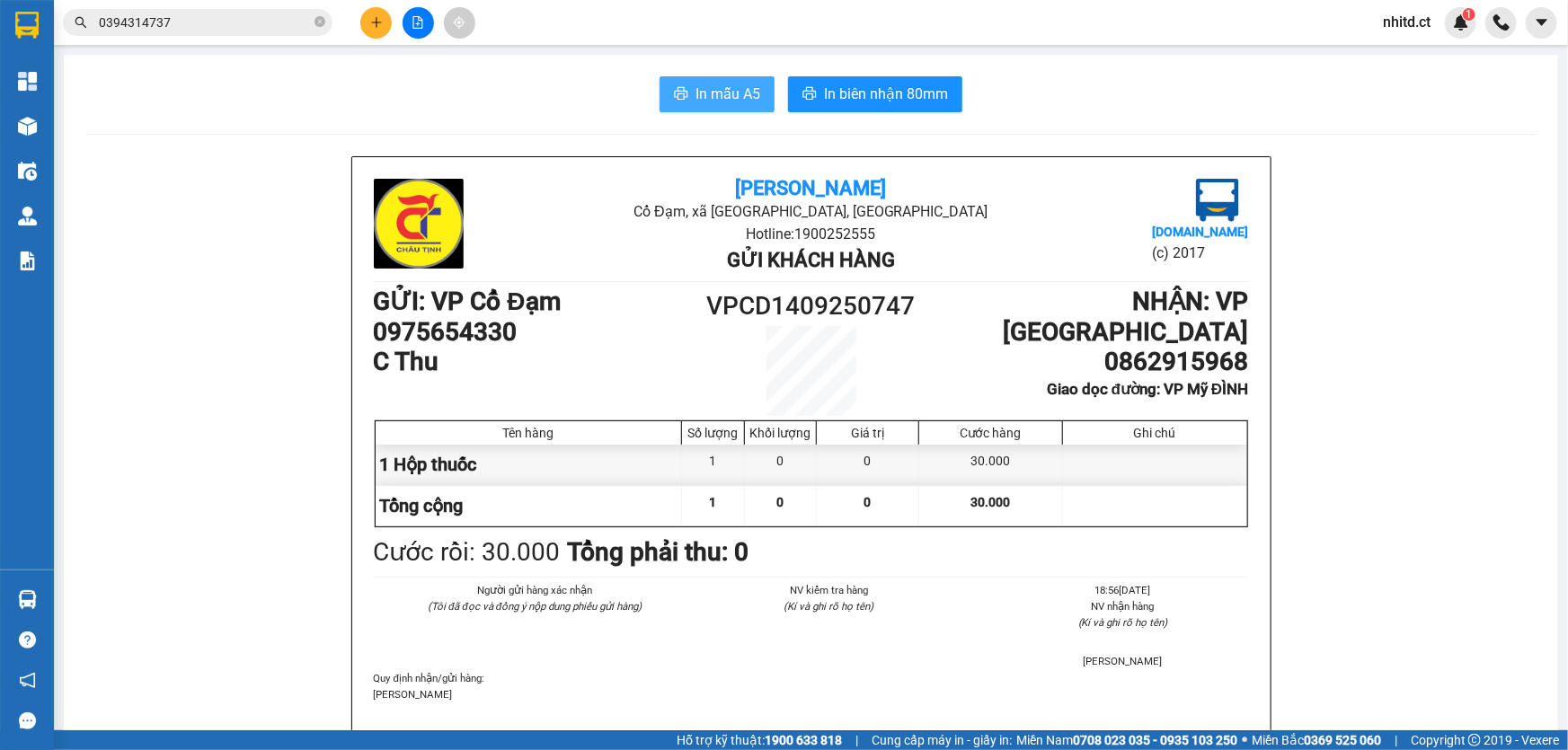
click at [728, 93] on span "In mẫu A5" at bounding box center [727, 93] width 64 height 22
click at [373, 20] on icon "plus" at bounding box center [376, 22] width 13 height 12
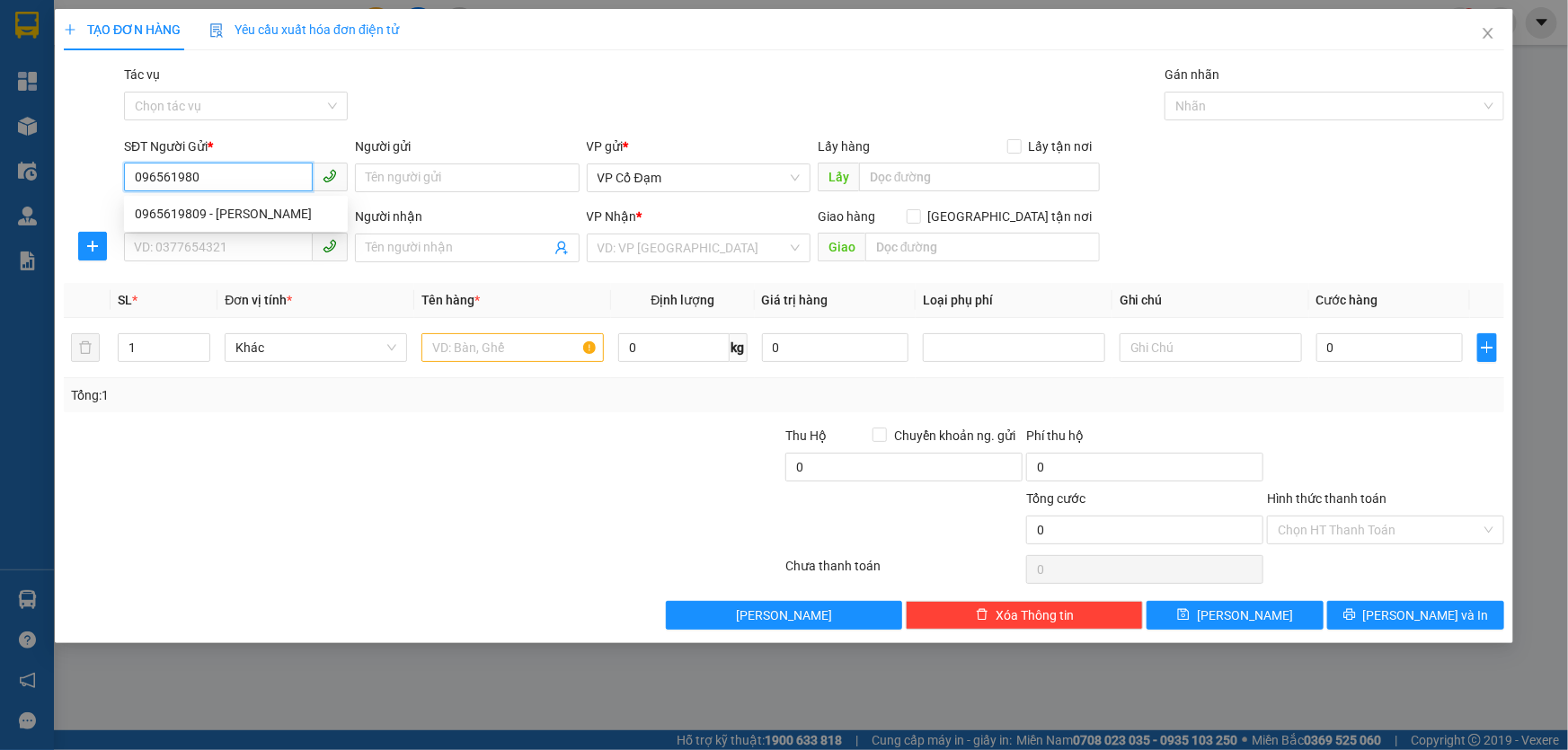
type input "0965619809"
click at [194, 218] on div "0965619809 - [PERSON_NAME]" at bounding box center [236, 213] width 202 height 20
type input "Gì Hoa"
type input "0965093865"
type input "C Huyền"
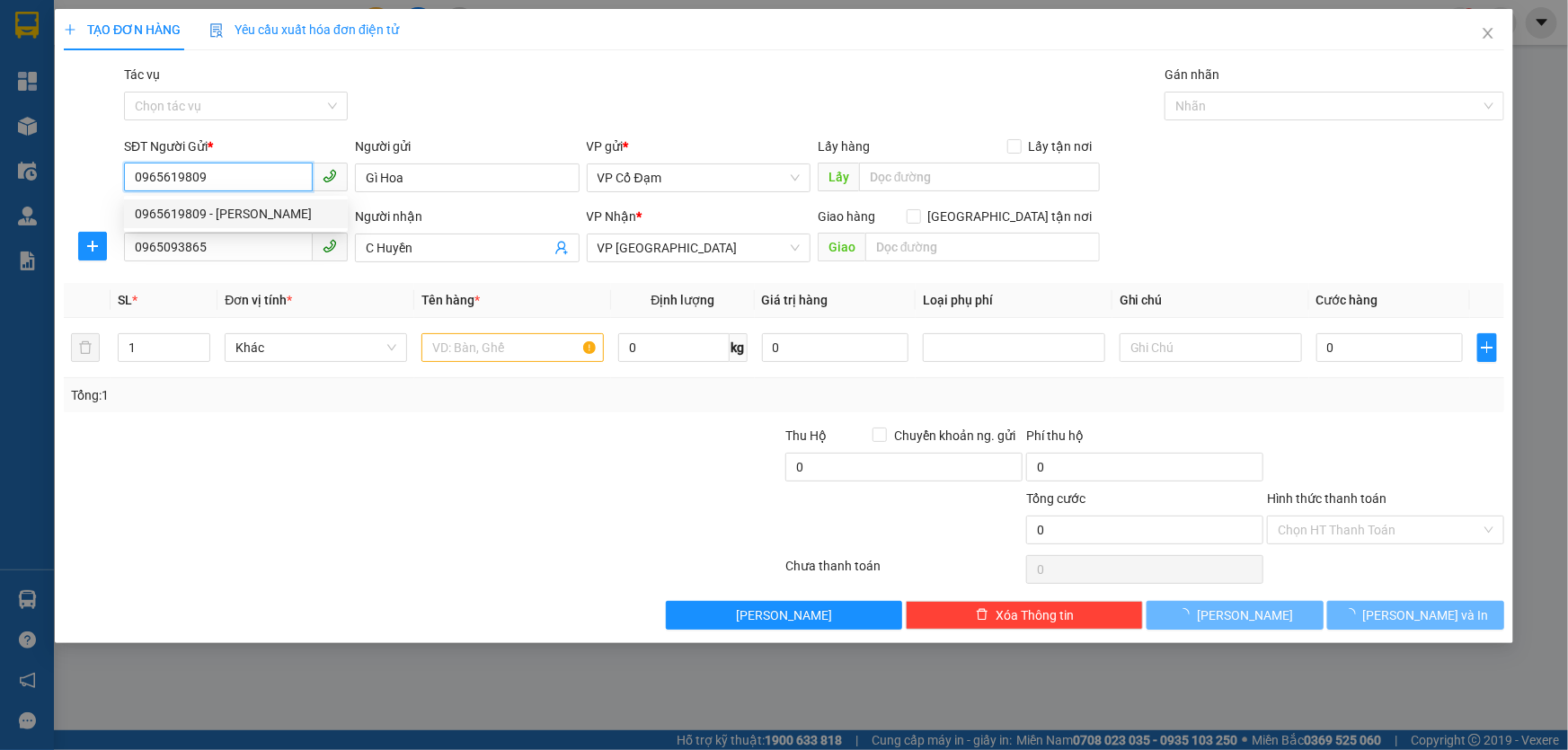
type input "80.000"
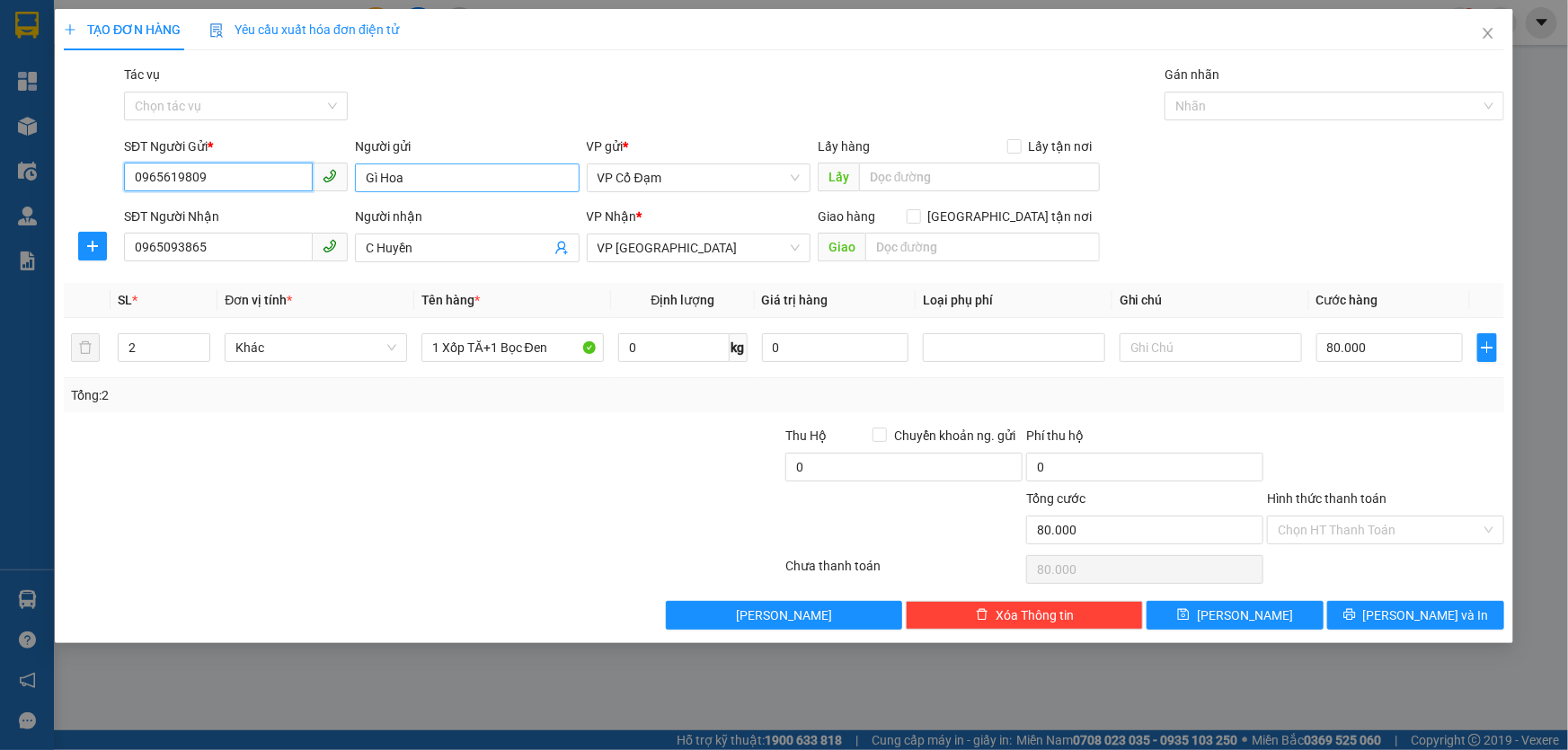
type input "0965619809"
drag, startPoint x: 367, startPoint y: 178, endPoint x: 407, endPoint y: 176, distance: 40.0
click at [402, 177] on input "Gì Hoa" at bounding box center [467, 178] width 224 height 29
click at [407, 176] on input "Gì Hoa" at bounding box center [467, 178] width 224 height 29
click at [402, 178] on input "Gì Hoacô Hóa" at bounding box center [467, 178] width 224 height 29
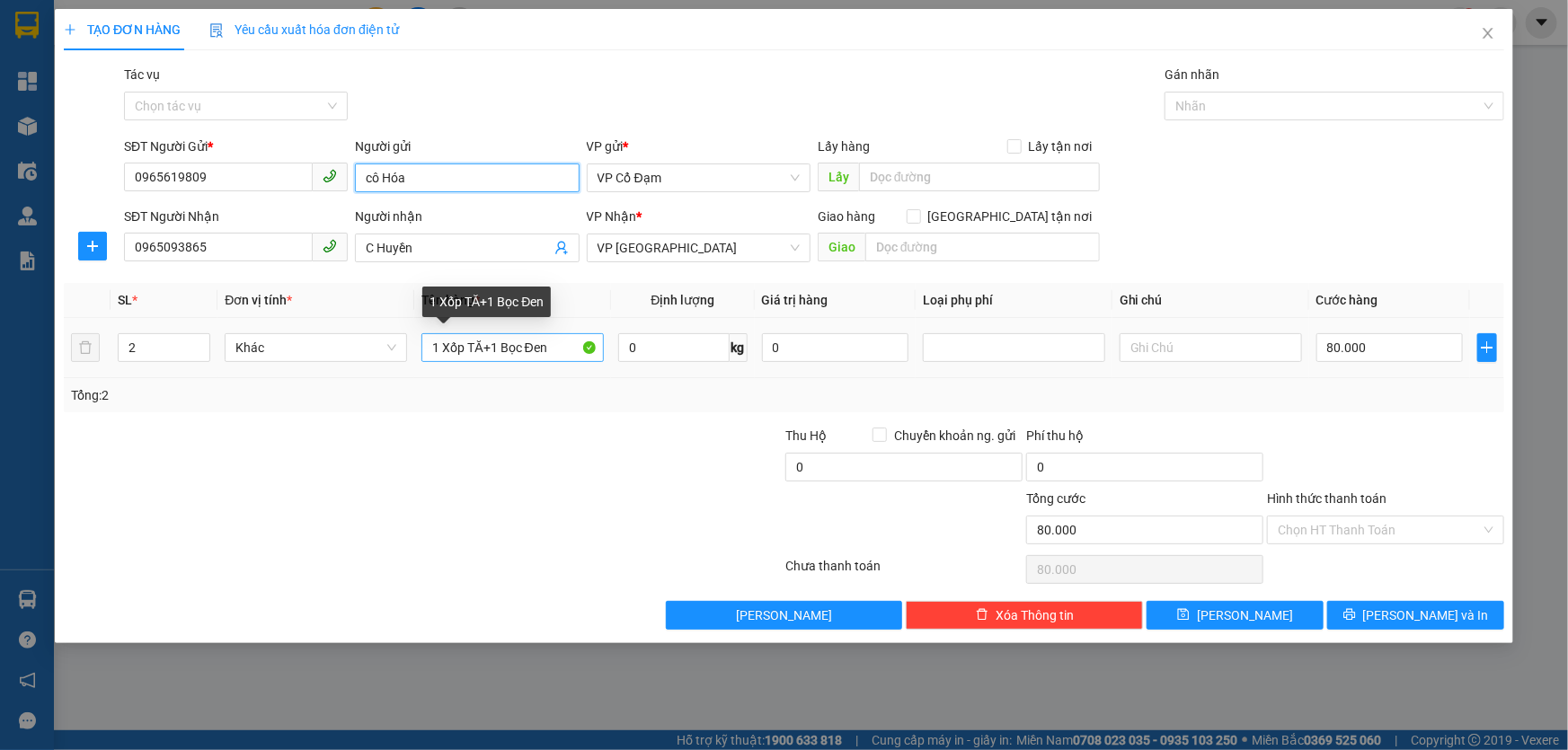
type input "cô Hóa"
drag, startPoint x: 484, startPoint y: 349, endPoint x: 599, endPoint y: 366, distance: 116.2
click at [599, 366] on td "1 Xốp TĂ+1 Bọc Đen" at bounding box center [513, 348] width 197 height 61
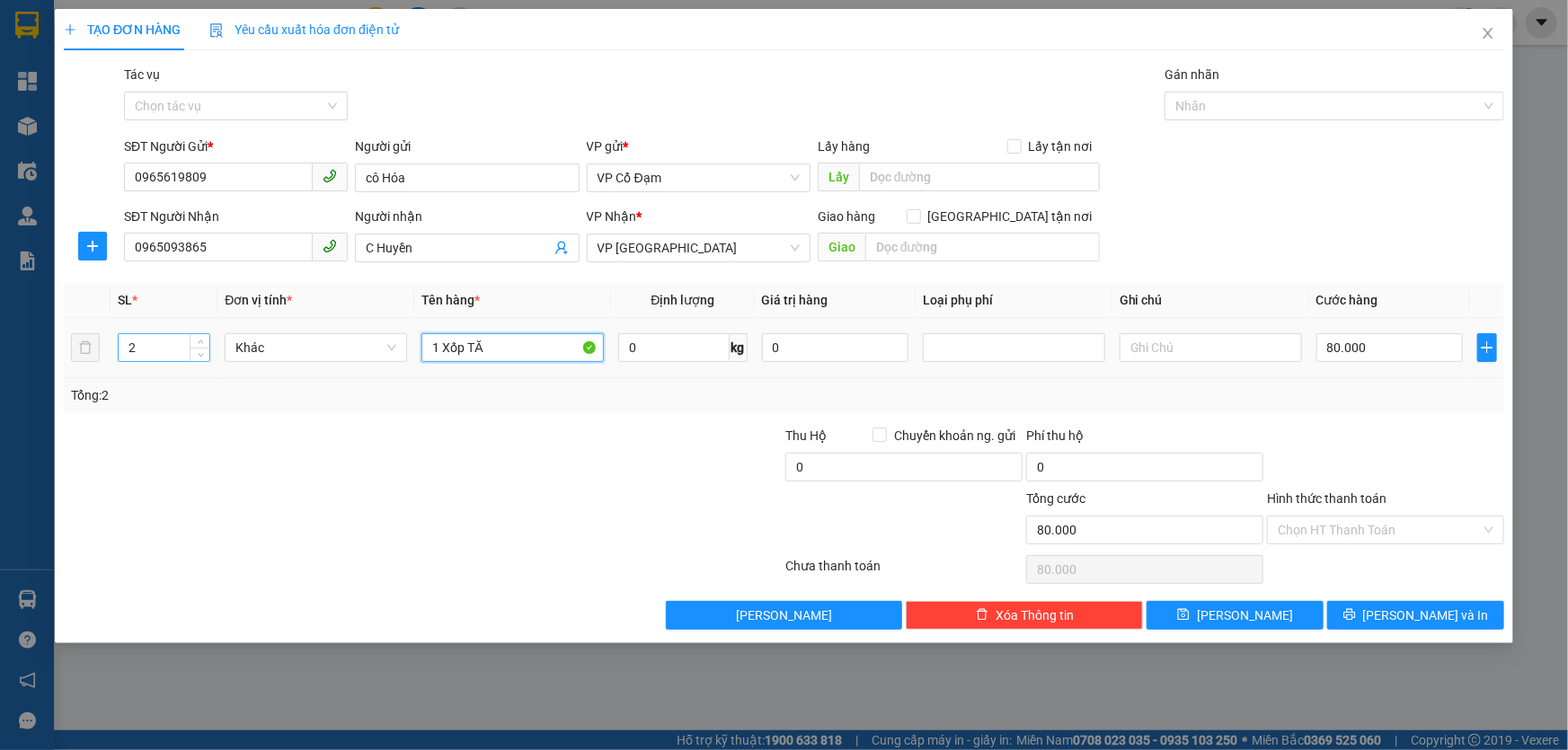
type input "1 Xốp TĂ"
drag, startPoint x: 139, startPoint y: 348, endPoint x: 129, endPoint y: 350, distance: 10.2
click at [129, 350] on input "2" at bounding box center [164, 348] width 90 height 27
type input "1"
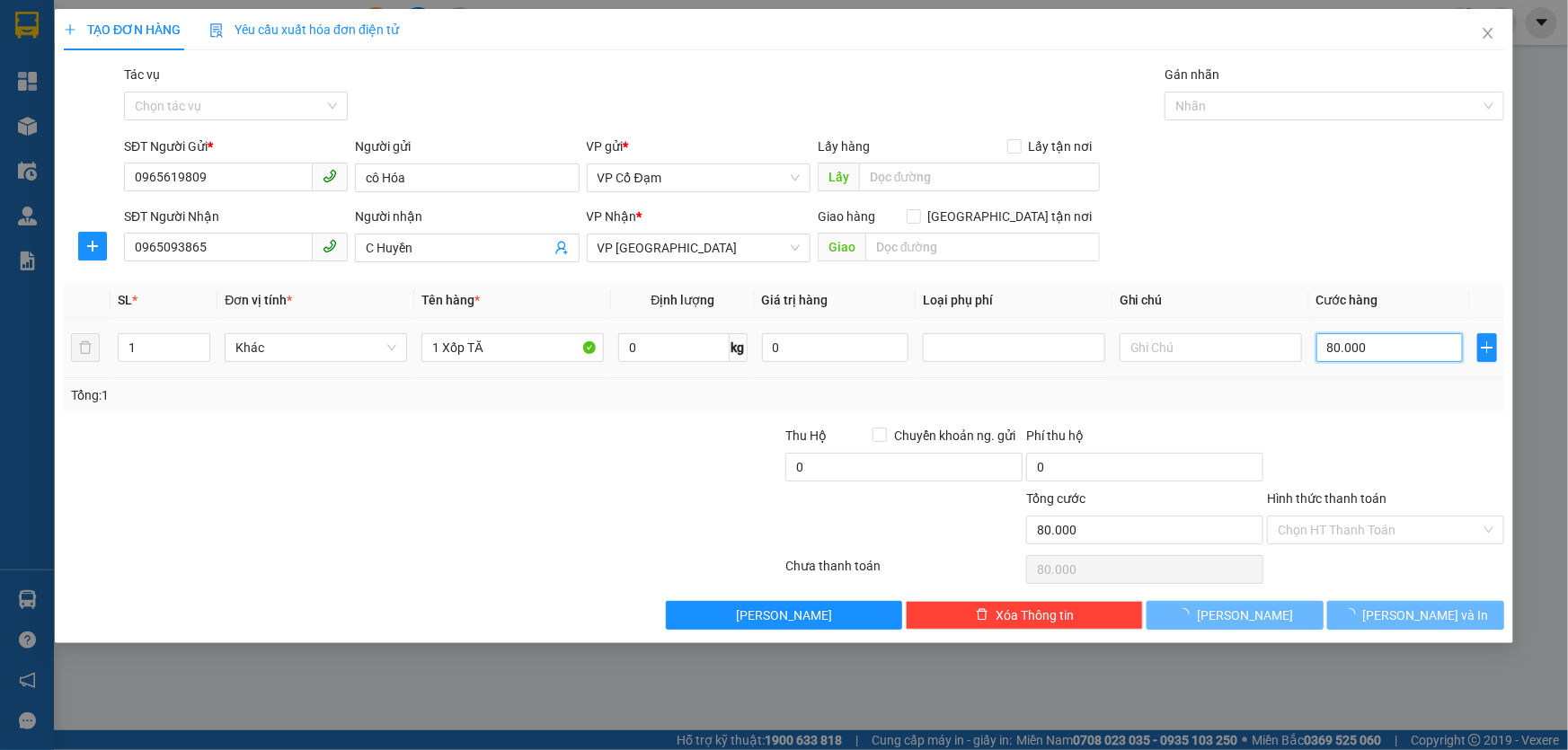
click at [1389, 352] on input "80.000" at bounding box center [1390, 348] width 146 height 29
type input "0"
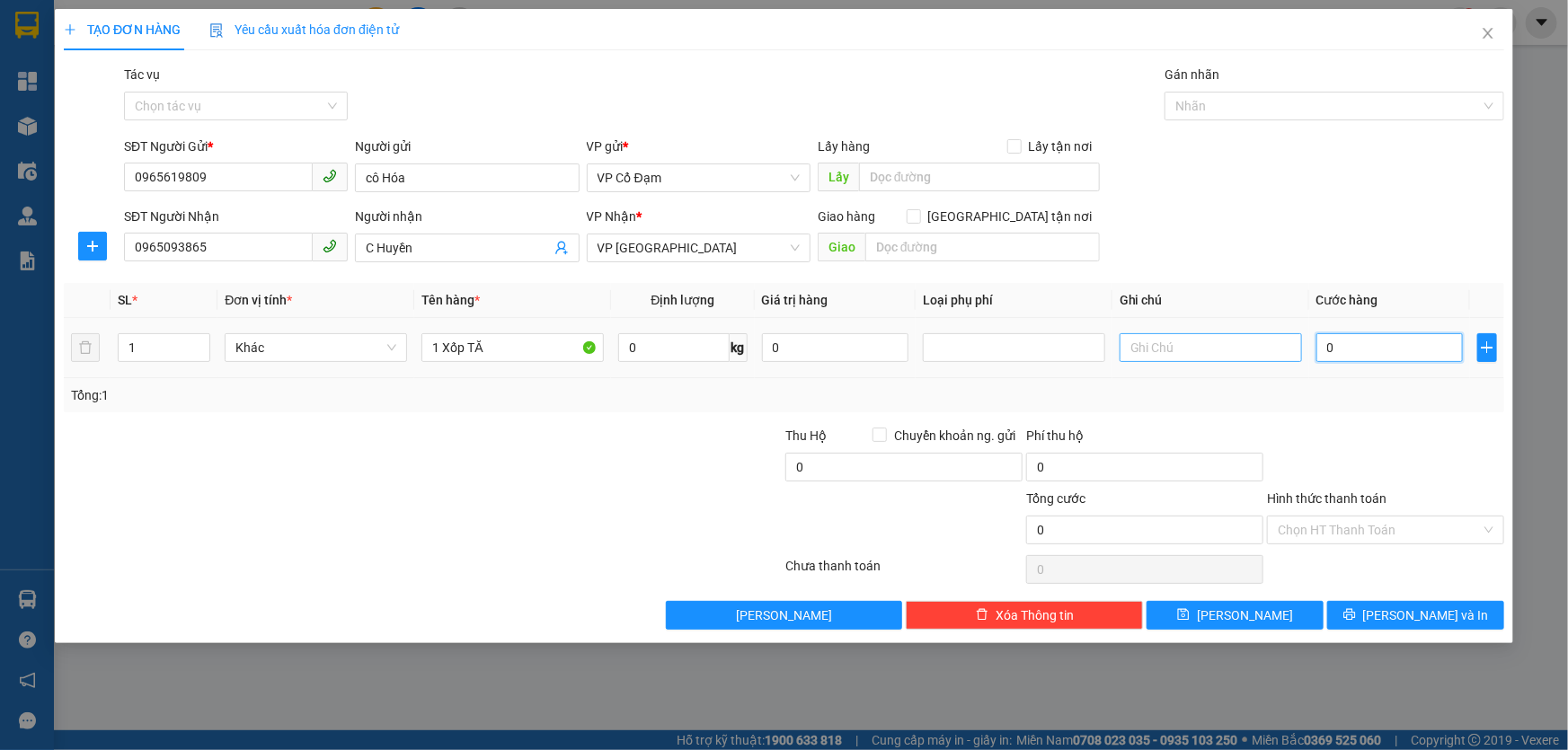
drag, startPoint x: 1389, startPoint y: 352, endPoint x: 1277, endPoint y: 359, distance: 112.2
click at [1277, 359] on tr "1 Khác 1 Xốp TĂ 0 kg 0 0" at bounding box center [784, 348] width 1441 height 61
type input "0"
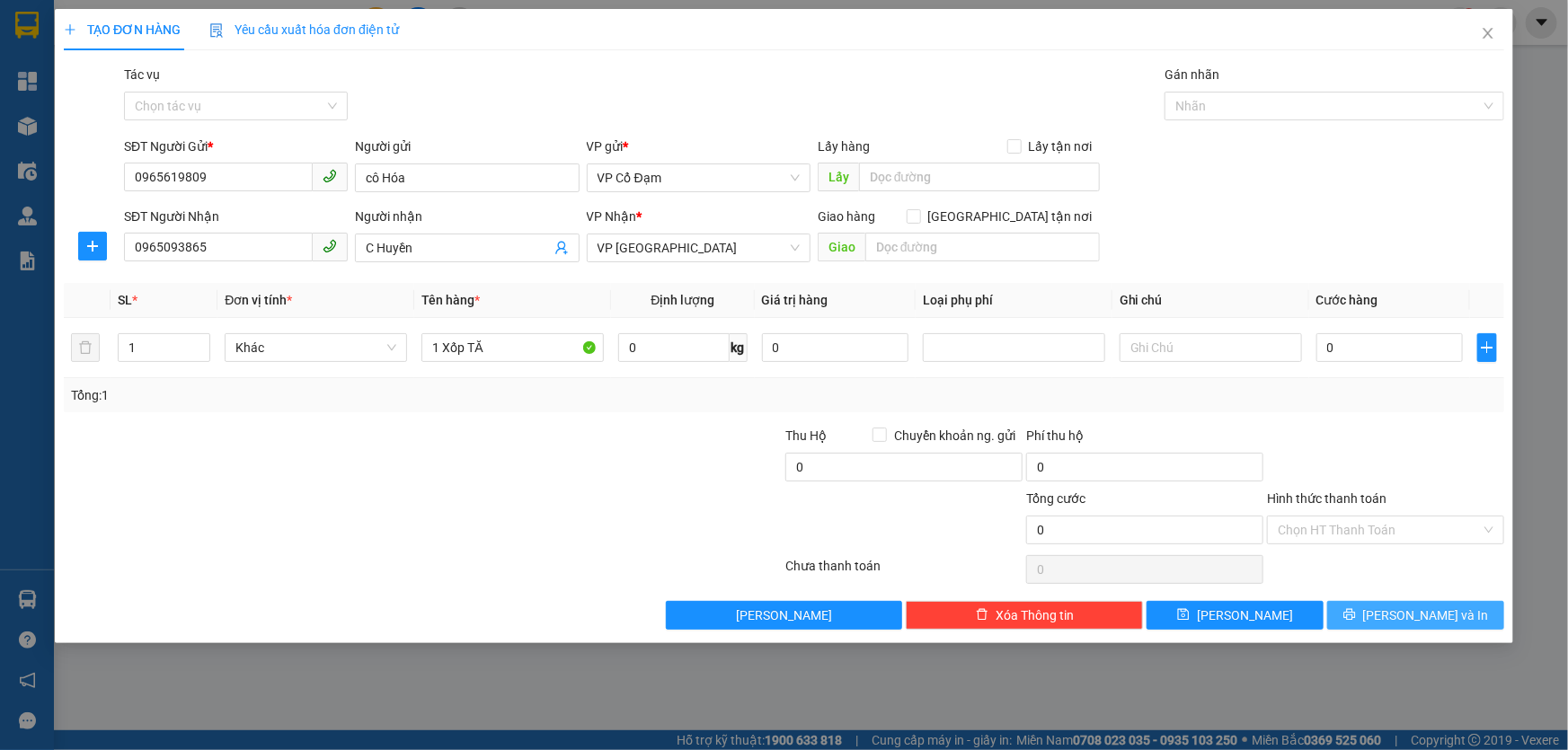
click at [1404, 611] on span "[PERSON_NAME] và In" at bounding box center [1426, 615] width 126 height 20
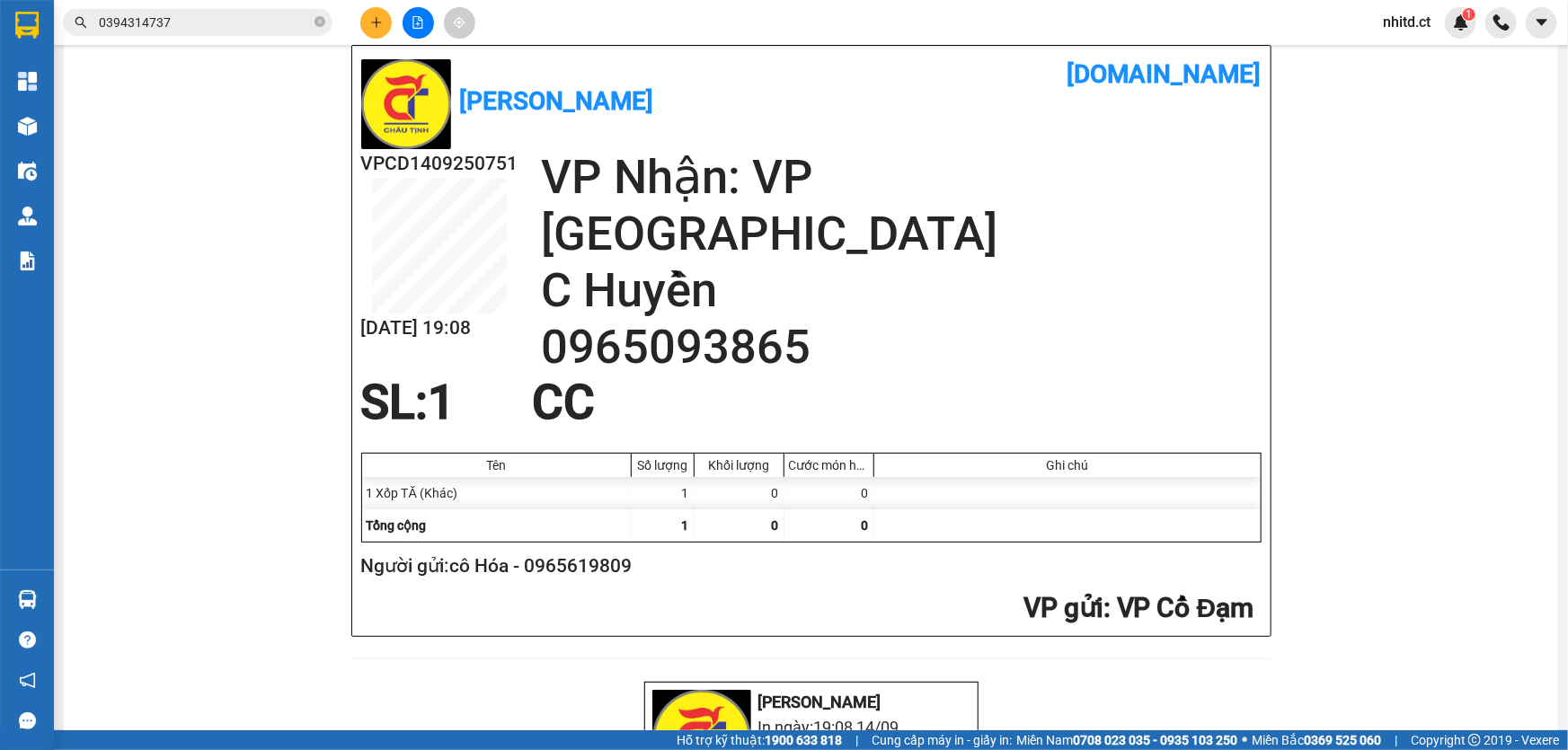
scroll to position [809, 0]
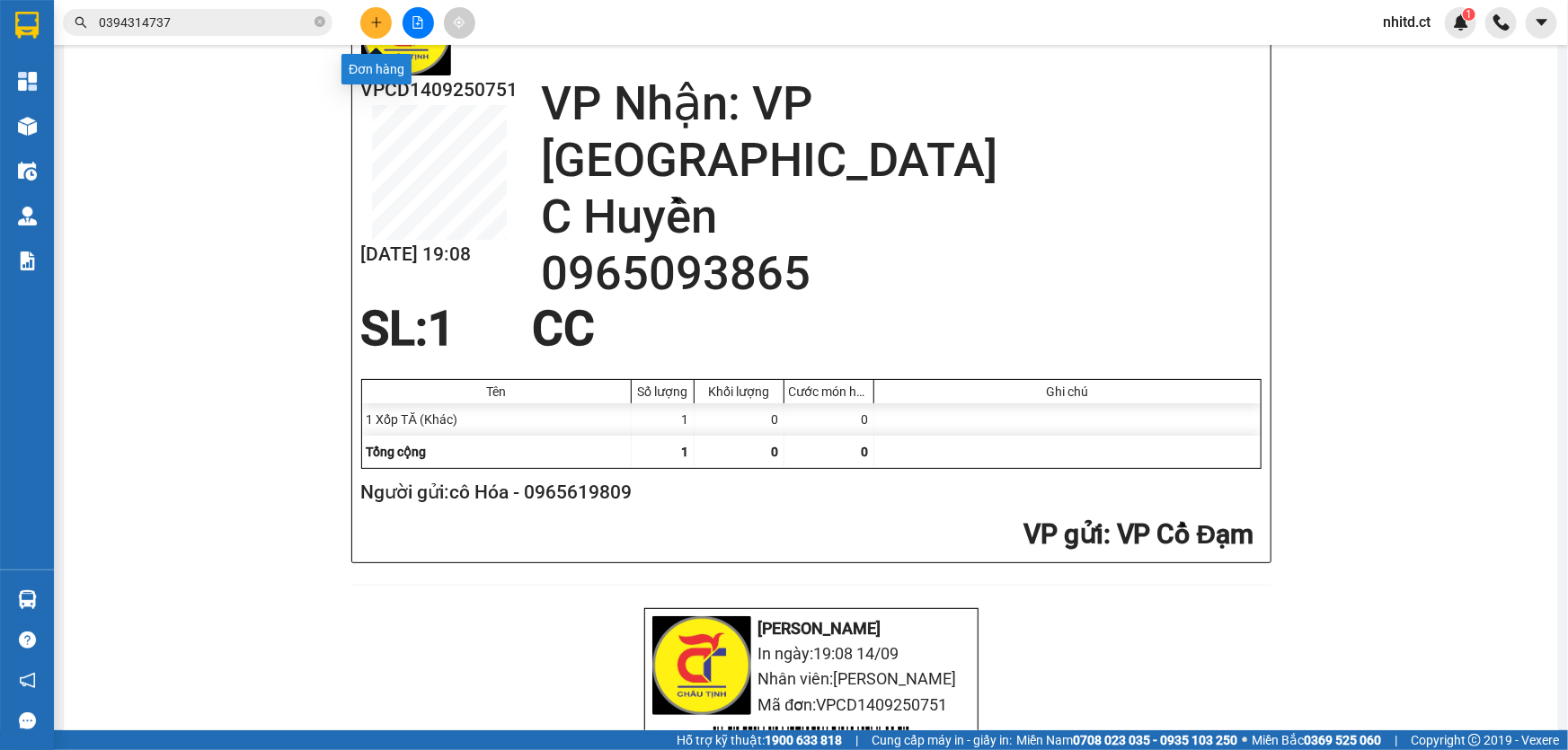
click at [382, 25] on icon "plus" at bounding box center [376, 22] width 13 height 12
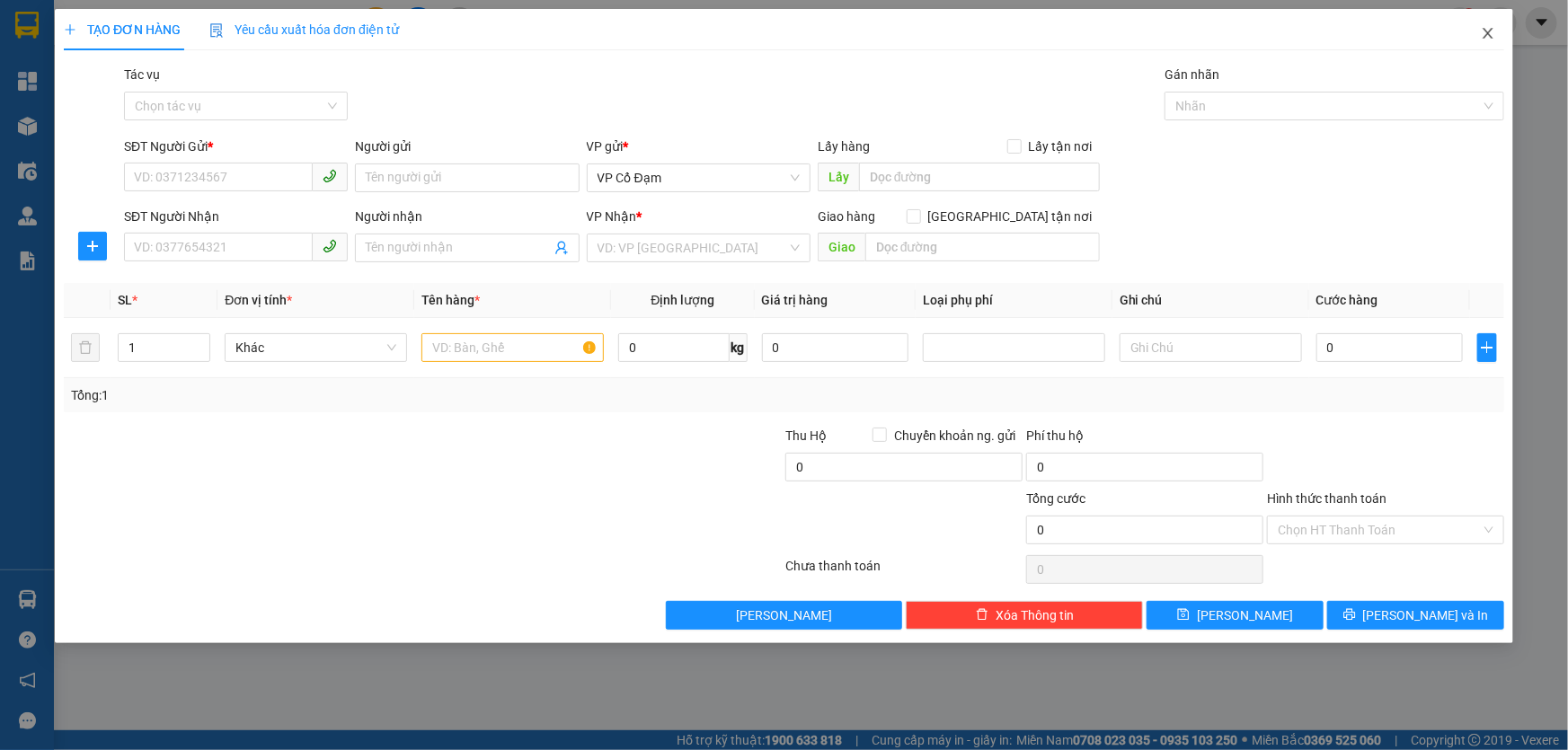
click at [1484, 35] on icon "close" at bounding box center [1488, 33] width 14 height 14
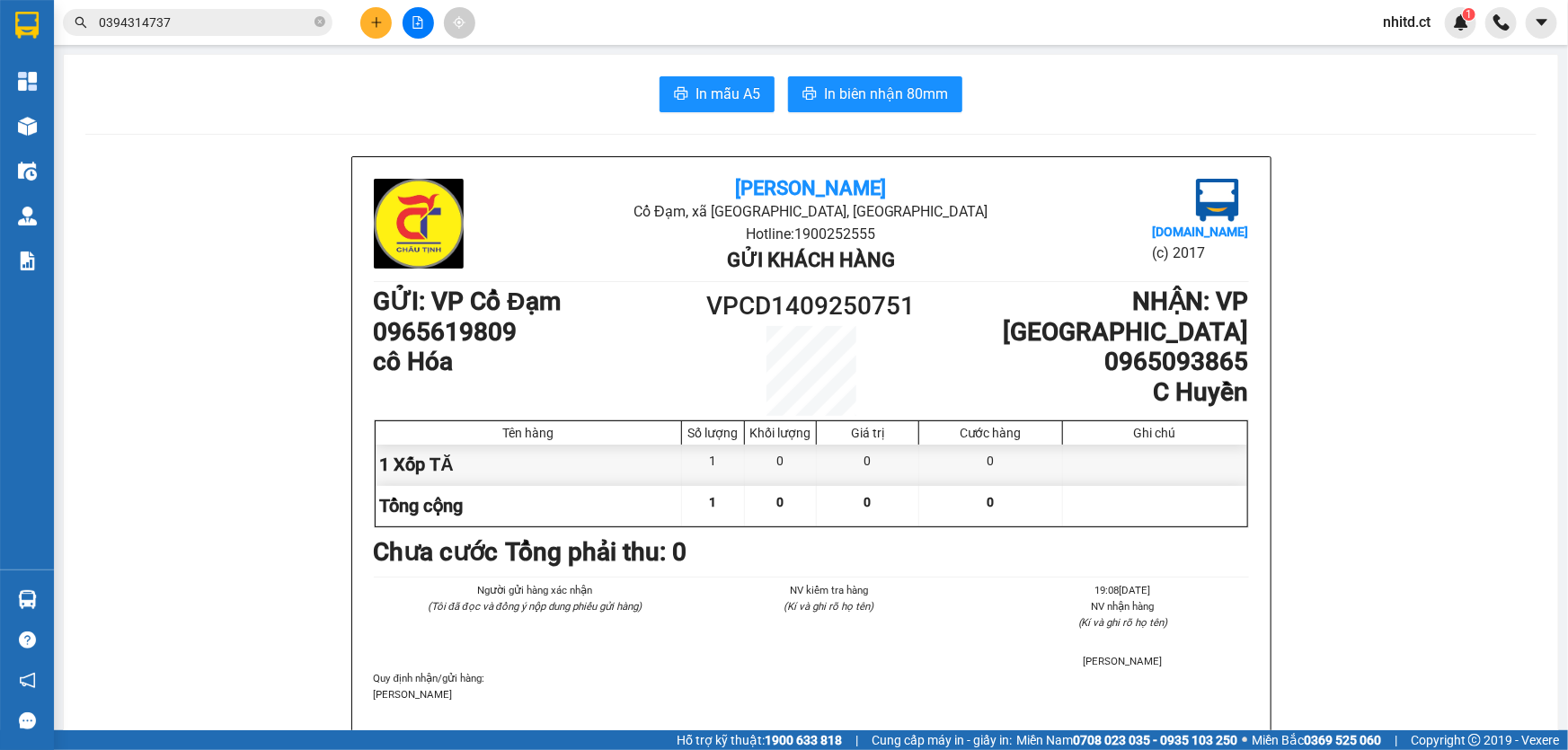
click at [1416, 25] on span "nhitd.ct" at bounding box center [1406, 21] width 76 height 22
click at [1402, 52] on span "Đăng xuất" at bounding box center [1433, 56] width 75 height 20
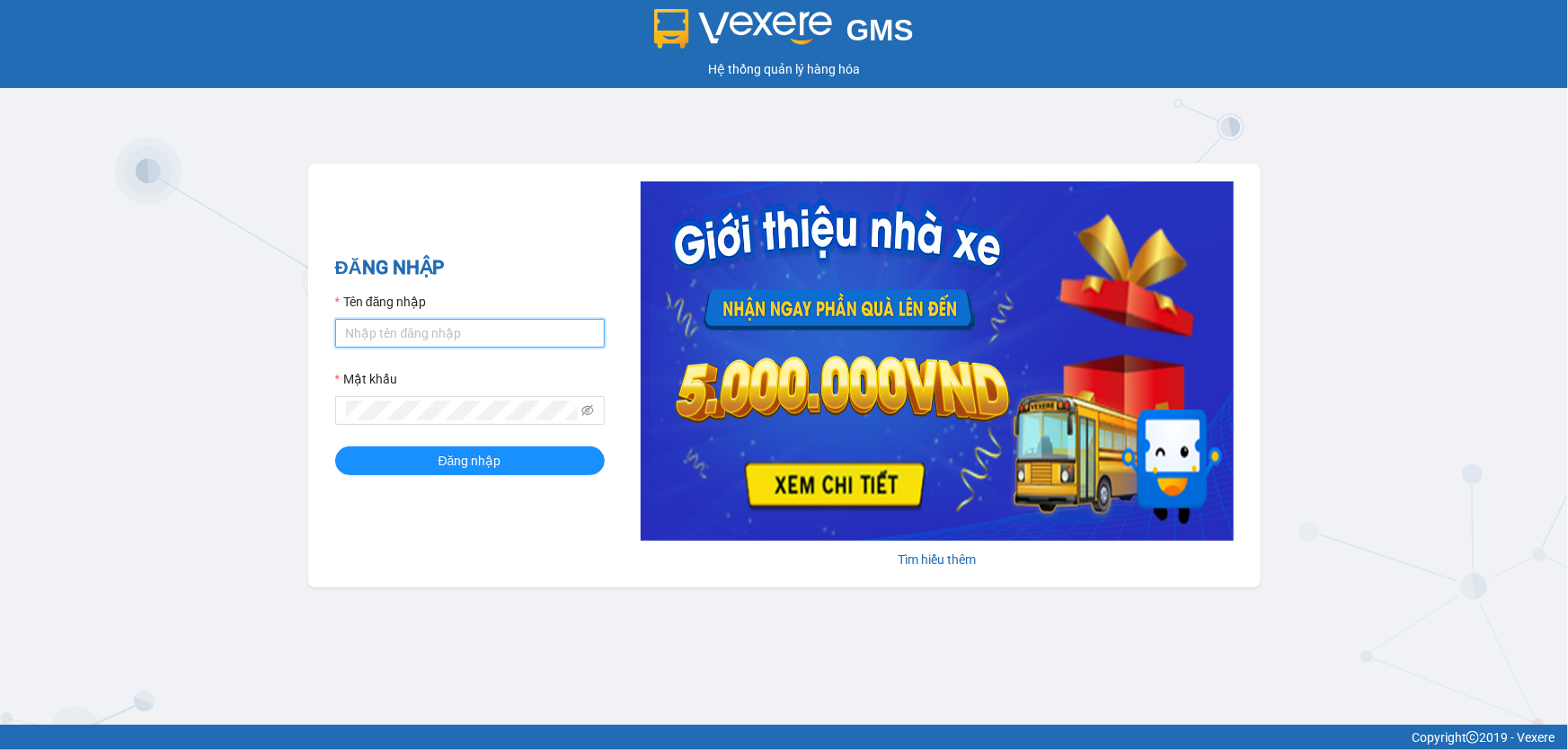
click at [385, 344] on input "Tên đăng nhập" at bounding box center [469, 334] width 269 height 29
type input "huyen.ct"
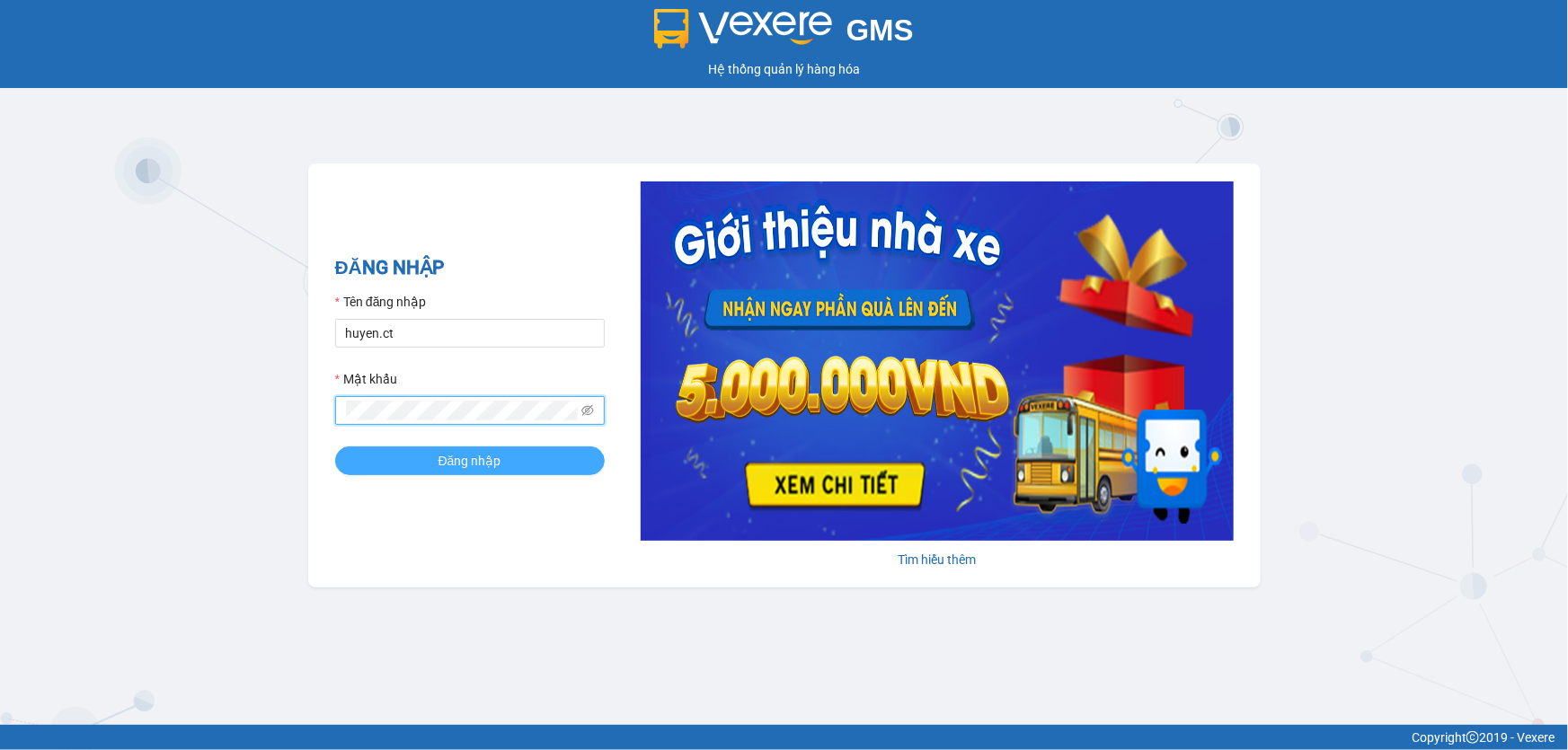
click at [476, 467] on span "Đăng nhập" at bounding box center [469, 461] width 63 height 20
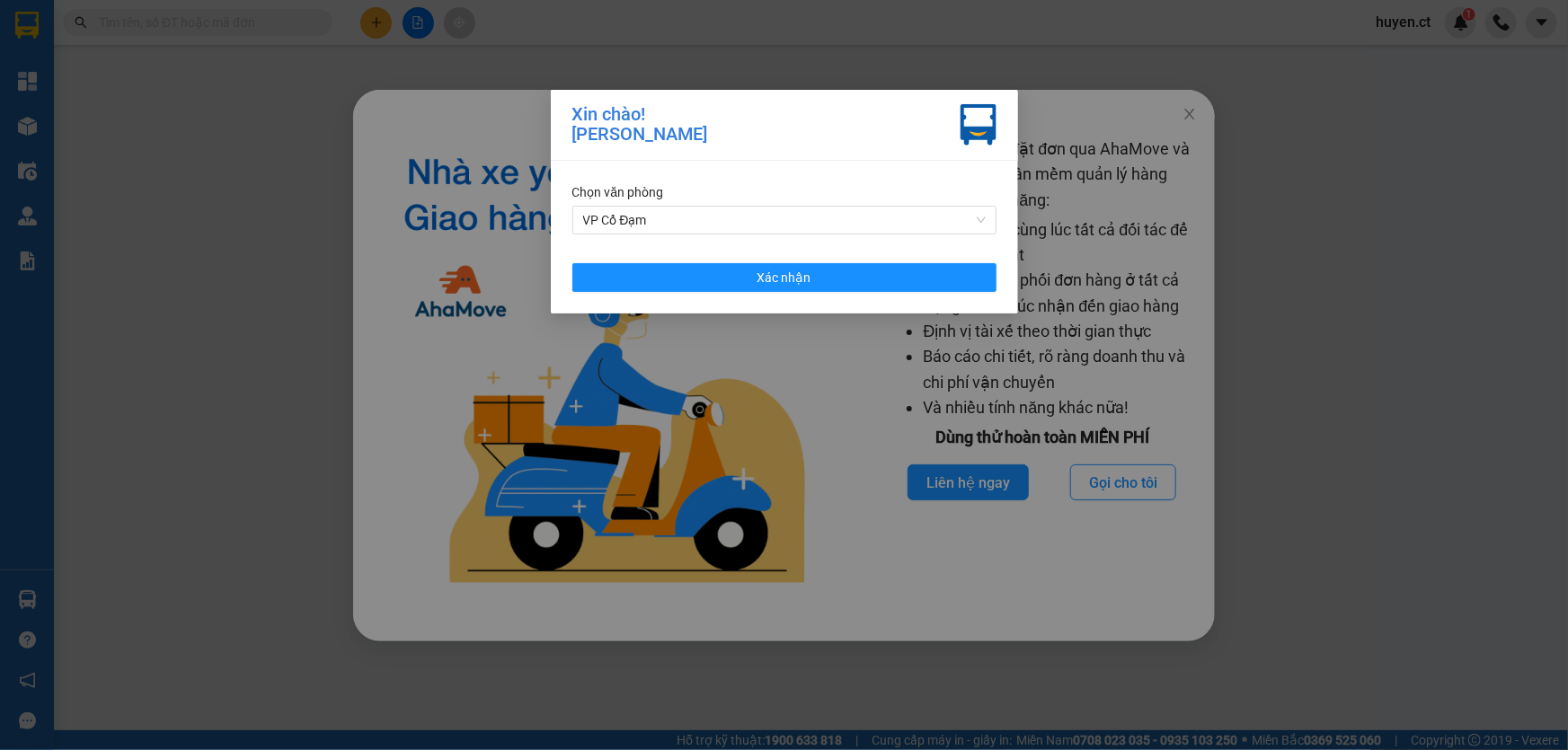
click at [800, 260] on div "Chọn văn phòng VP Cổ Đạm Xác nhận" at bounding box center [785, 237] width 468 height 153
click at [799, 275] on span "Xác nhận" at bounding box center [785, 277] width 54 height 20
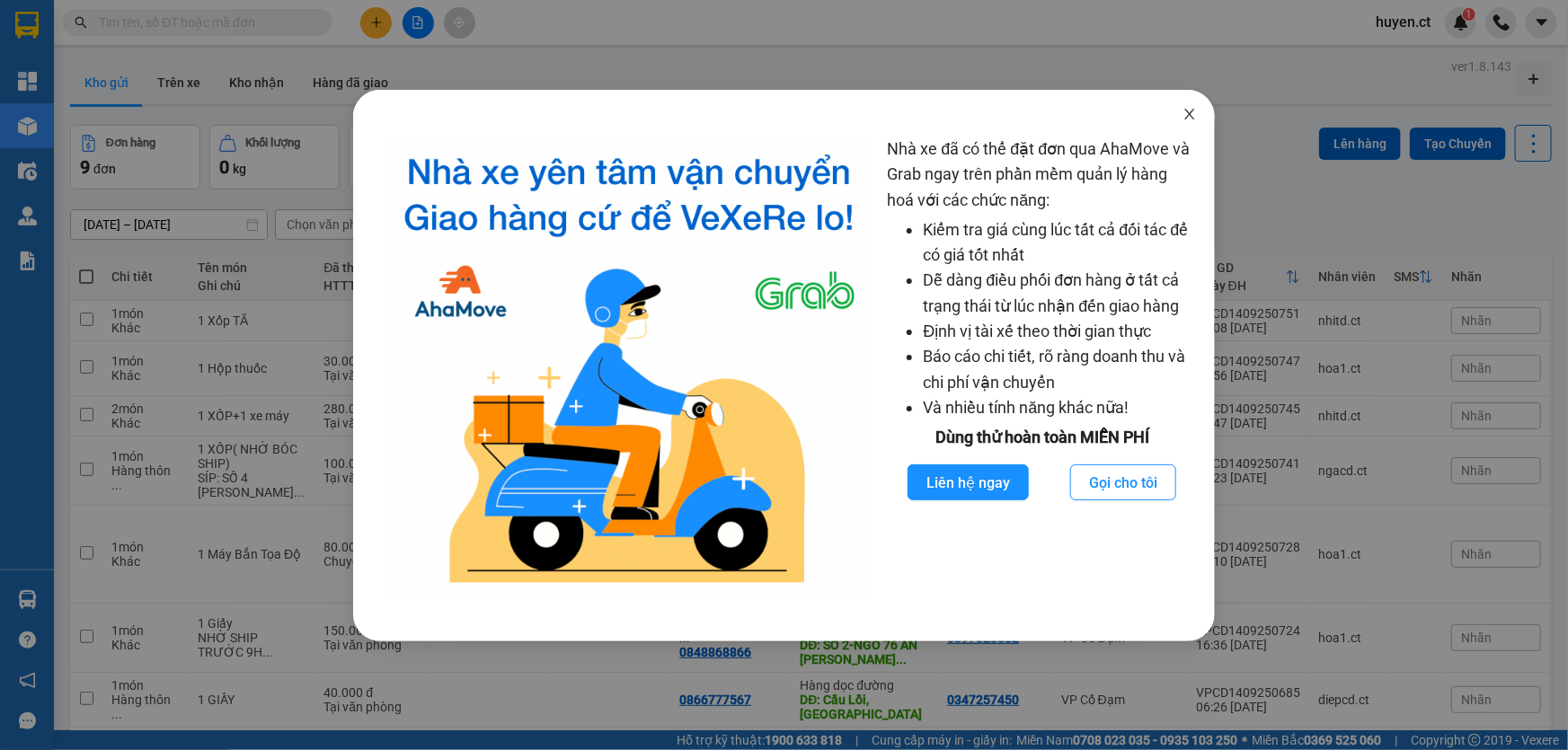
click at [1188, 114] on icon "close" at bounding box center [1190, 113] width 14 height 14
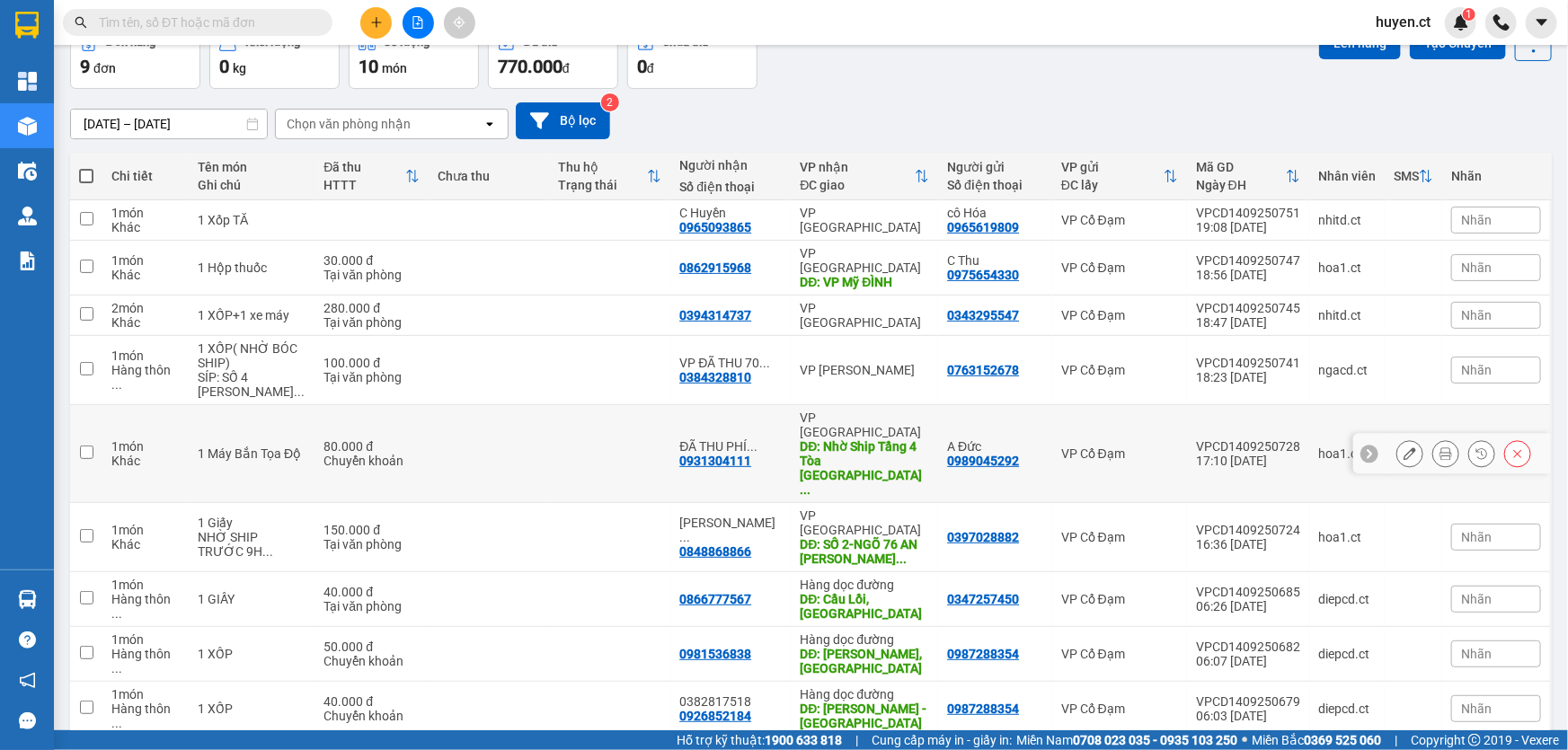
scroll to position [107, 0]
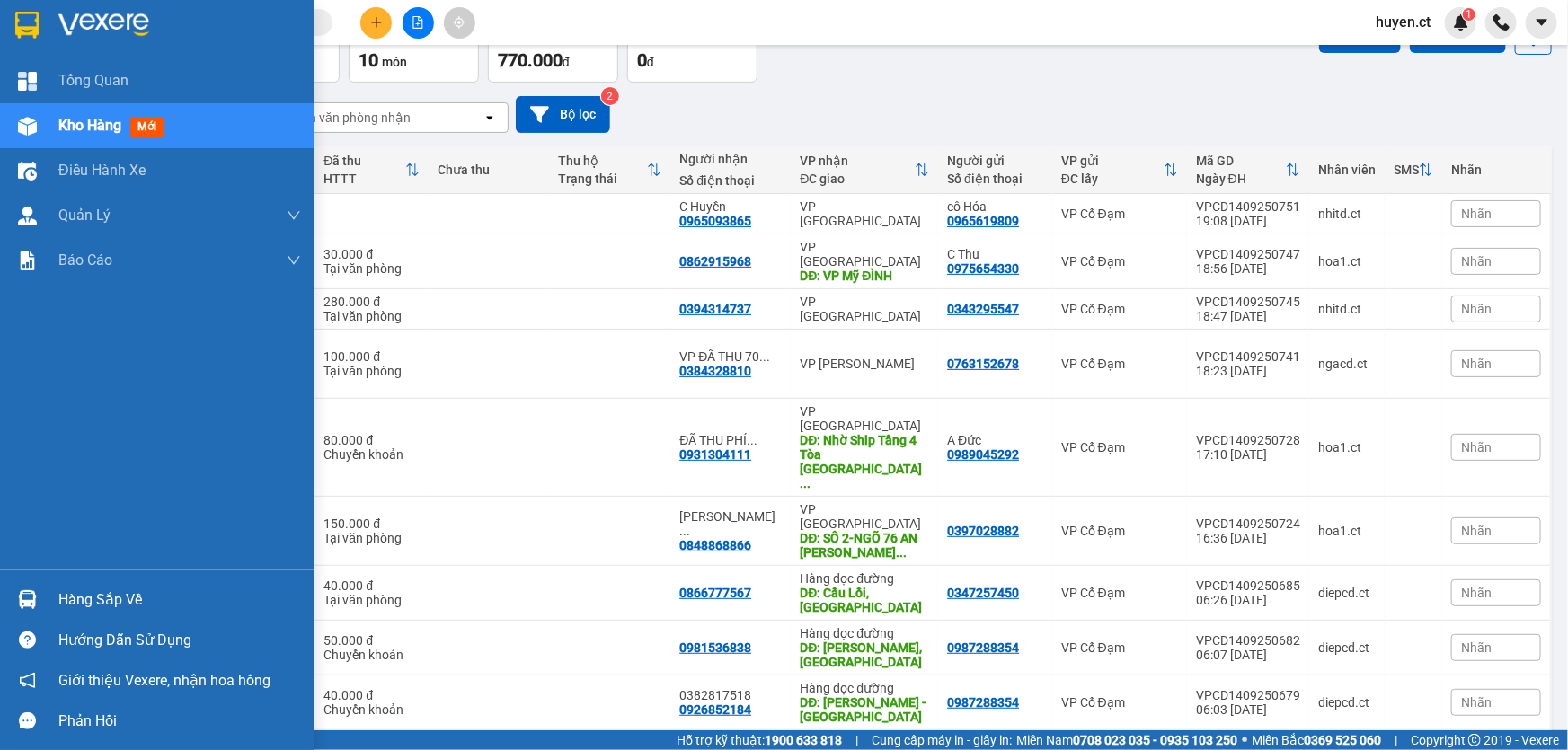
click at [158, 116] on span "mới" at bounding box center [146, 126] width 34 height 20
click at [164, 123] on span "mới" at bounding box center [146, 126] width 34 height 20
click at [165, 123] on div "Kho hàng mới" at bounding box center [114, 125] width 113 height 22
click at [173, 120] on div "Kho hàng mới" at bounding box center [180, 125] width 242 height 45
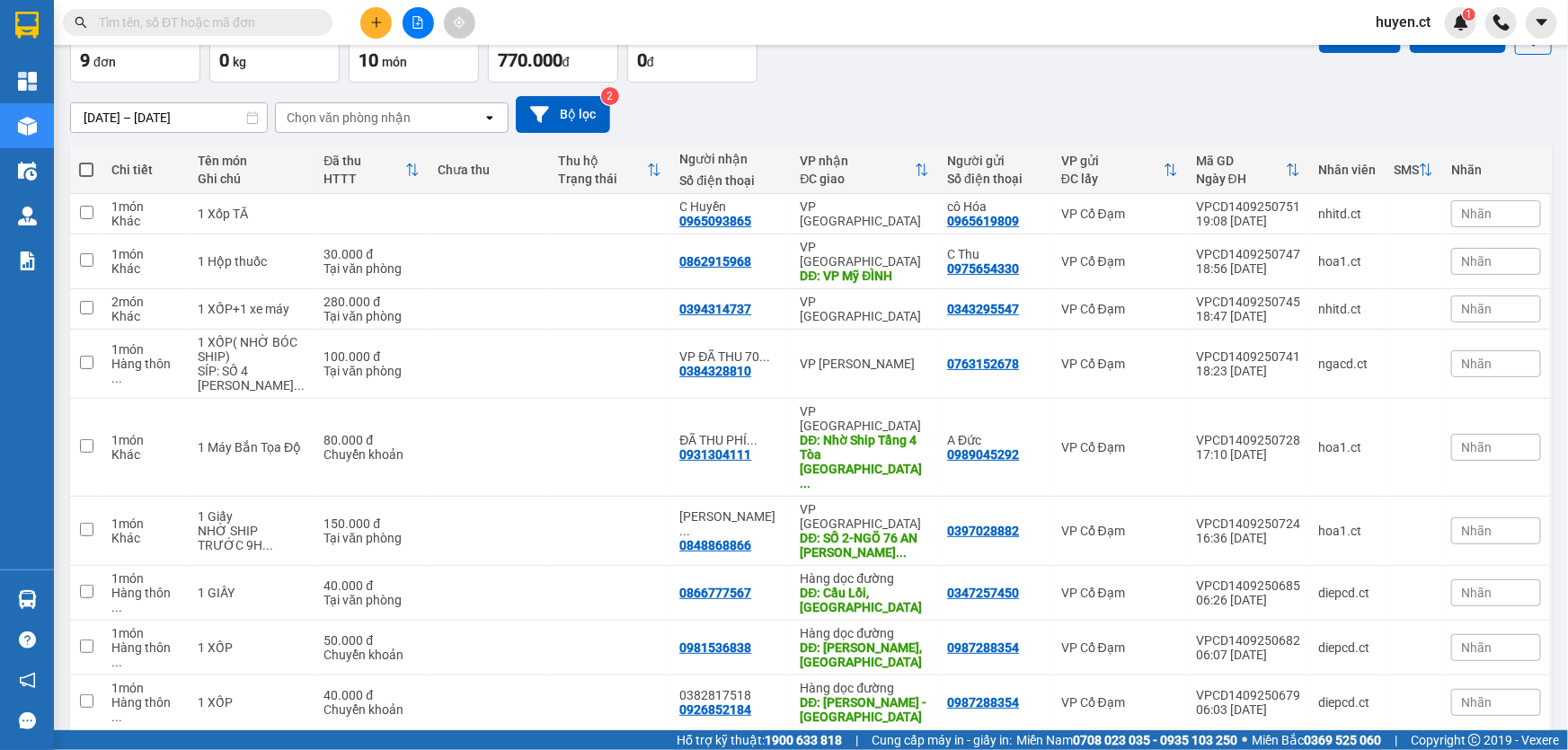
click at [844, 85] on div "12/09/2025 – 14/09/2025 Press the down arrow key to interact with the calendar …" at bounding box center [811, 114] width 1482 height 63
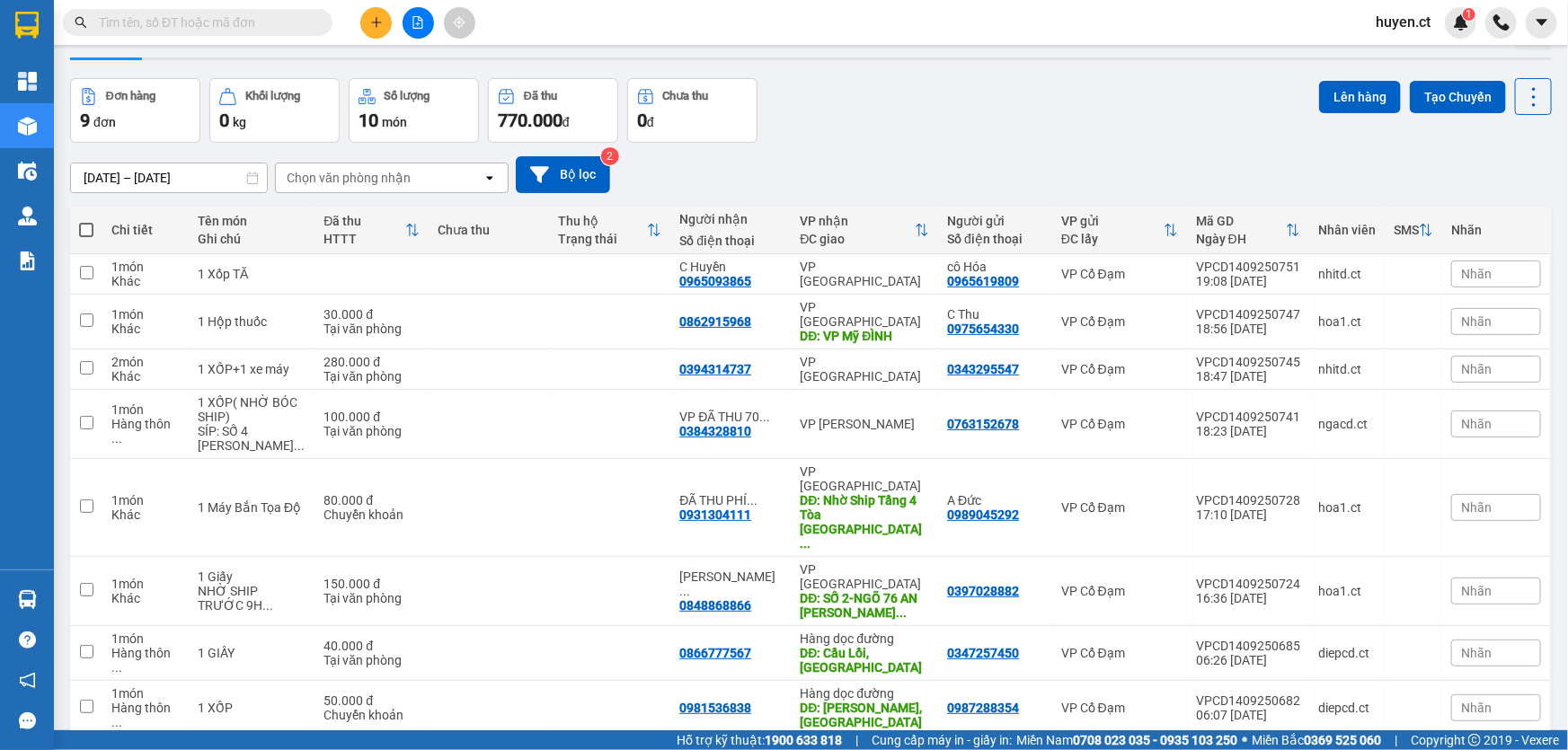
scroll to position [0, 0]
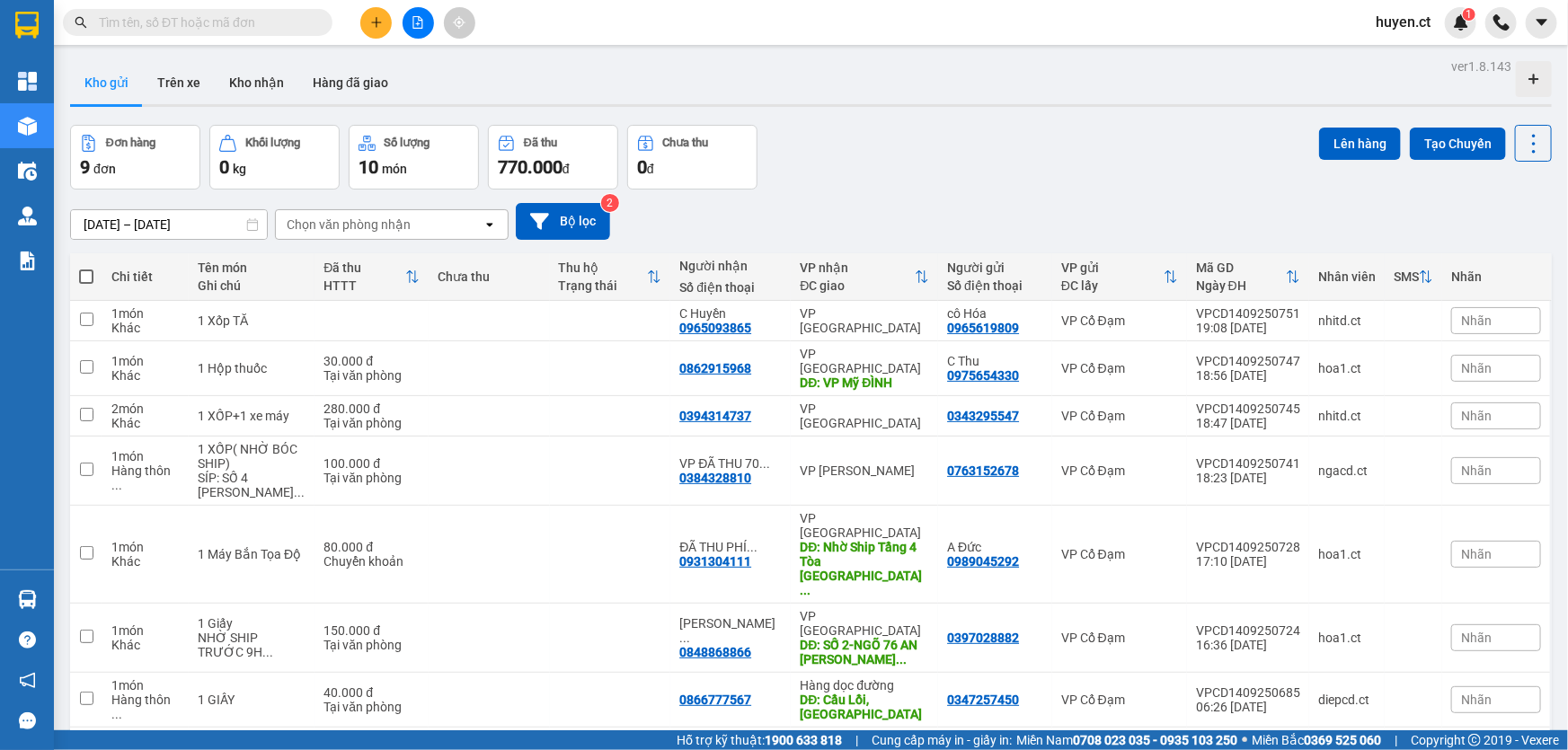
click at [414, 223] on div "Chọn văn phòng nhận" at bounding box center [379, 225] width 207 height 29
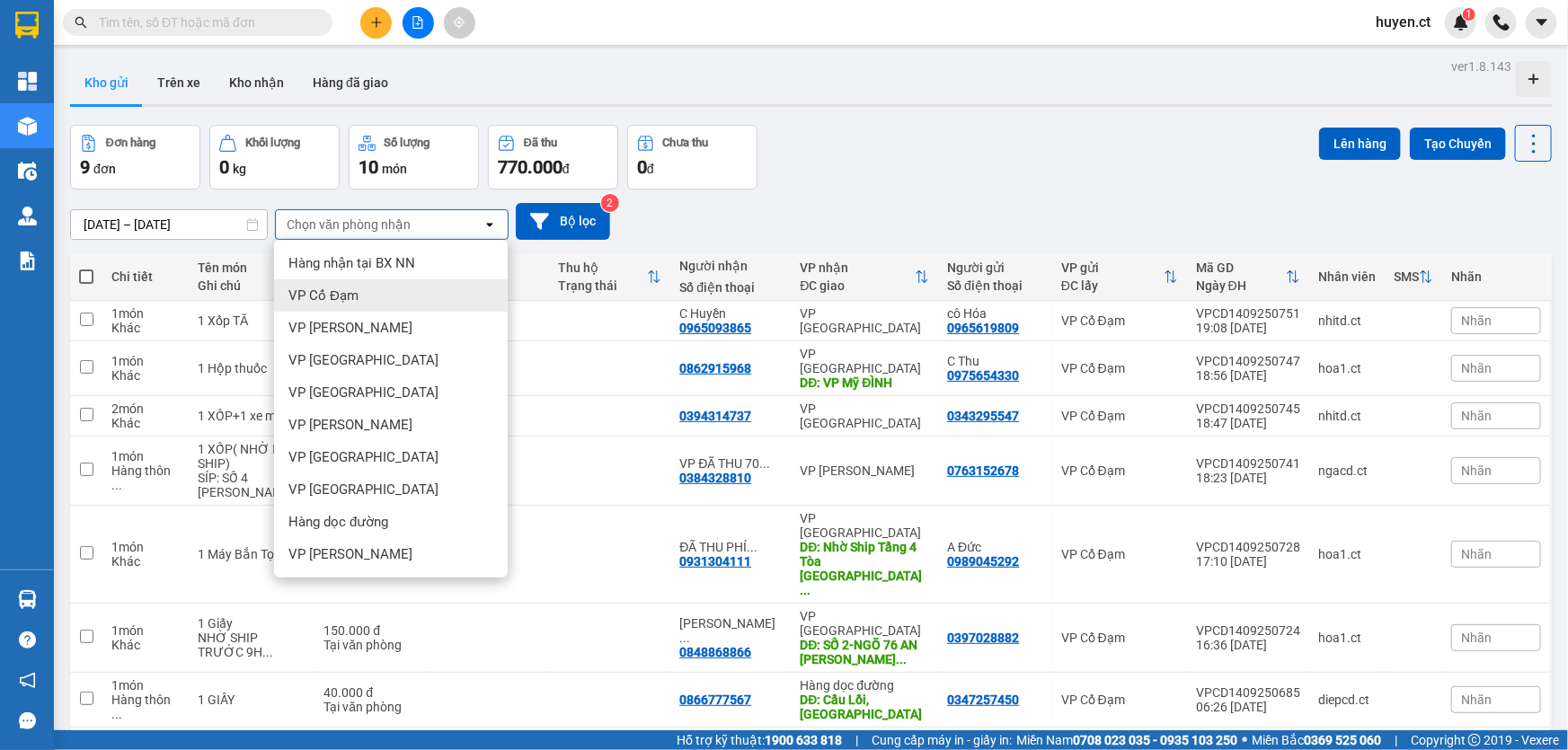
drag, startPoint x: 371, startPoint y: 288, endPoint x: 448, endPoint y: 261, distance: 81.6
click at [370, 288] on div "VP Cổ Đạm" at bounding box center [391, 296] width 234 height 33
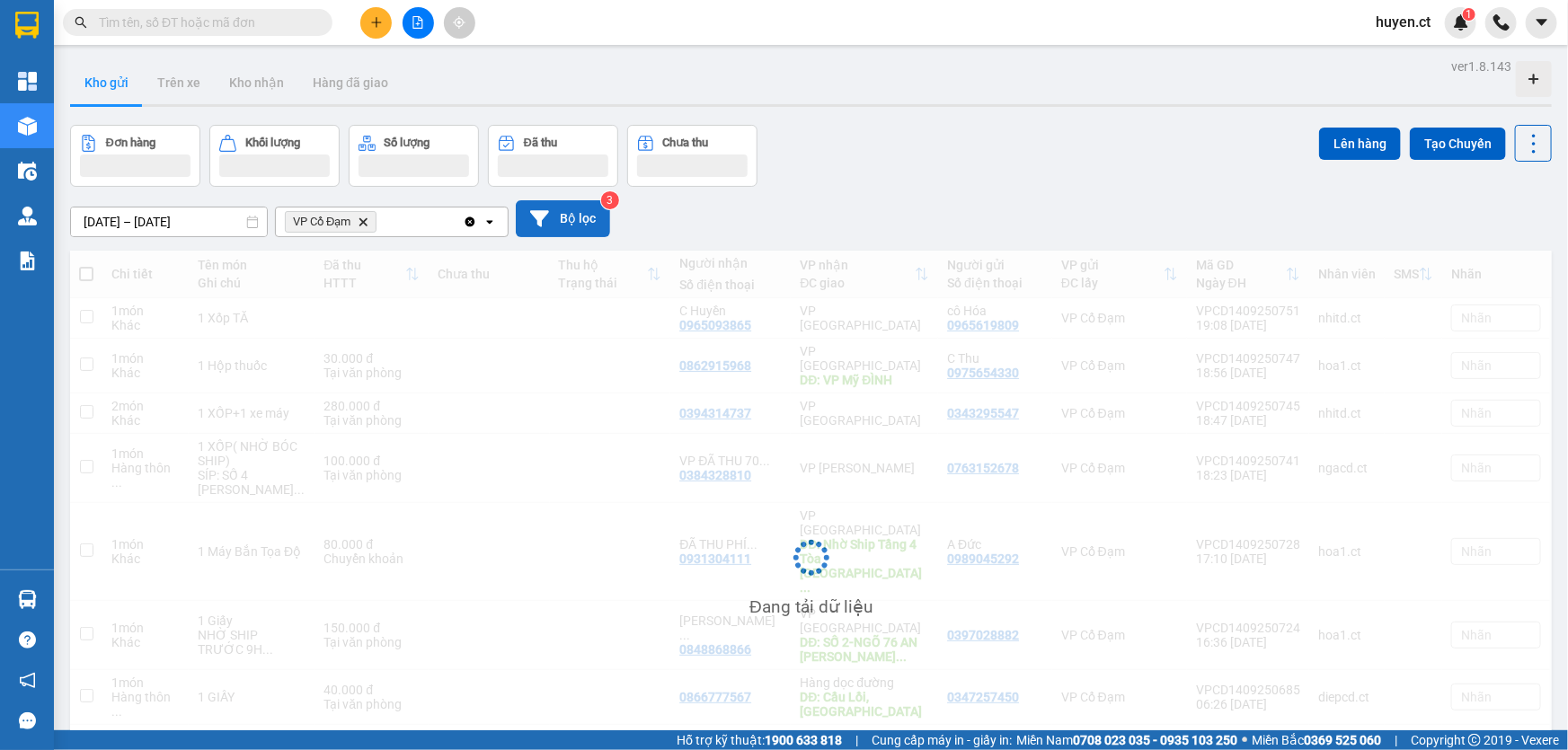
click at [567, 224] on button "Bộ lọc" at bounding box center [563, 218] width 94 height 37
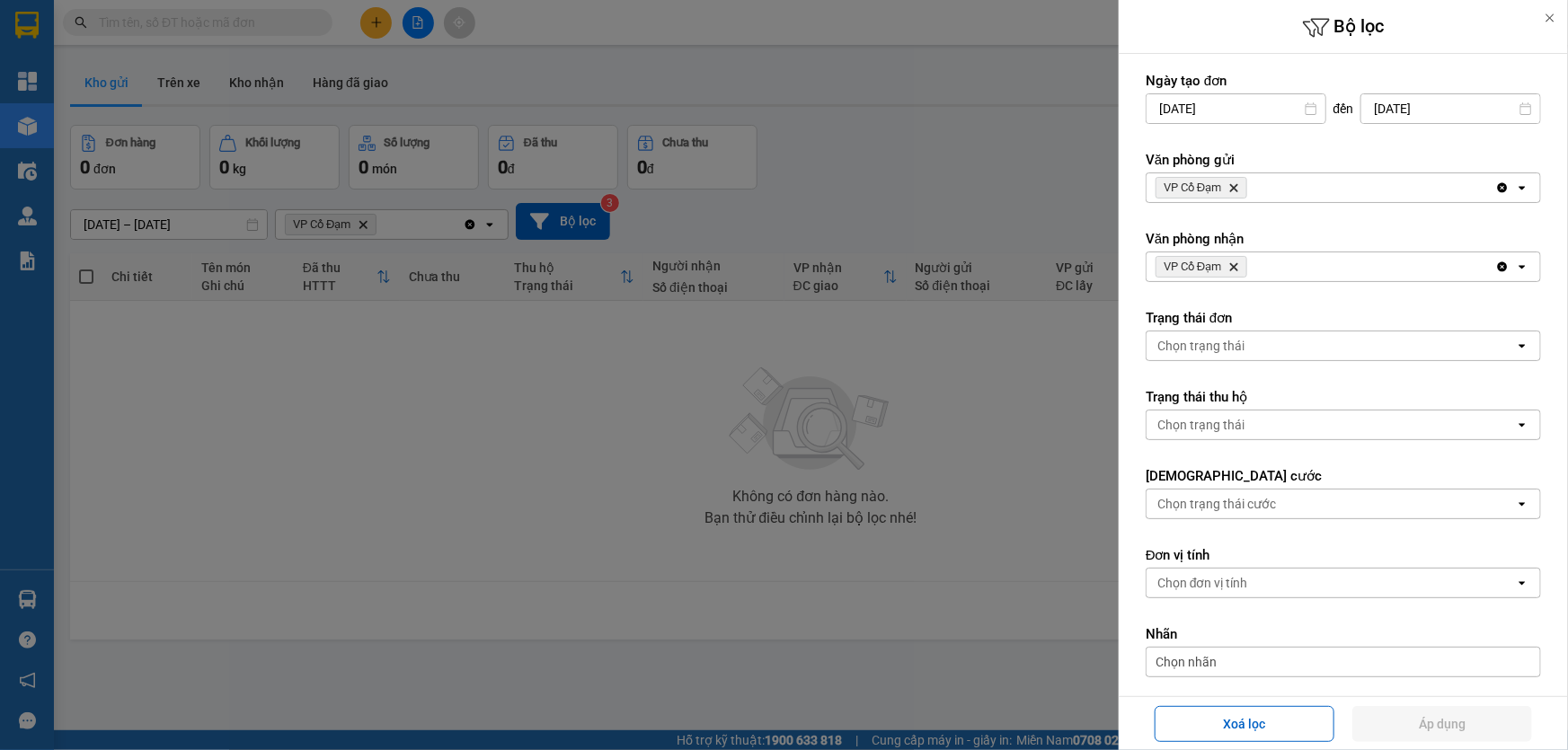
click at [1224, 182] on span "VP Cổ Đạm Delete" at bounding box center [1201, 188] width 91 height 21
click at [1227, 182] on span "VP Cổ Đạm Delete" at bounding box center [1201, 188] width 91 height 21
click at [1237, 185] on icon "Delete" at bounding box center [1233, 188] width 11 height 11
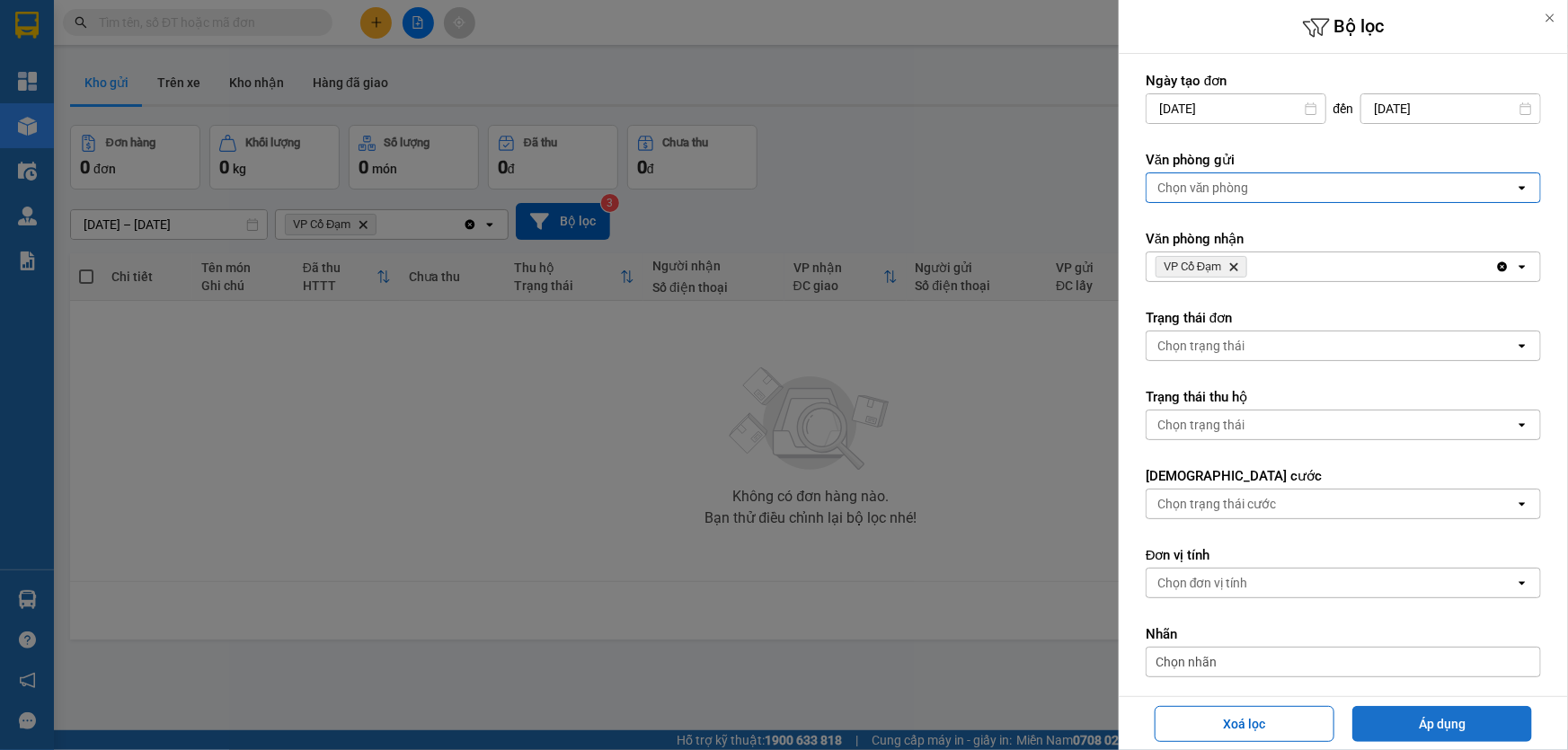
click at [1416, 718] on button "Áp dụng" at bounding box center [1442, 723] width 180 height 36
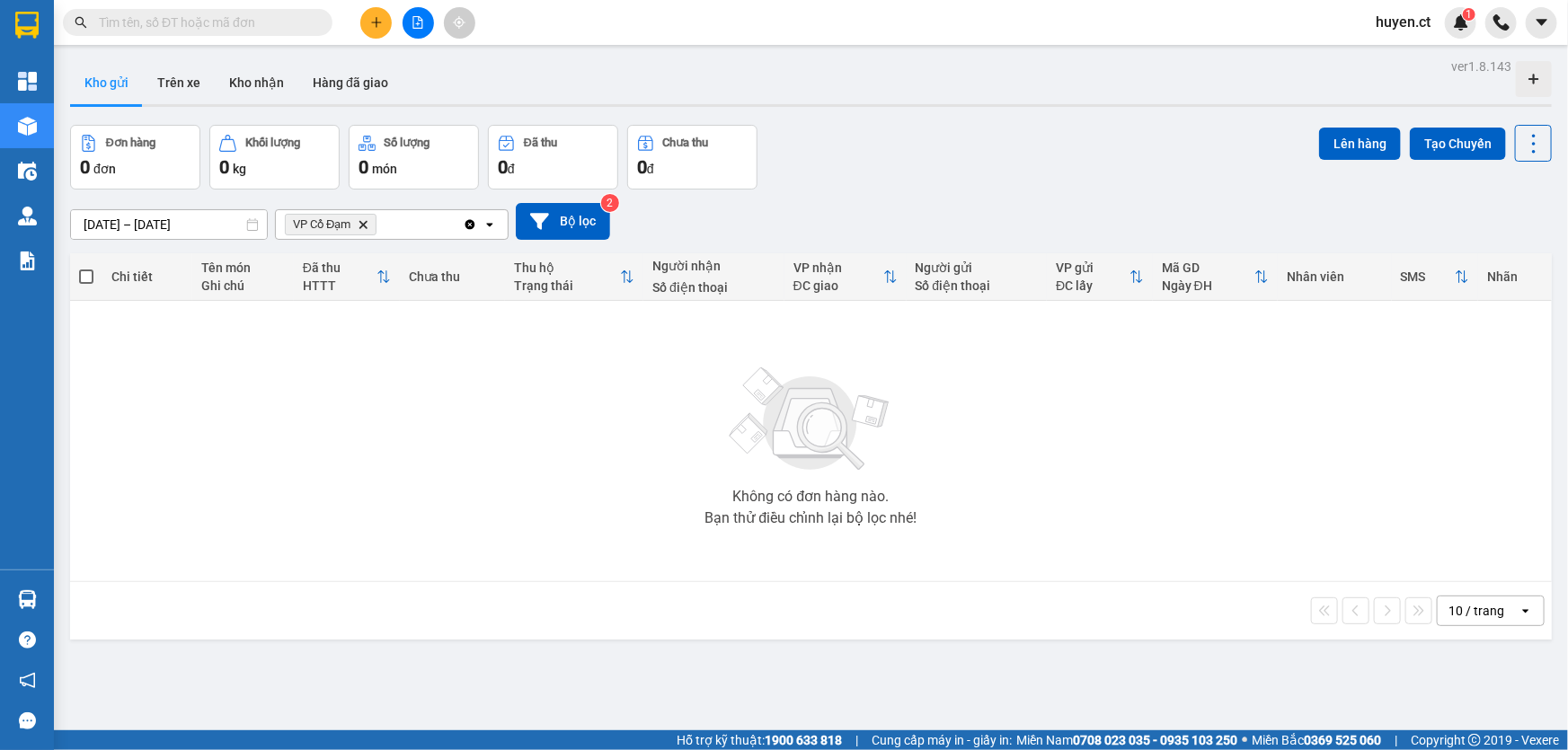
click at [368, 220] on icon "Delete" at bounding box center [363, 224] width 11 height 11
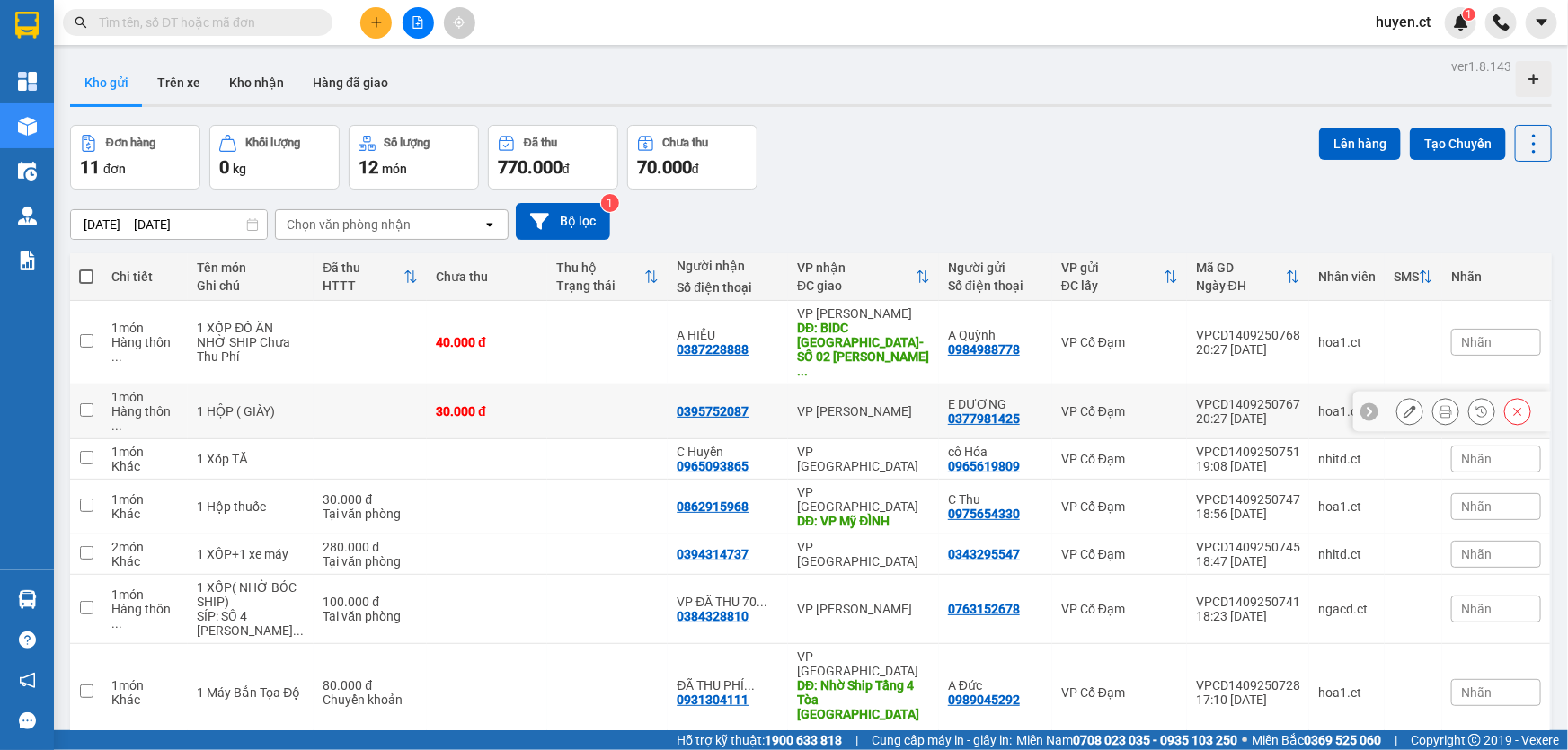
click at [89, 403] on input "checkbox" at bounding box center [87, 410] width 13 height 13
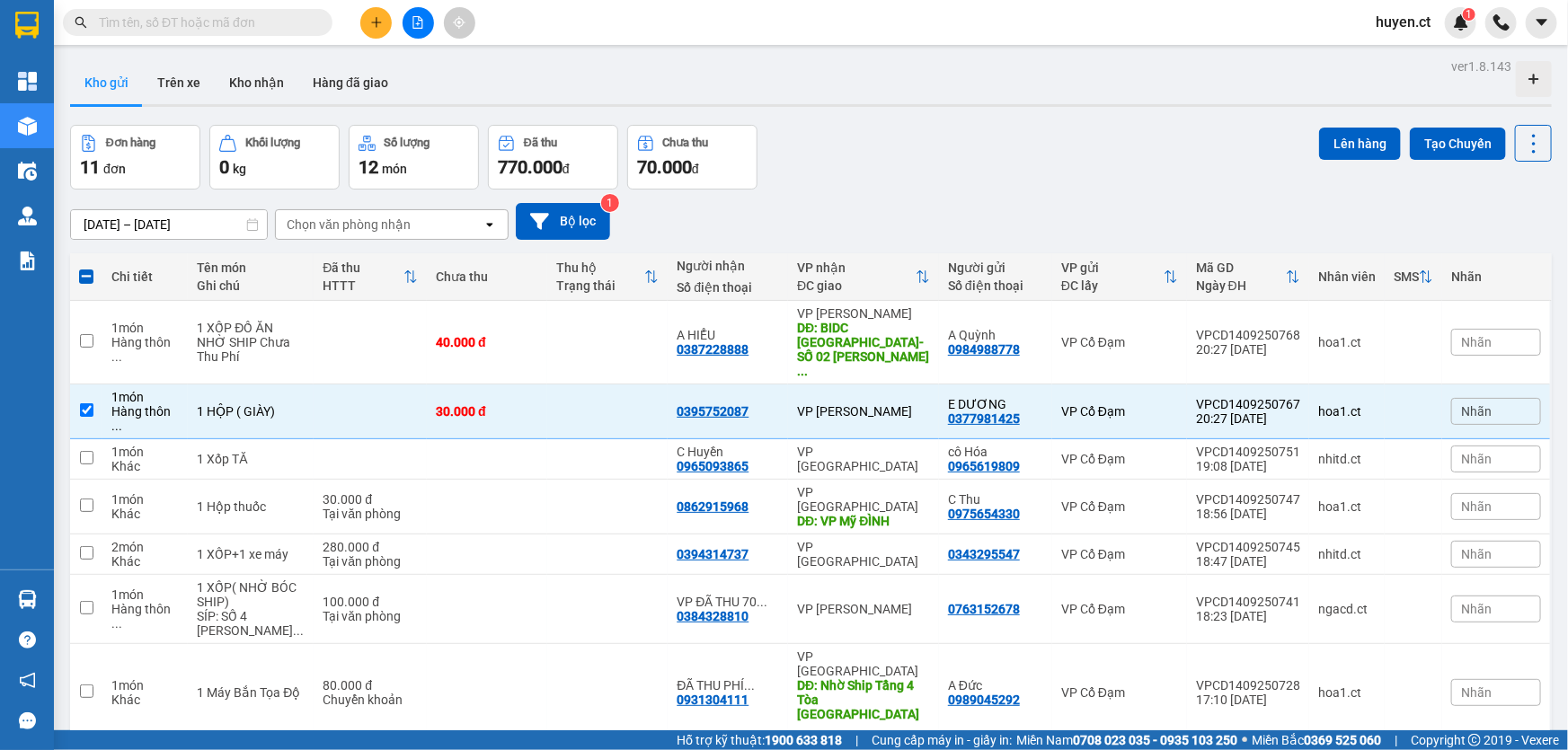
click at [925, 146] on div "Đơn hàng 11 đơn Khối lượng 0 kg Số lượng 12 món Đã thu 770.000 đ Chưa thu 70.00…" at bounding box center [811, 157] width 1482 height 64
click at [340, 385] on td at bounding box center [370, 412] width 114 height 55
checkbox input "false"
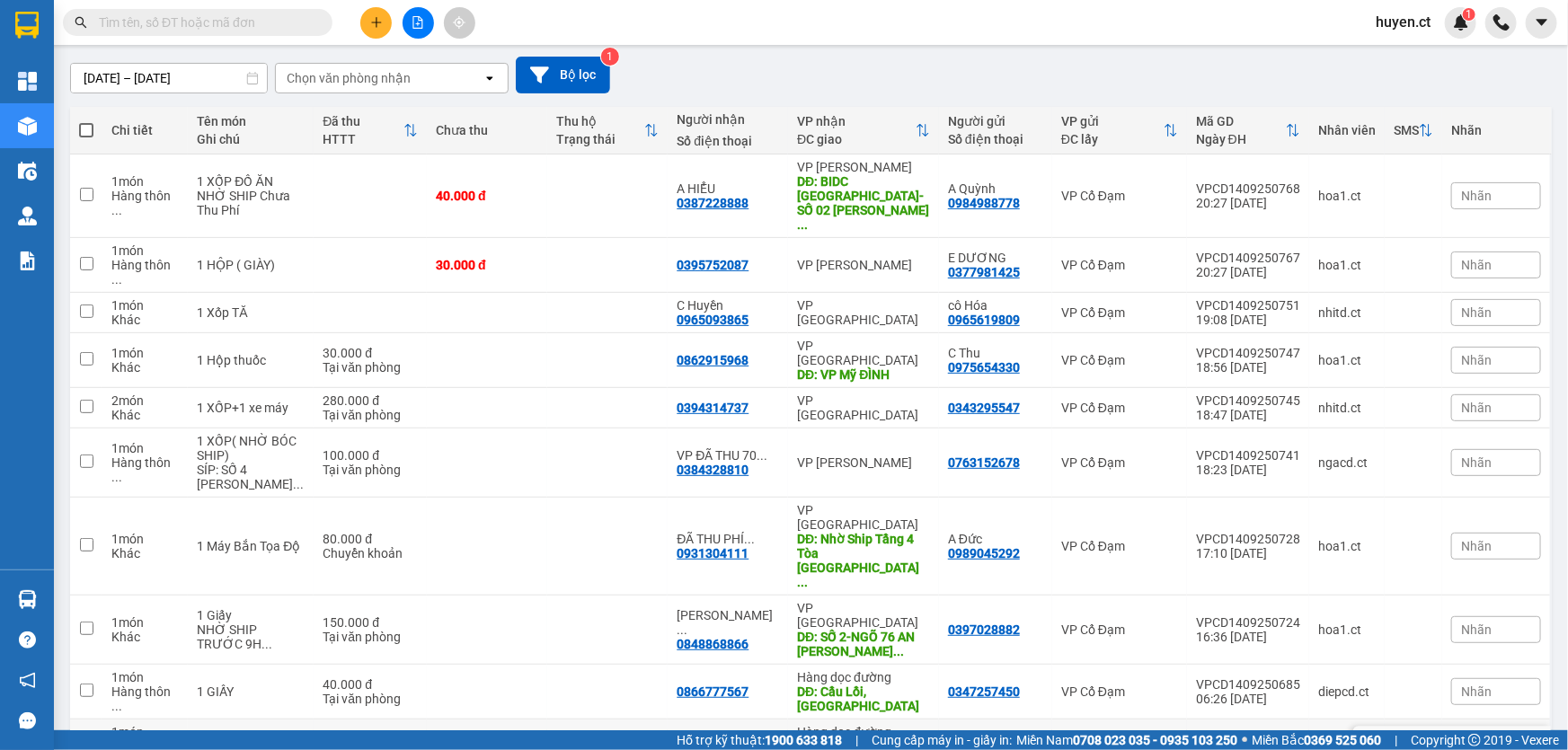
scroll to position [64, 0]
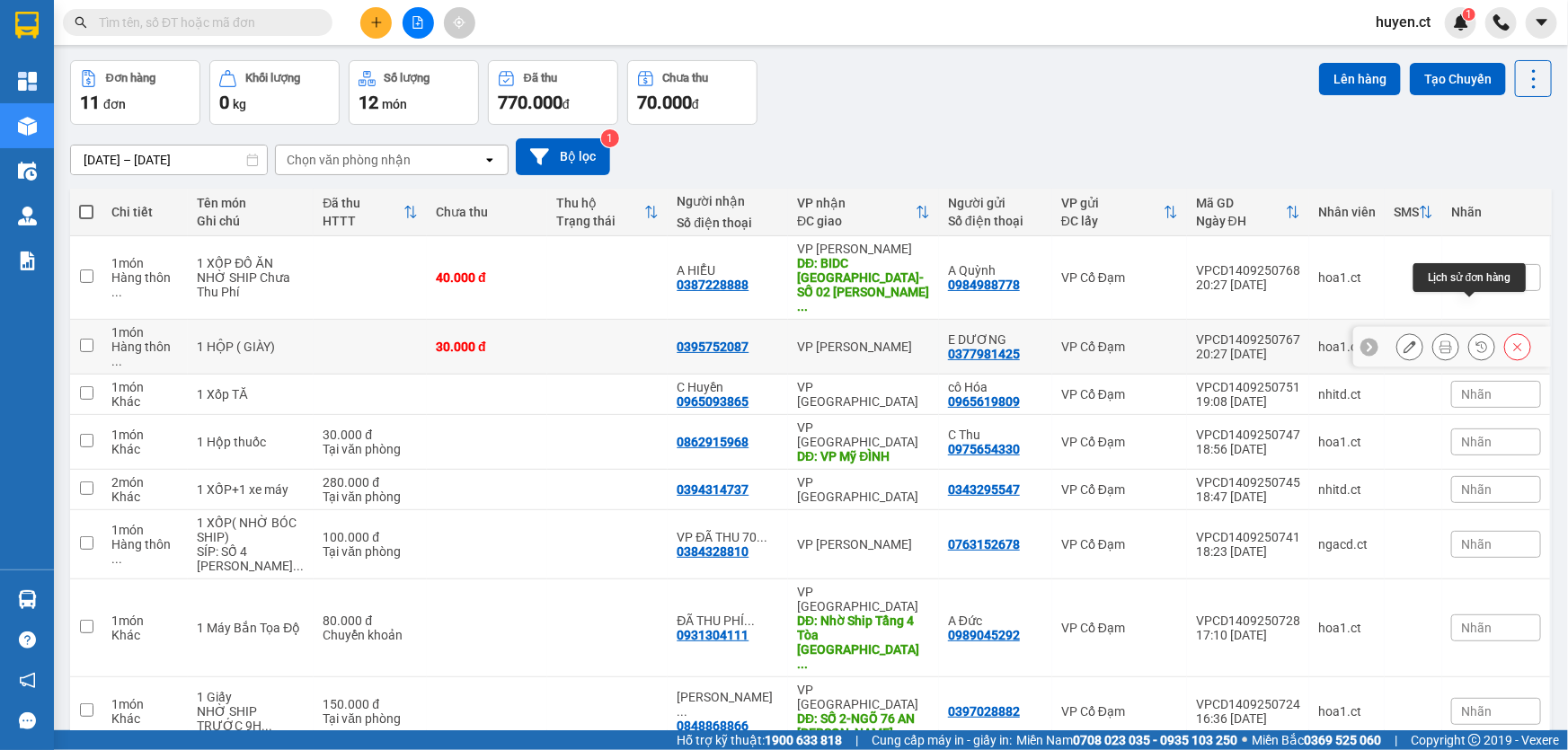
click at [1440, 340] on icon at bounding box center [1446, 346] width 13 height 12
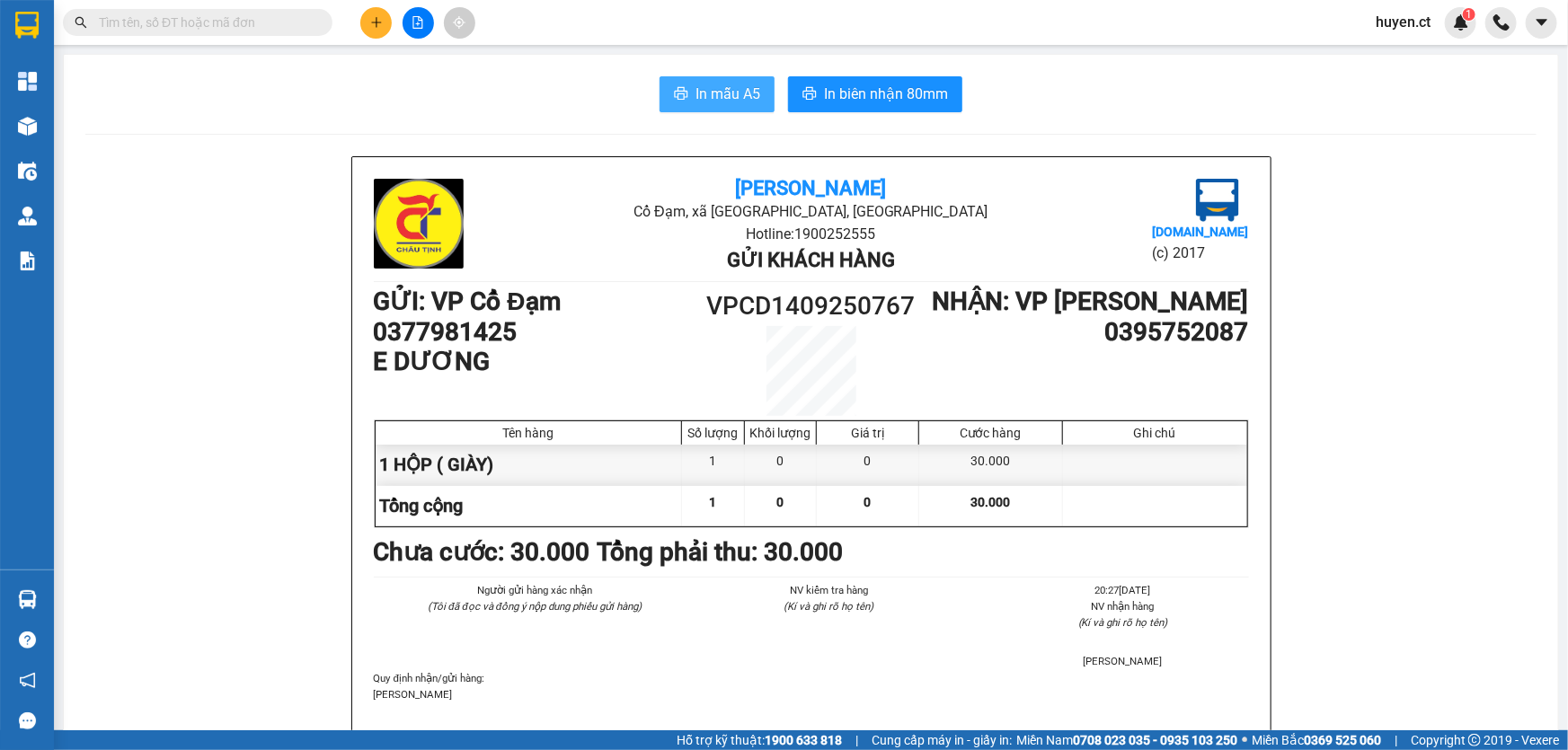
click at [748, 100] on span "In mẫu A5" at bounding box center [727, 93] width 64 height 22
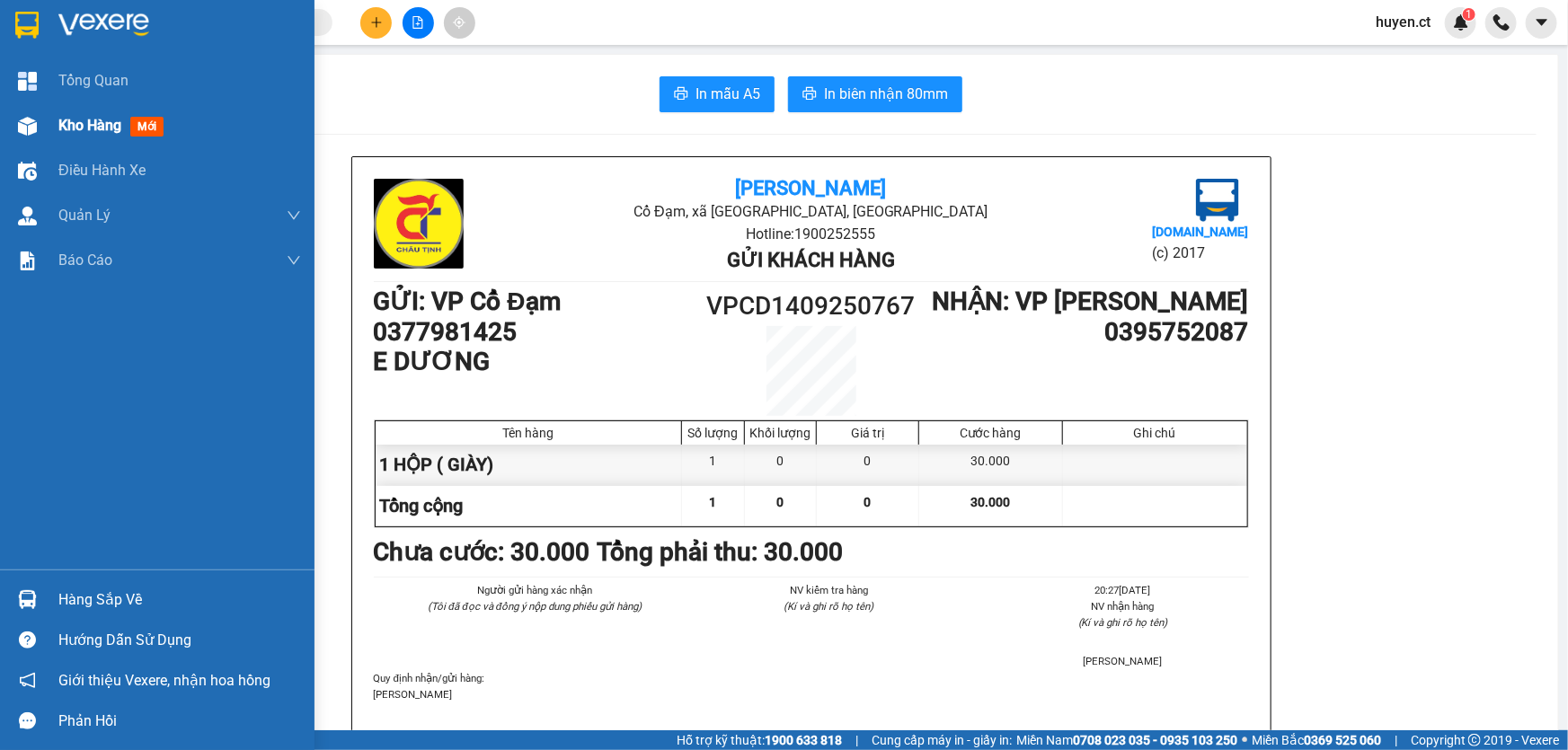
click at [166, 130] on div "Kho hàng mới" at bounding box center [114, 125] width 113 height 22
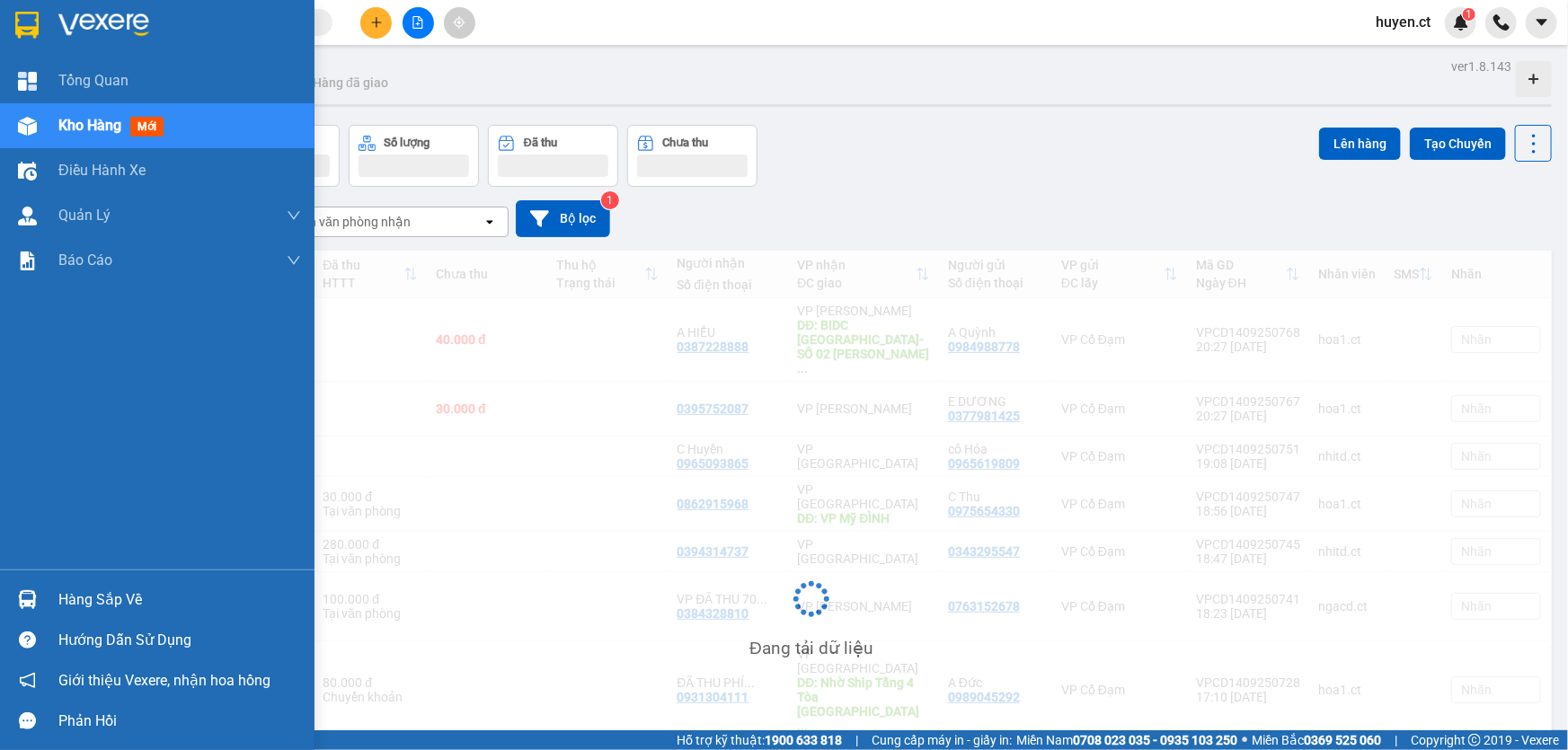
click at [153, 130] on span "mới" at bounding box center [146, 126] width 34 height 20
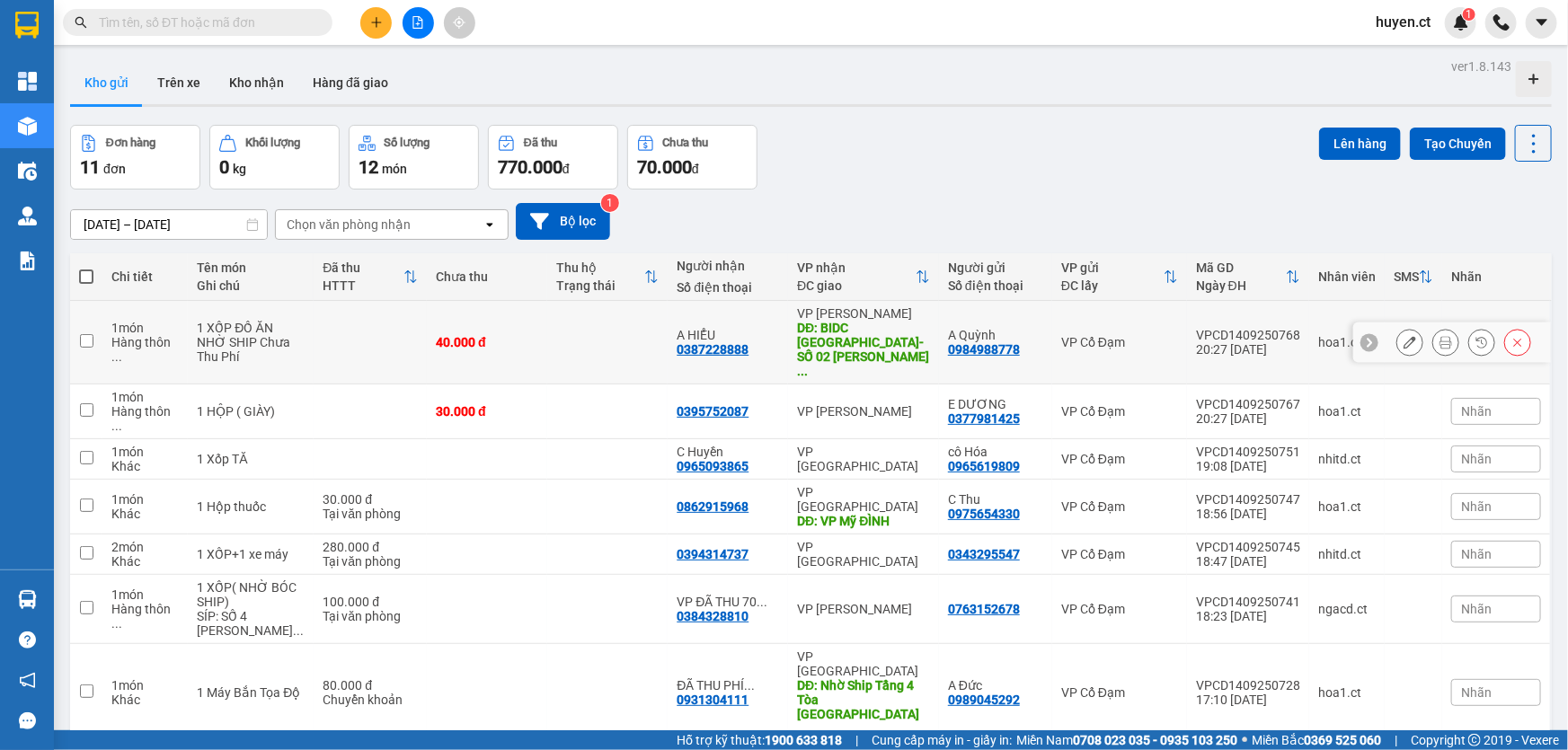
click at [186, 337] on td "1 món Hàng thôn ..." at bounding box center [145, 342] width 86 height 84
checkbox input "true"
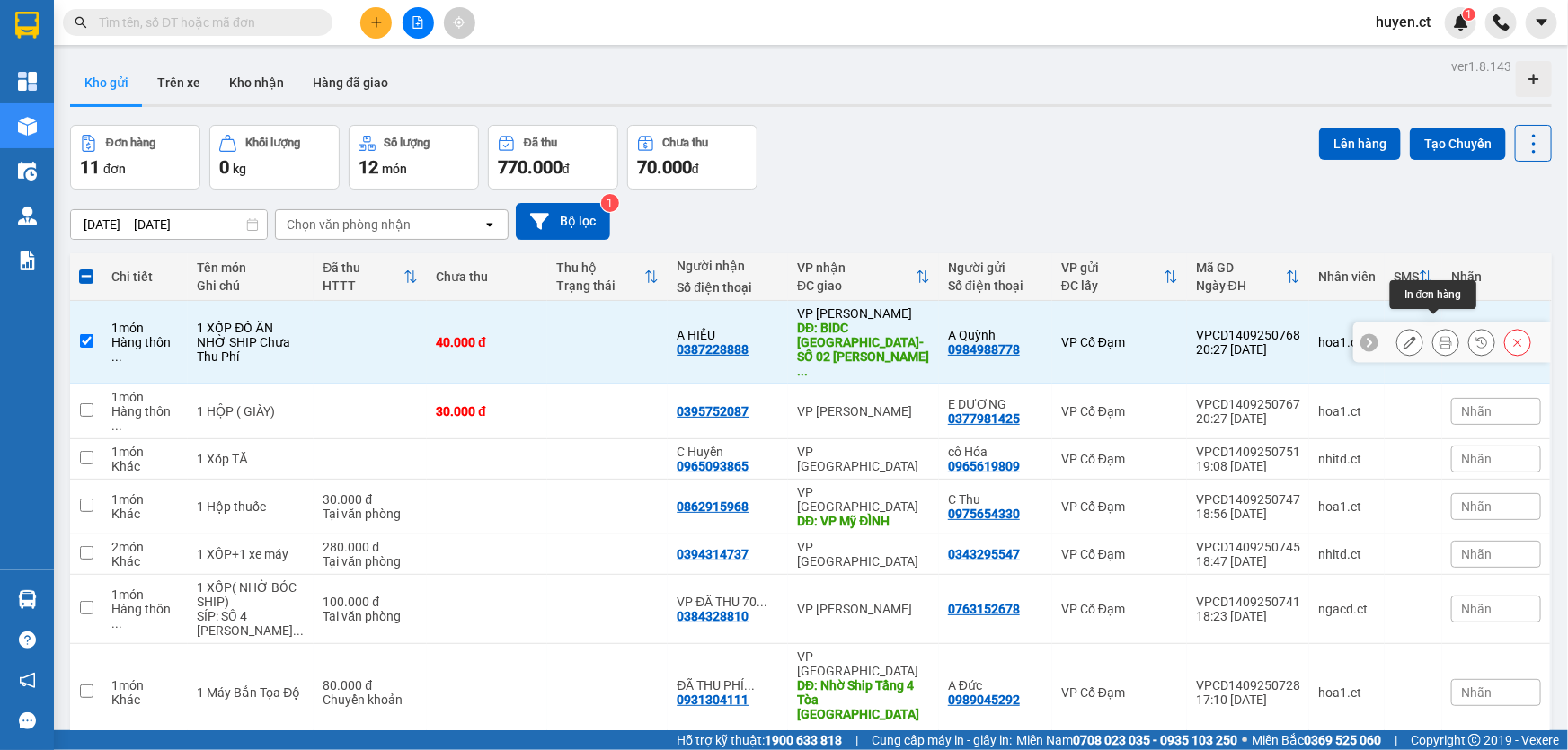
click at [1440, 336] on icon at bounding box center [1446, 341] width 13 height 12
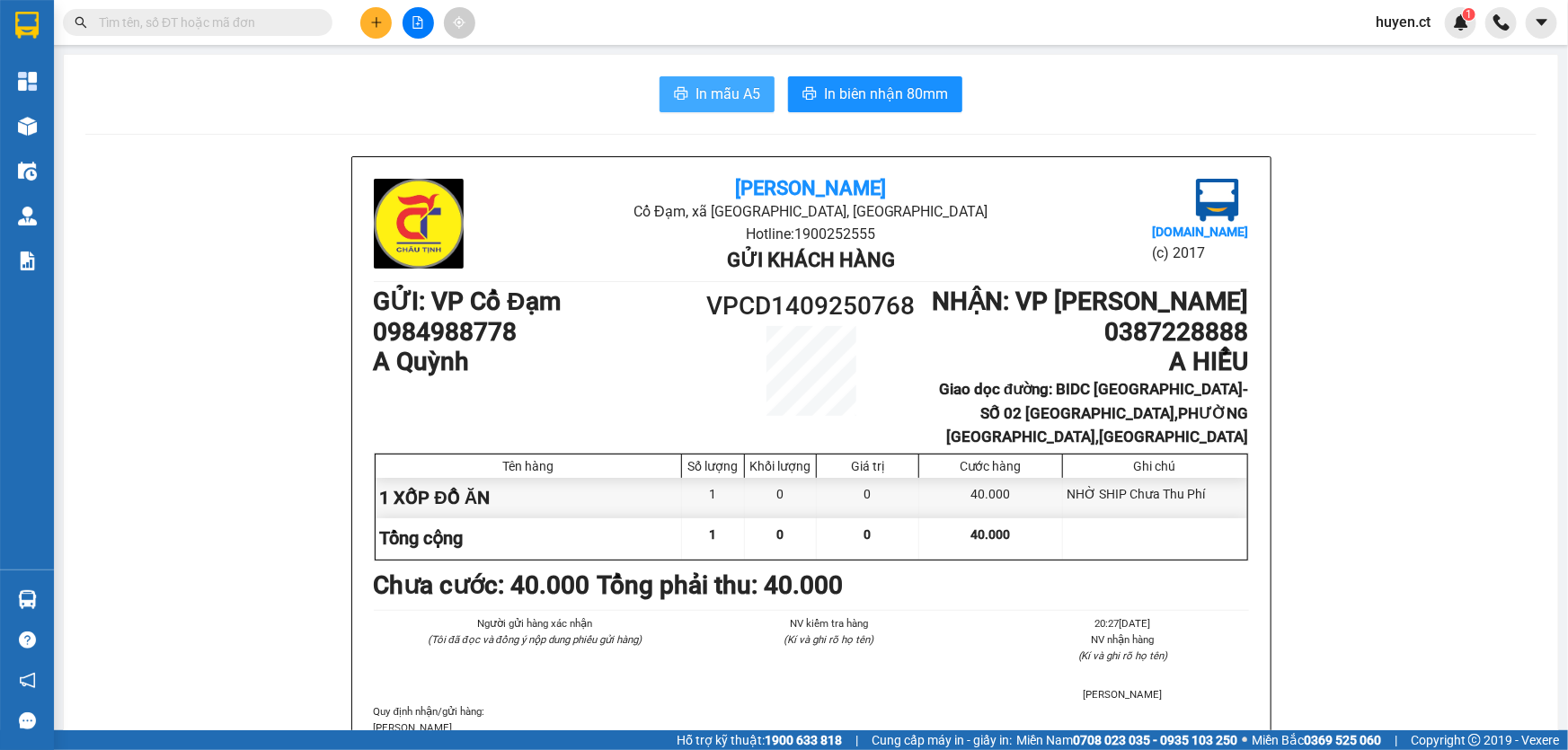
click at [702, 94] on span "In mẫu A5" at bounding box center [727, 93] width 64 height 22
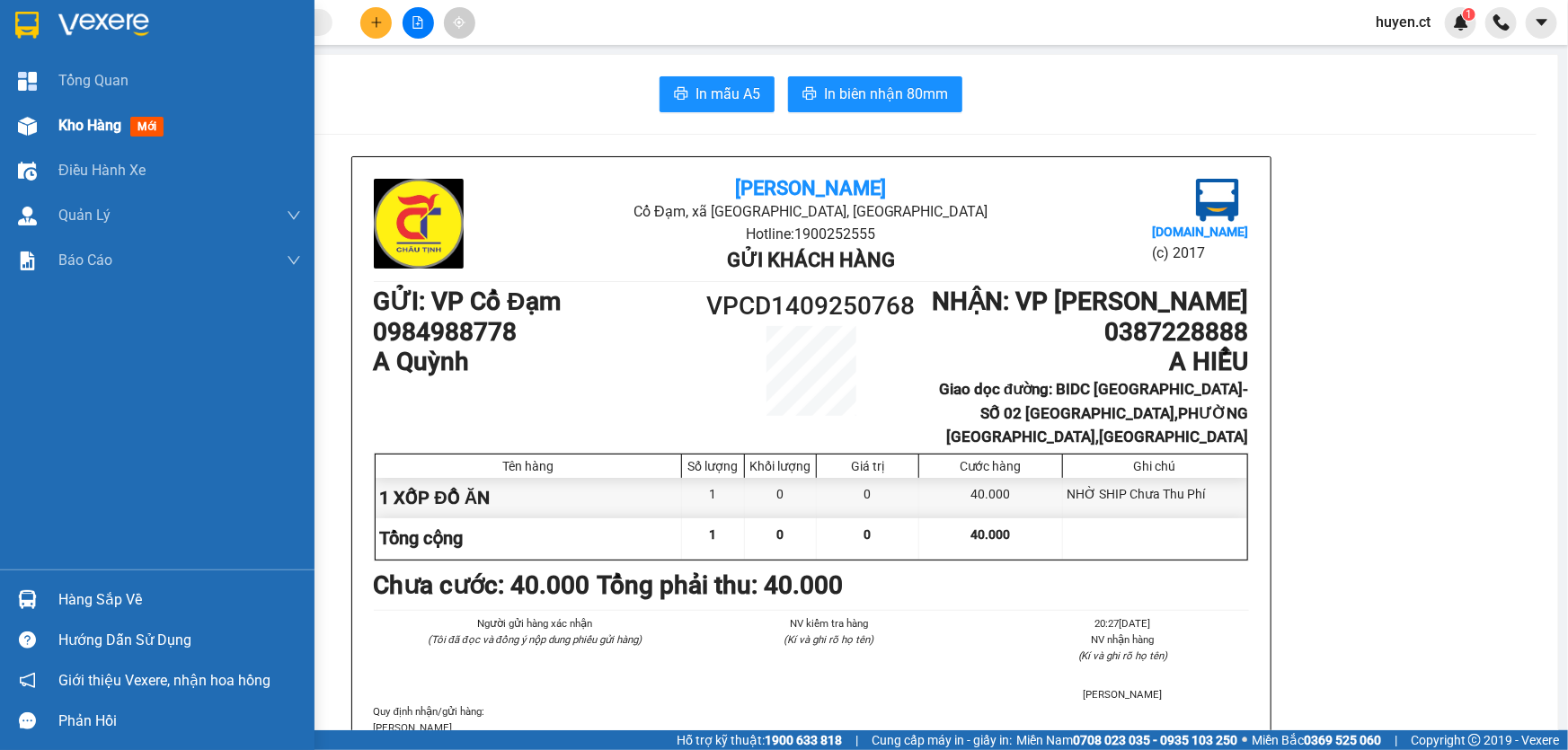
click at [134, 125] on span "mới" at bounding box center [146, 126] width 34 height 20
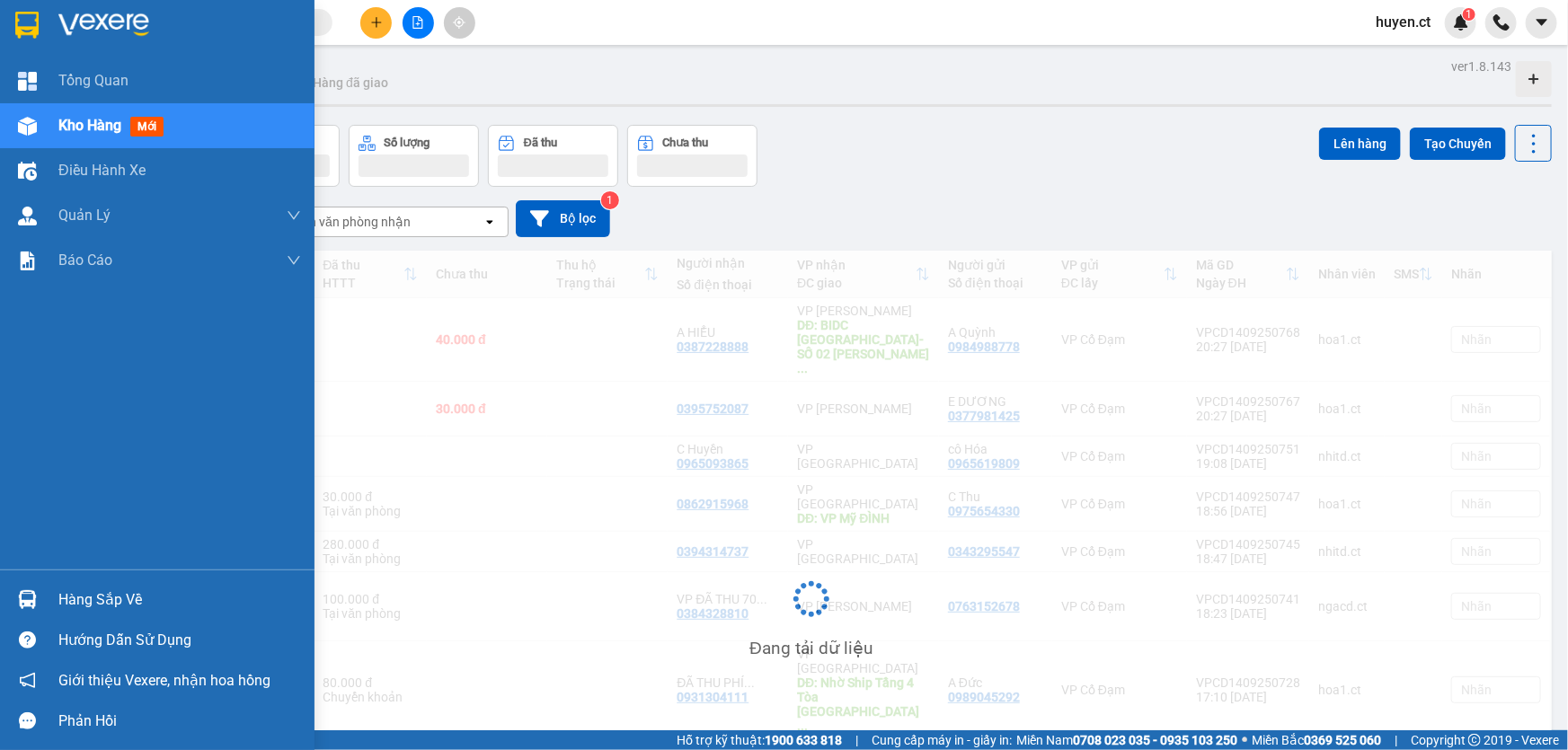
click at [152, 122] on span "mới" at bounding box center [146, 126] width 34 height 20
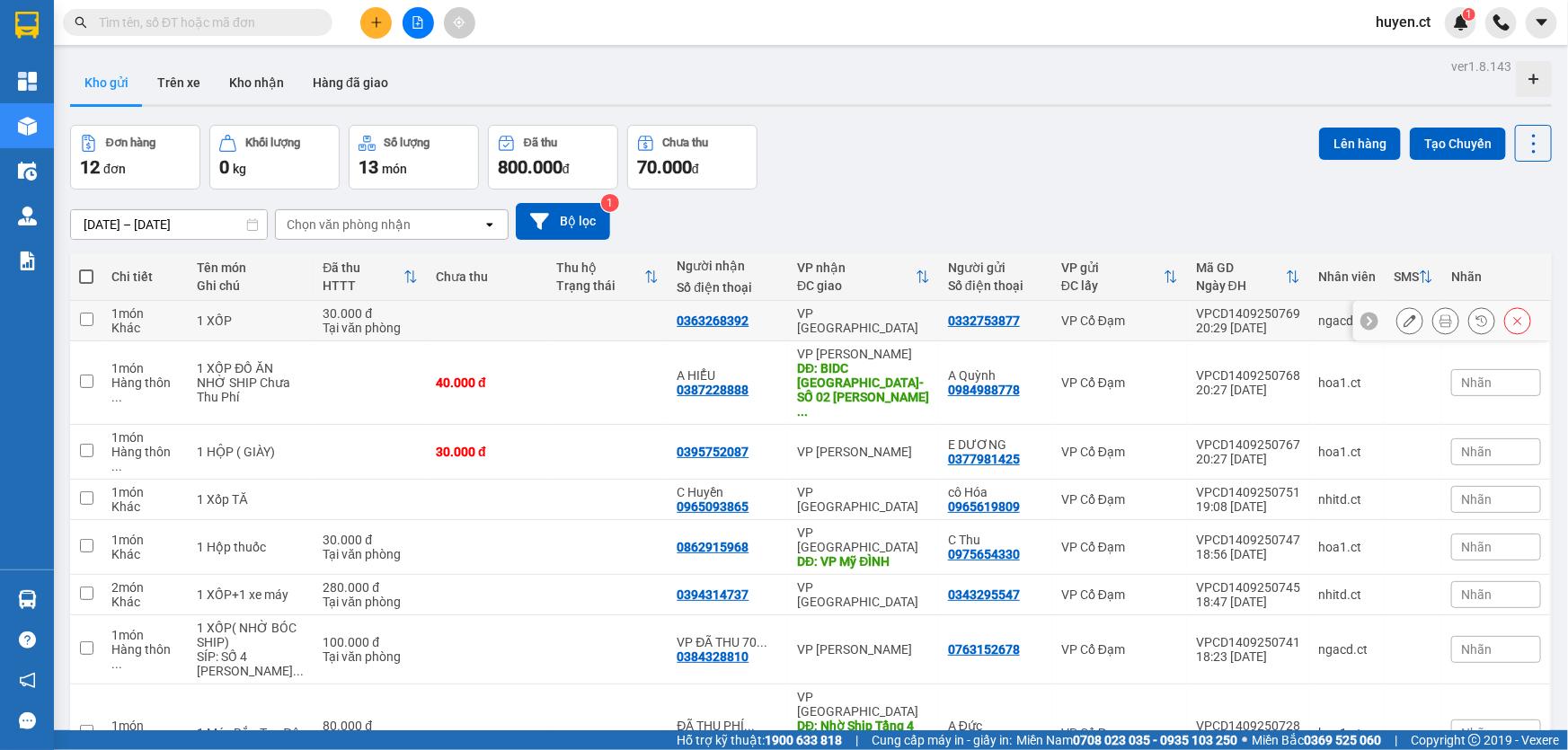
click at [87, 325] on input "checkbox" at bounding box center [87, 319] width 13 height 13
checkbox input "true"
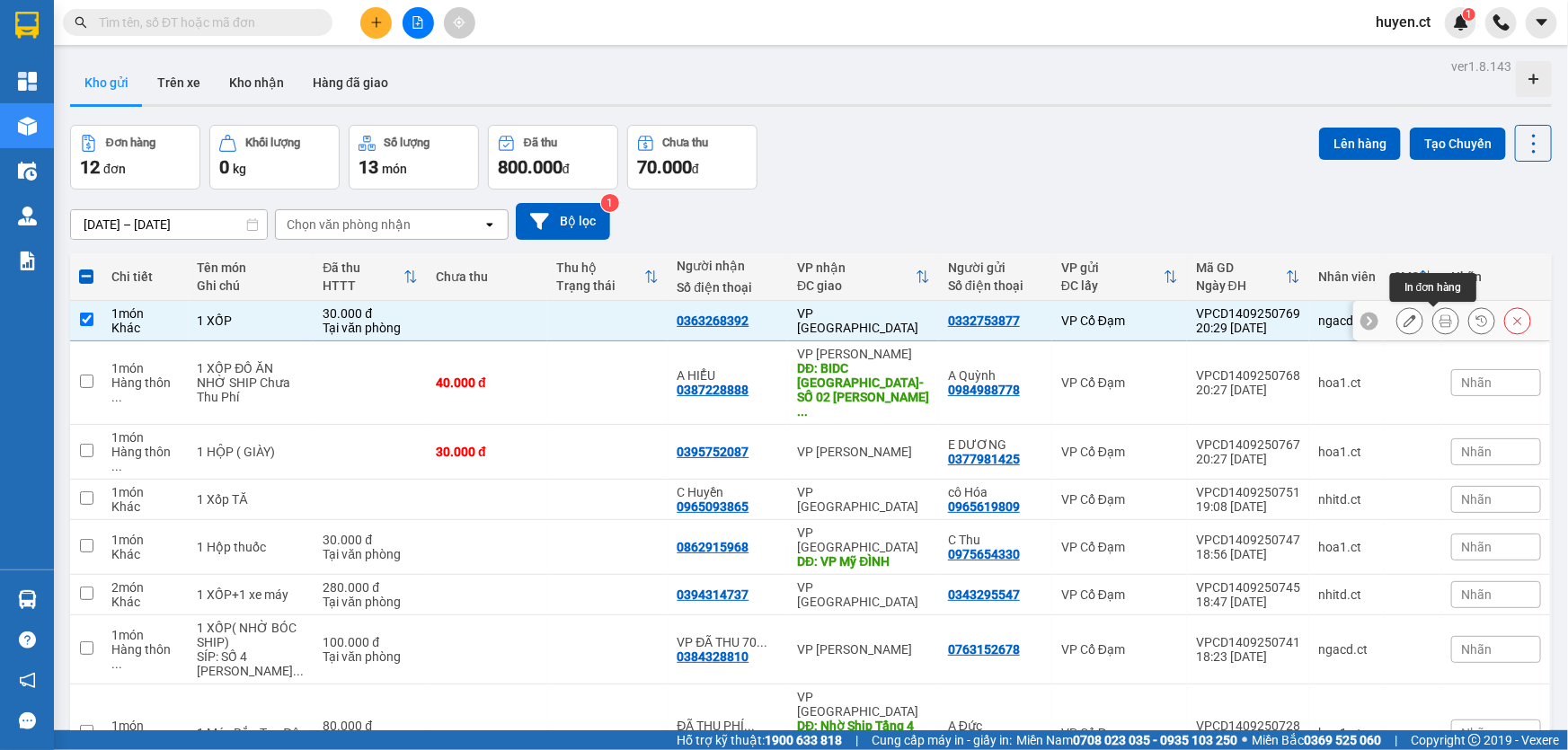
click at [1433, 321] on button at bounding box center [1446, 321] width 25 height 32
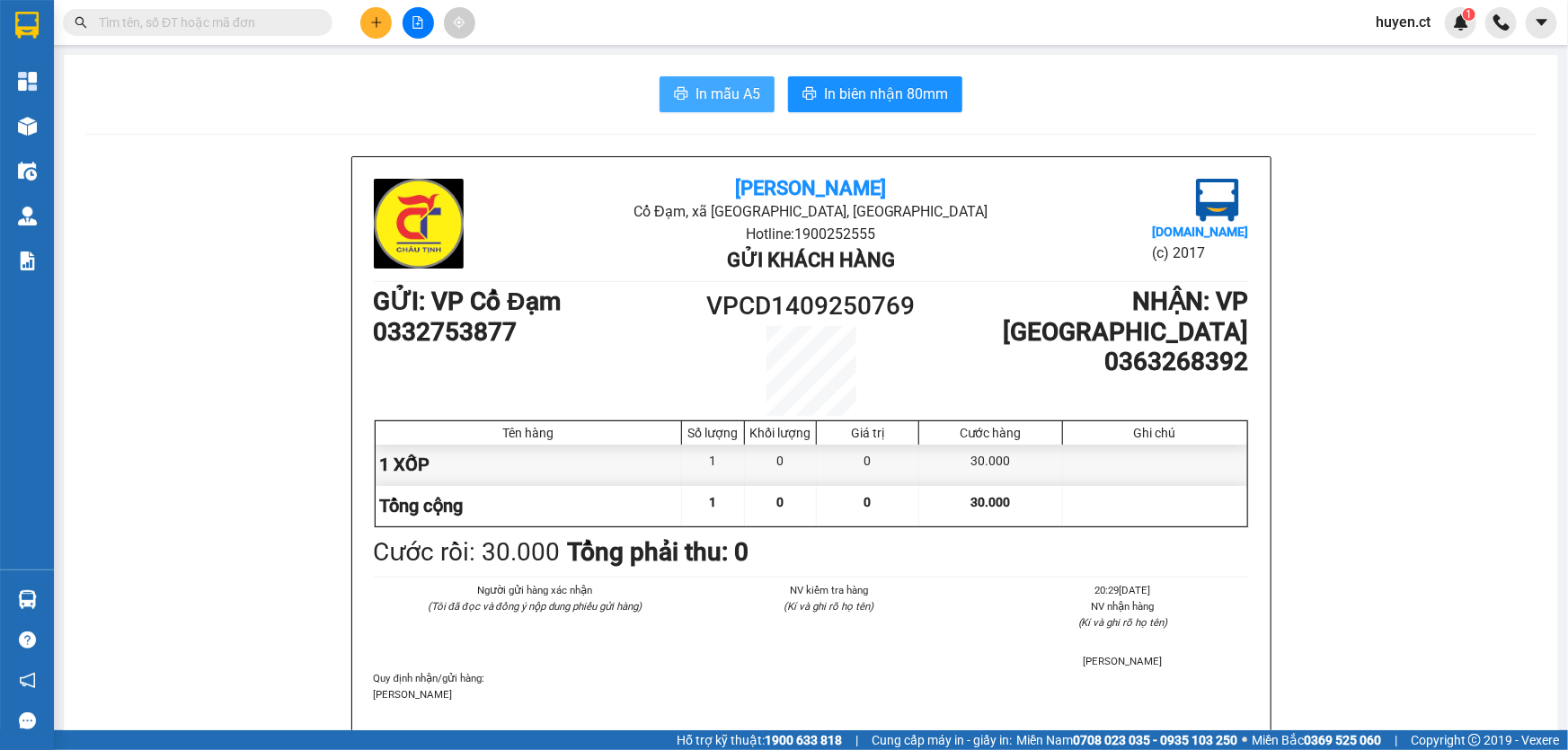
click at [703, 93] on span "In mẫu A5" at bounding box center [727, 93] width 64 height 22
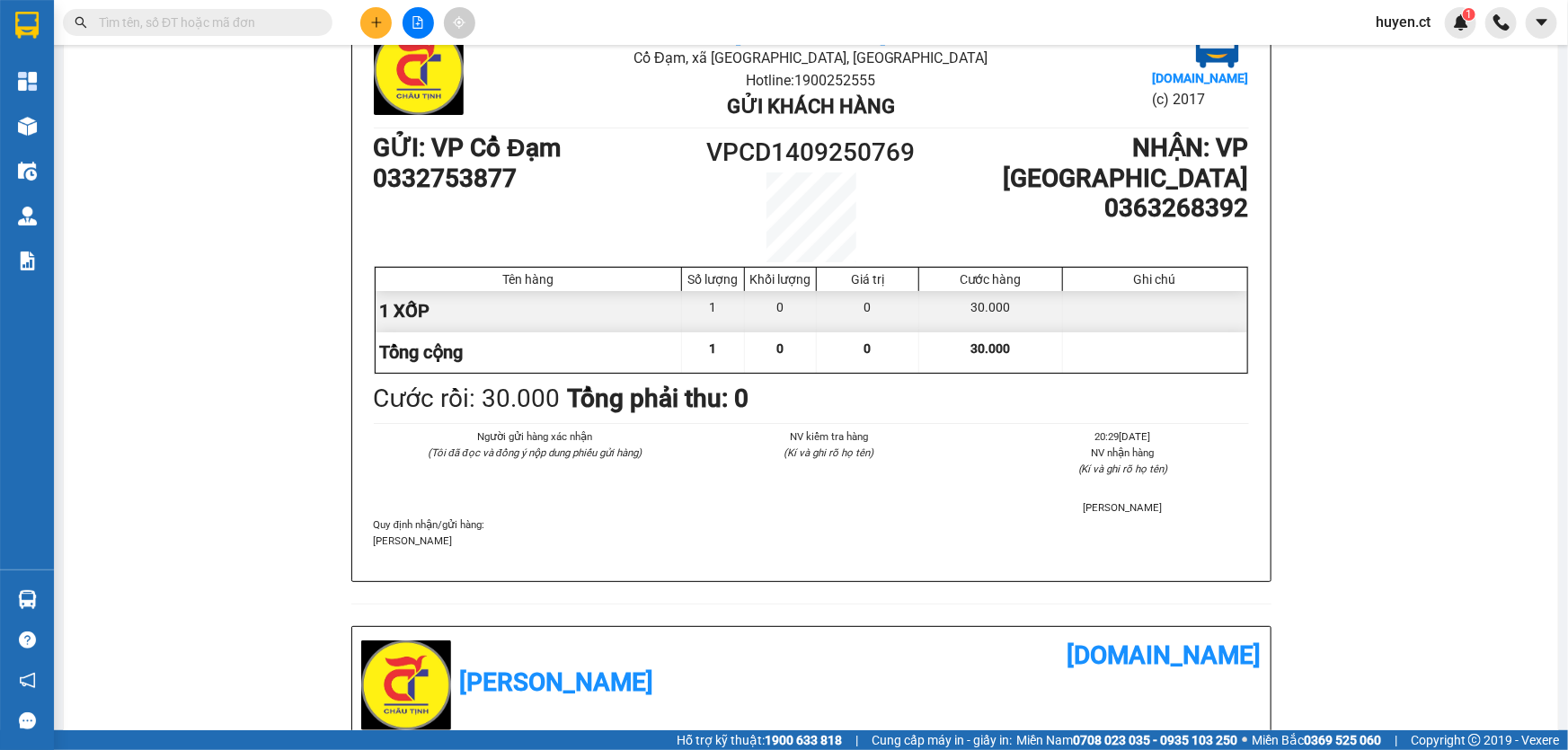
scroll to position [162, 0]
